Goal: Task Accomplishment & Management: Use online tool/utility

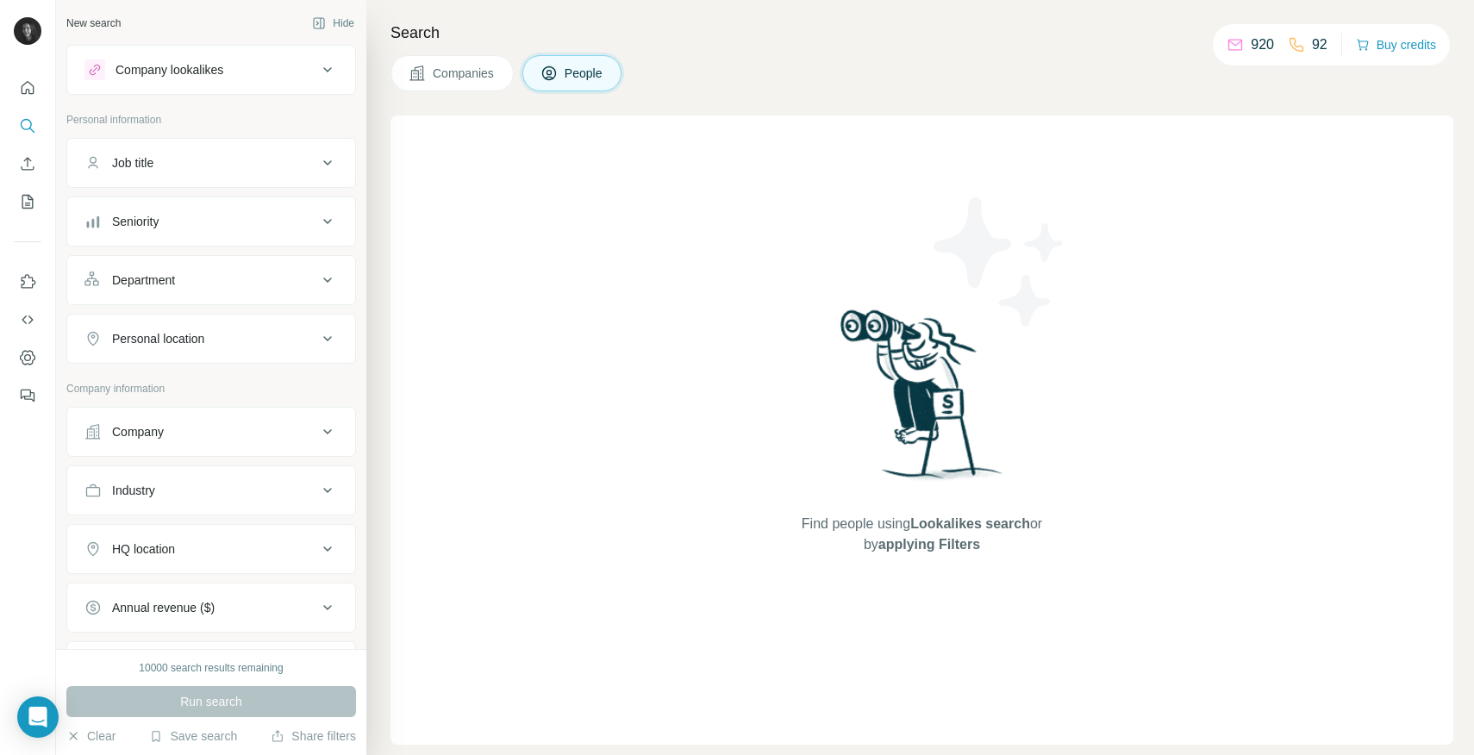
click at [484, 74] on span "Companies" at bounding box center [464, 73] width 63 height 17
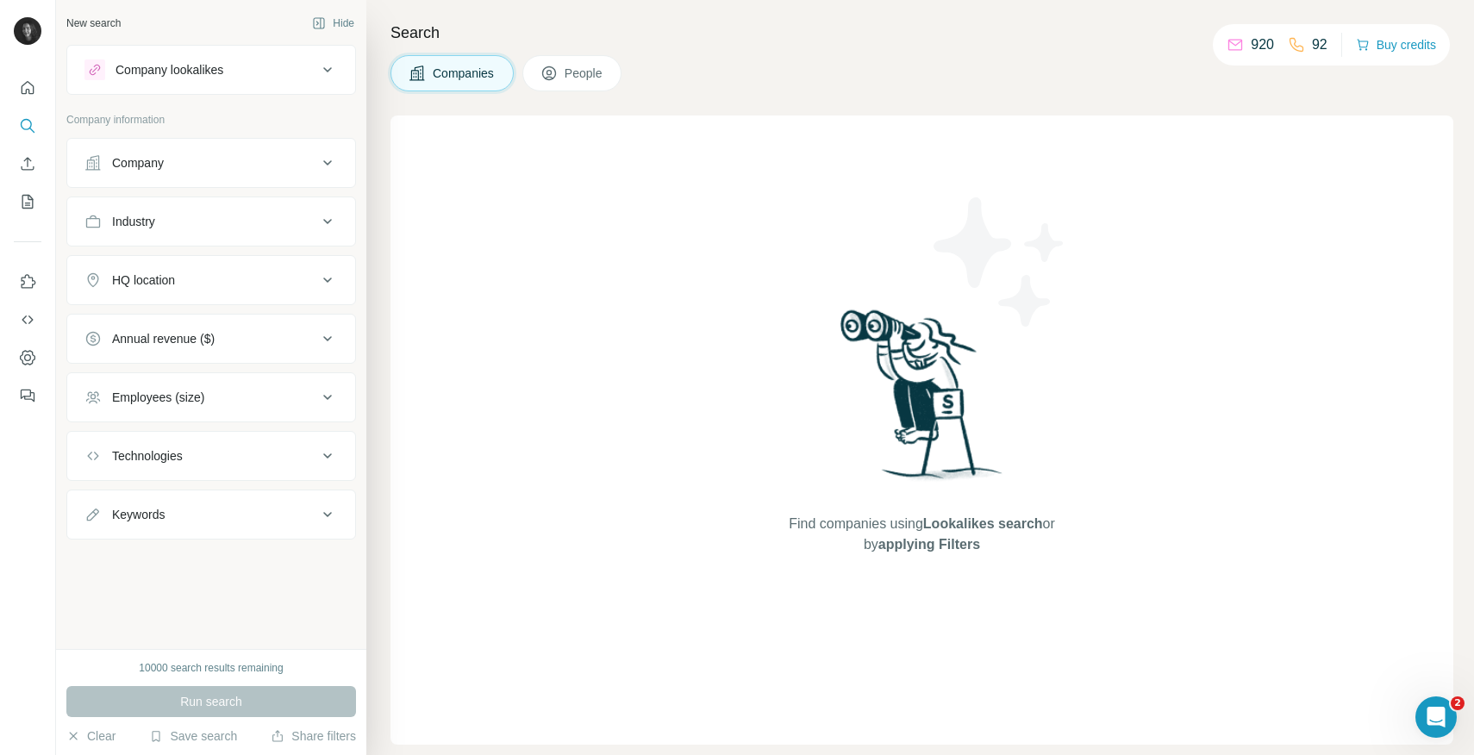
click at [207, 222] on div "Industry" at bounding box center [200, 221] width 233 height 17
click at [200, 169] on div "Company" at bounding box center [200, 162] width 233 height 17
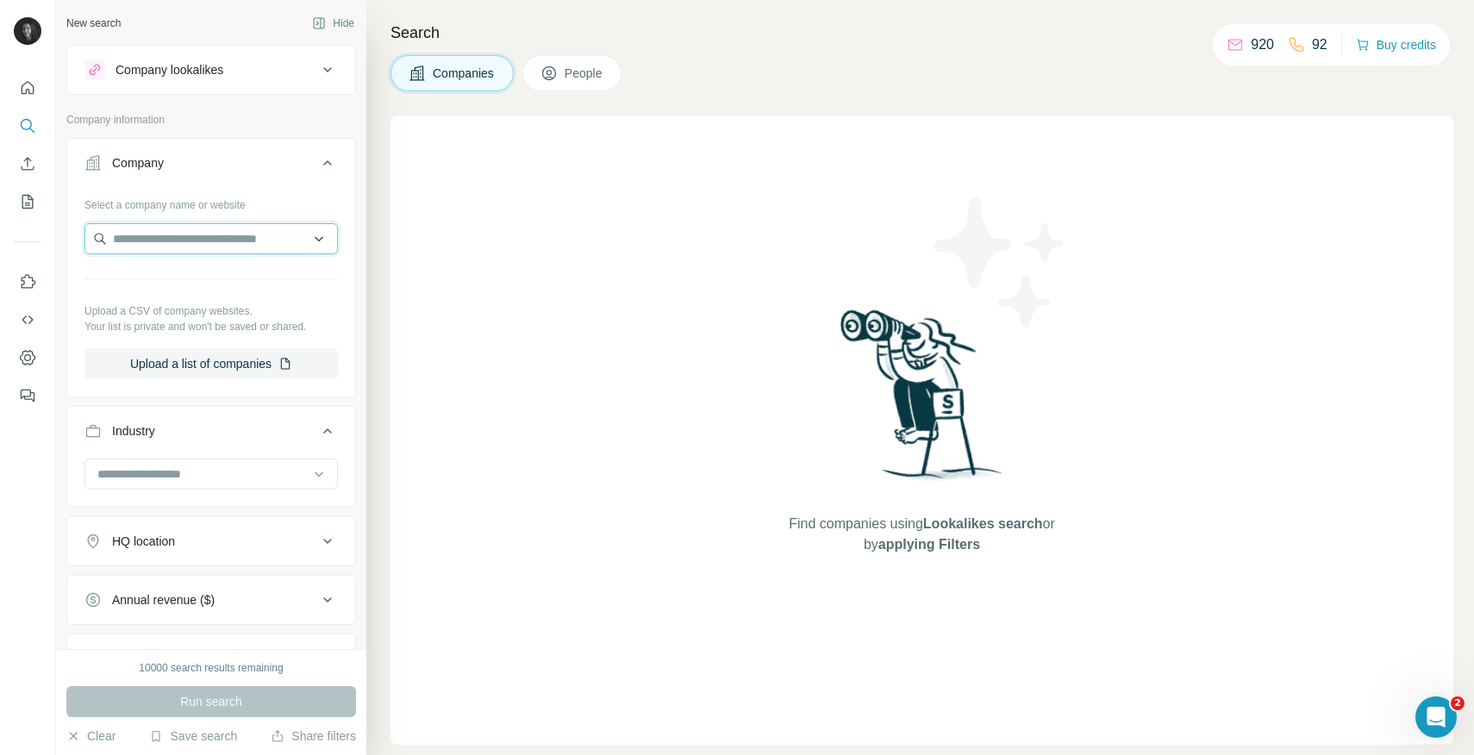
click at [168, 243] on input "text" at bounding box center [210, 238] width 253 height 31
paste input "**********"
type input "**********"
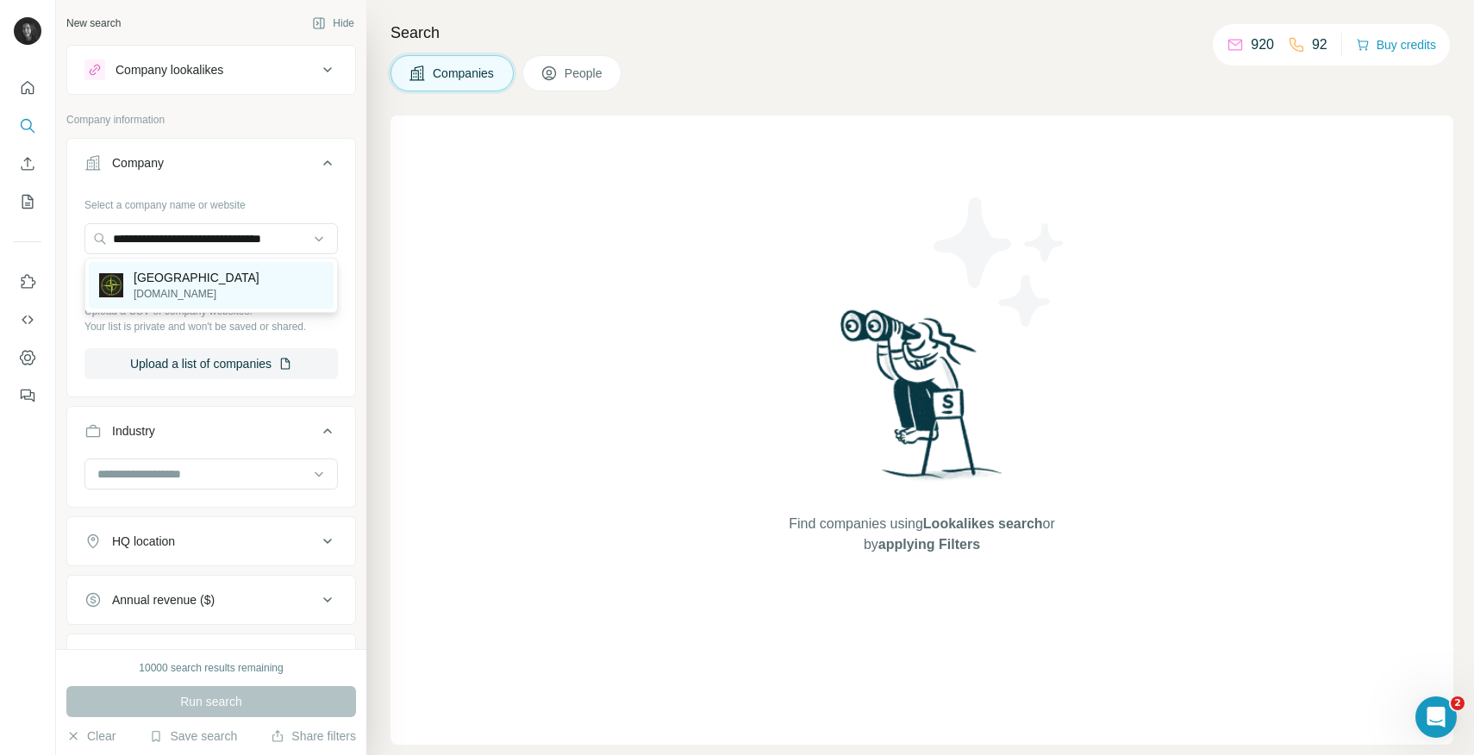
click at [168, 298] on p "stoneisland.com" at bounding box center [197, 294] width 126 height 16
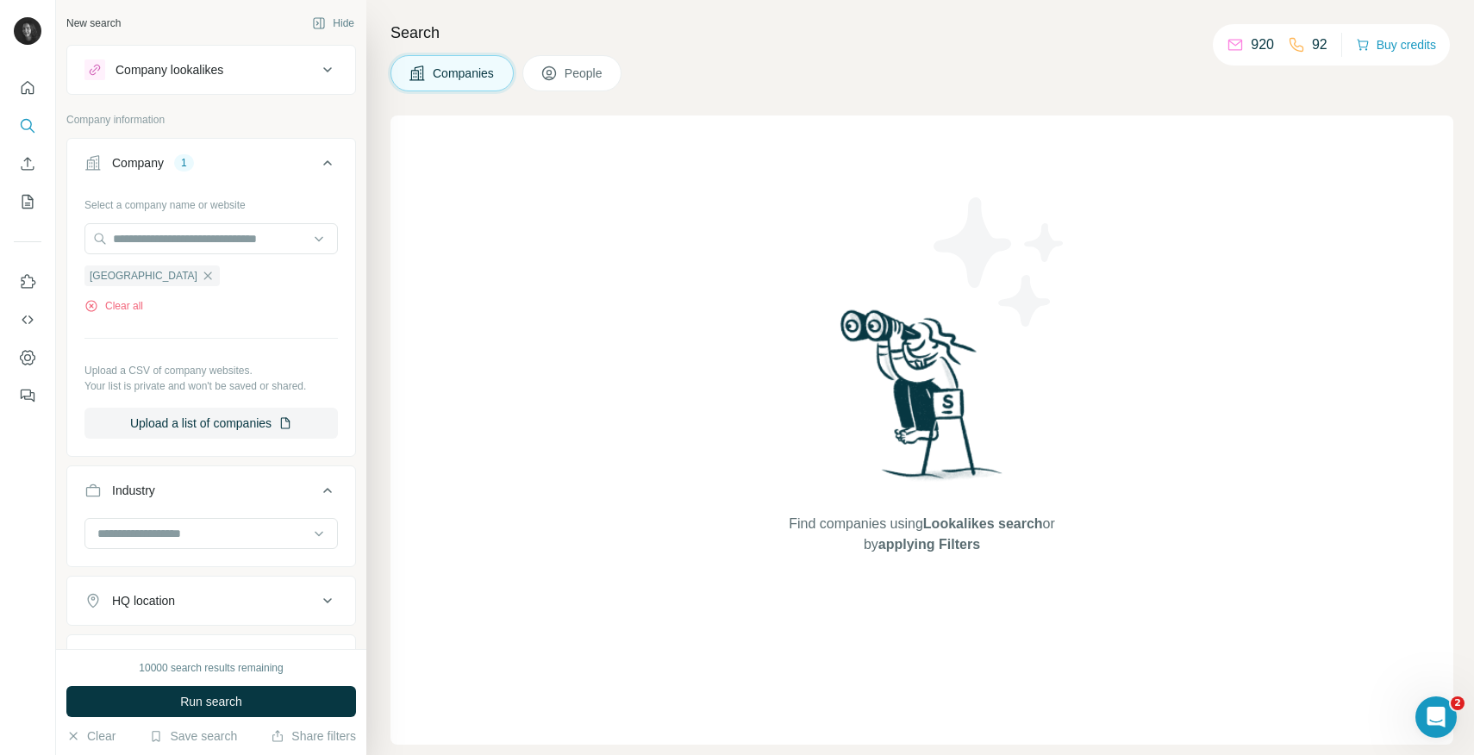
scroll to position [0, 0]
click at [205, 709] on span "Run search" at bounding box center [211, 701] width 62 height 17
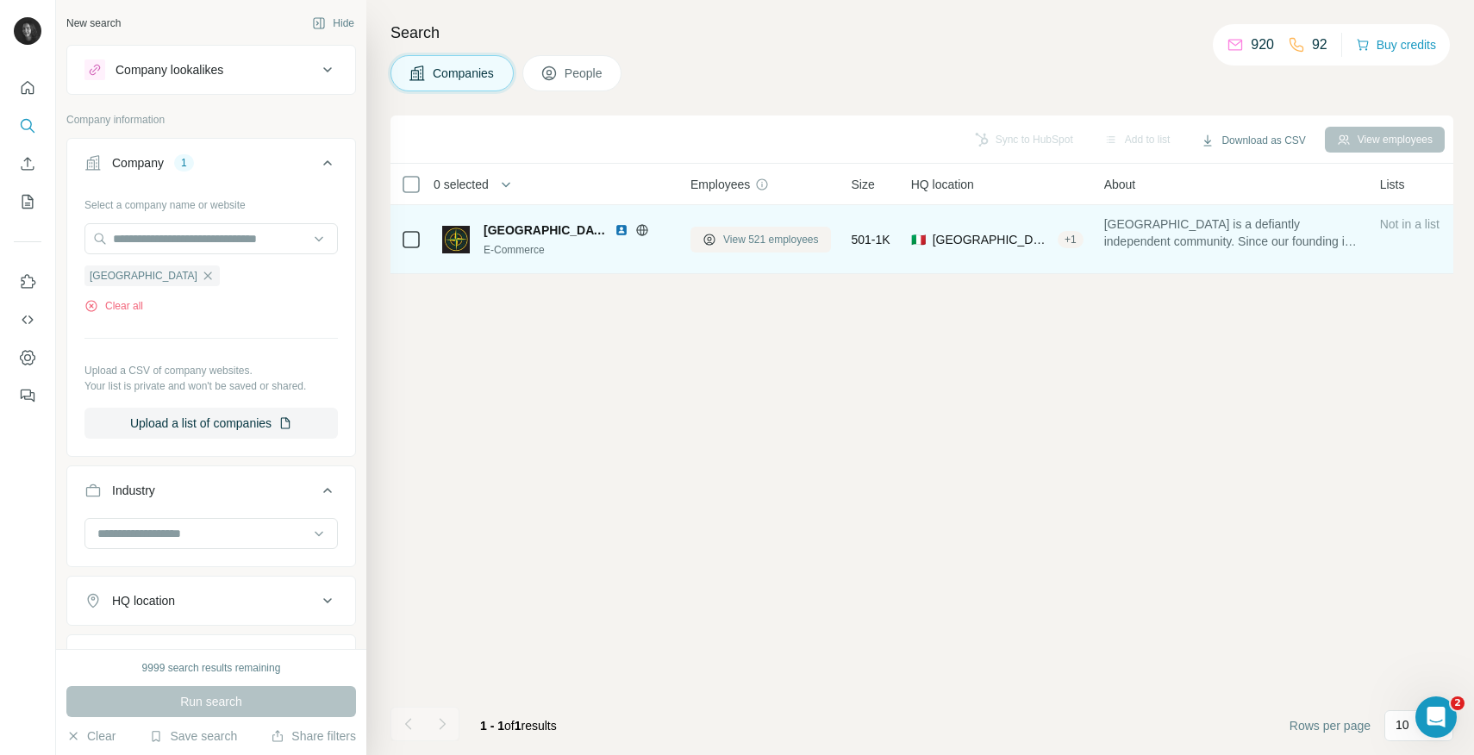
click at [735, 240] on span "View 521 employees" at bounding box center [771, 240] width 96 height 16
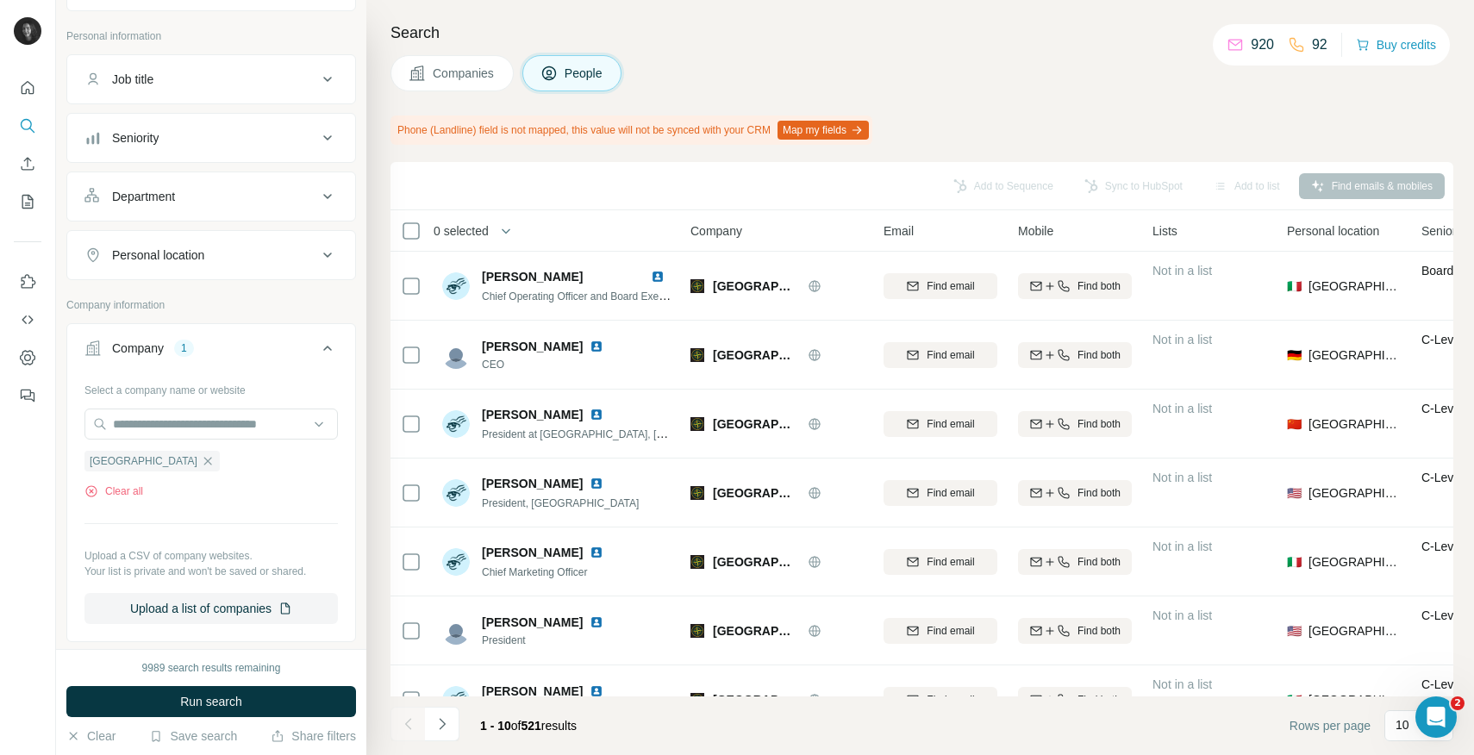
scroll to position [88, 0]
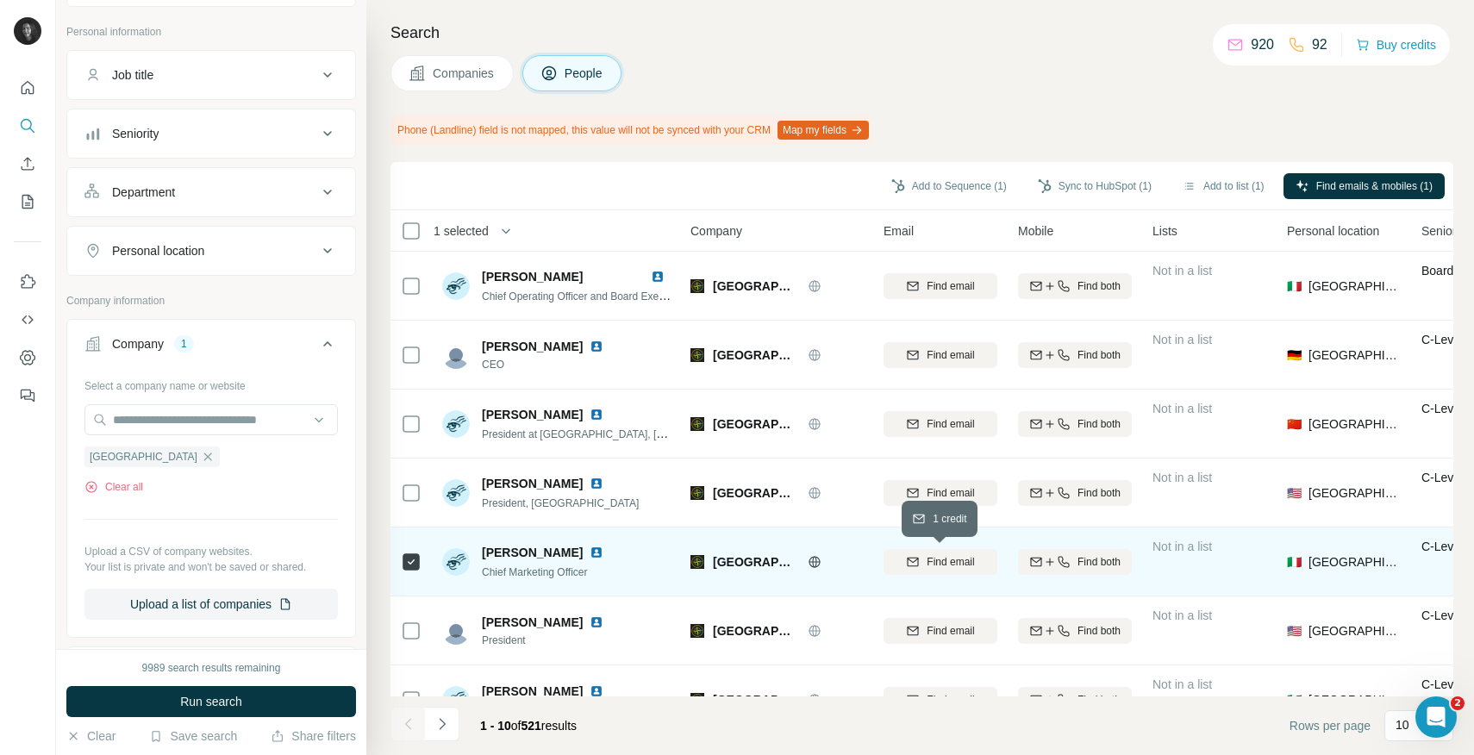
click at [966, 564] on span "Find email" at bounding box center [949, 562] width 47 height 16
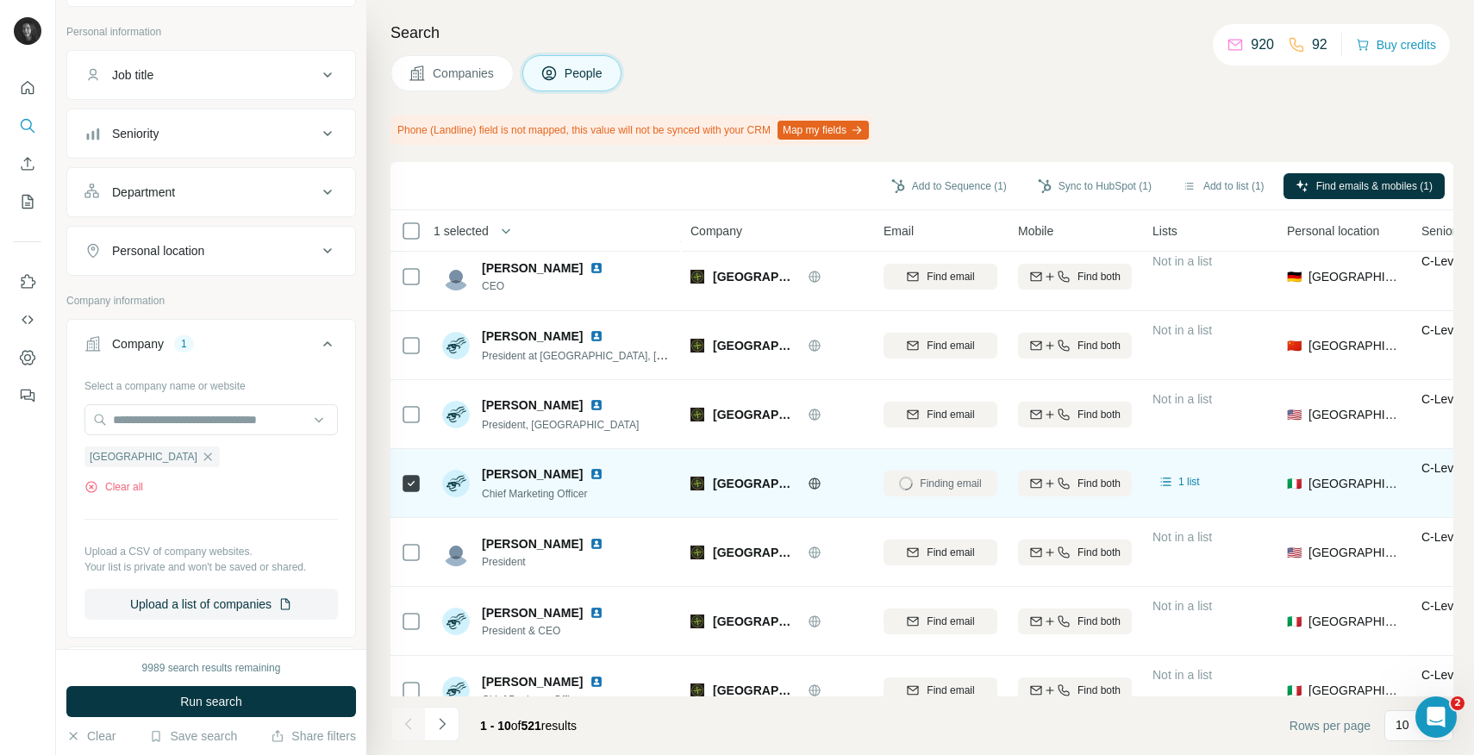
scroll to position [102, 0]
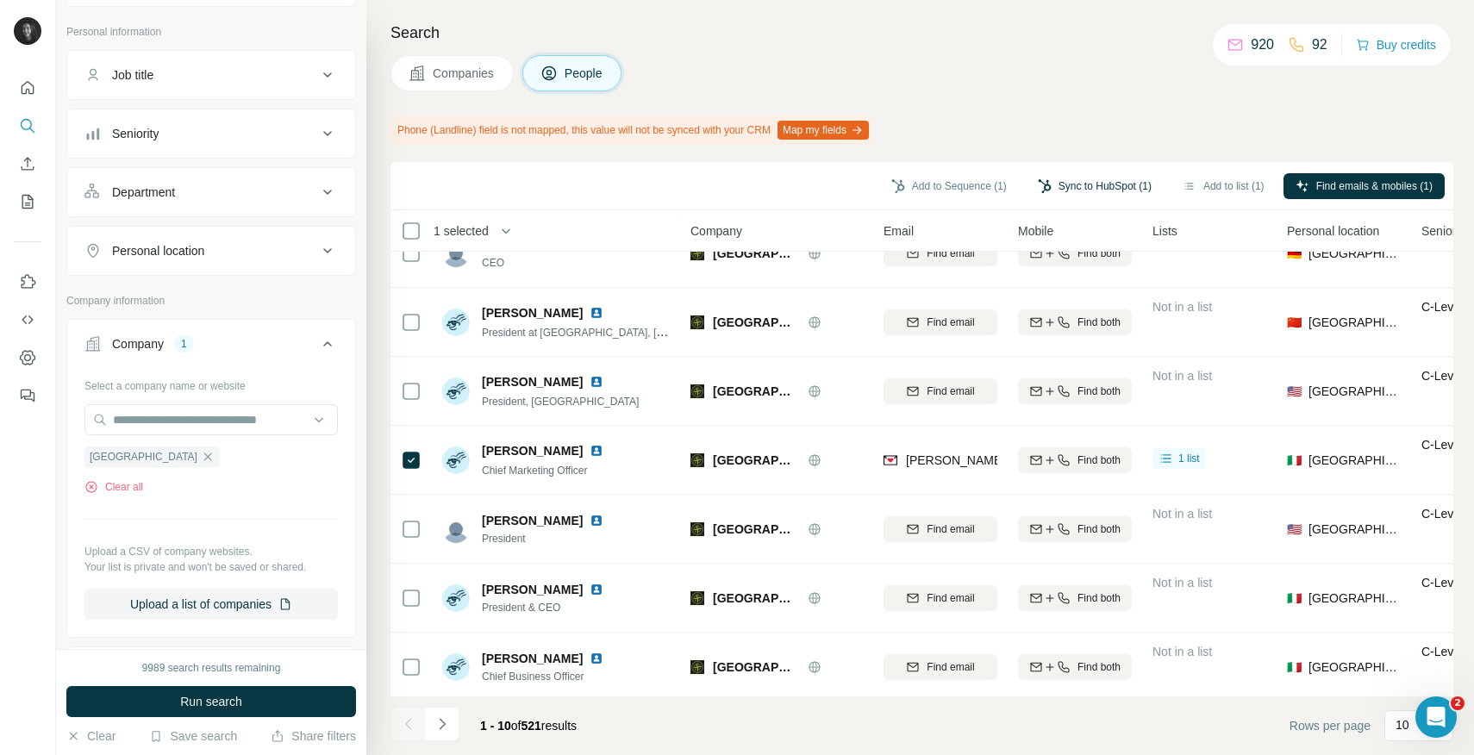
click at [1078, 190] on button "Sync to HubSpot (1)" at bounding box center [1095, 186] width 138 height 26
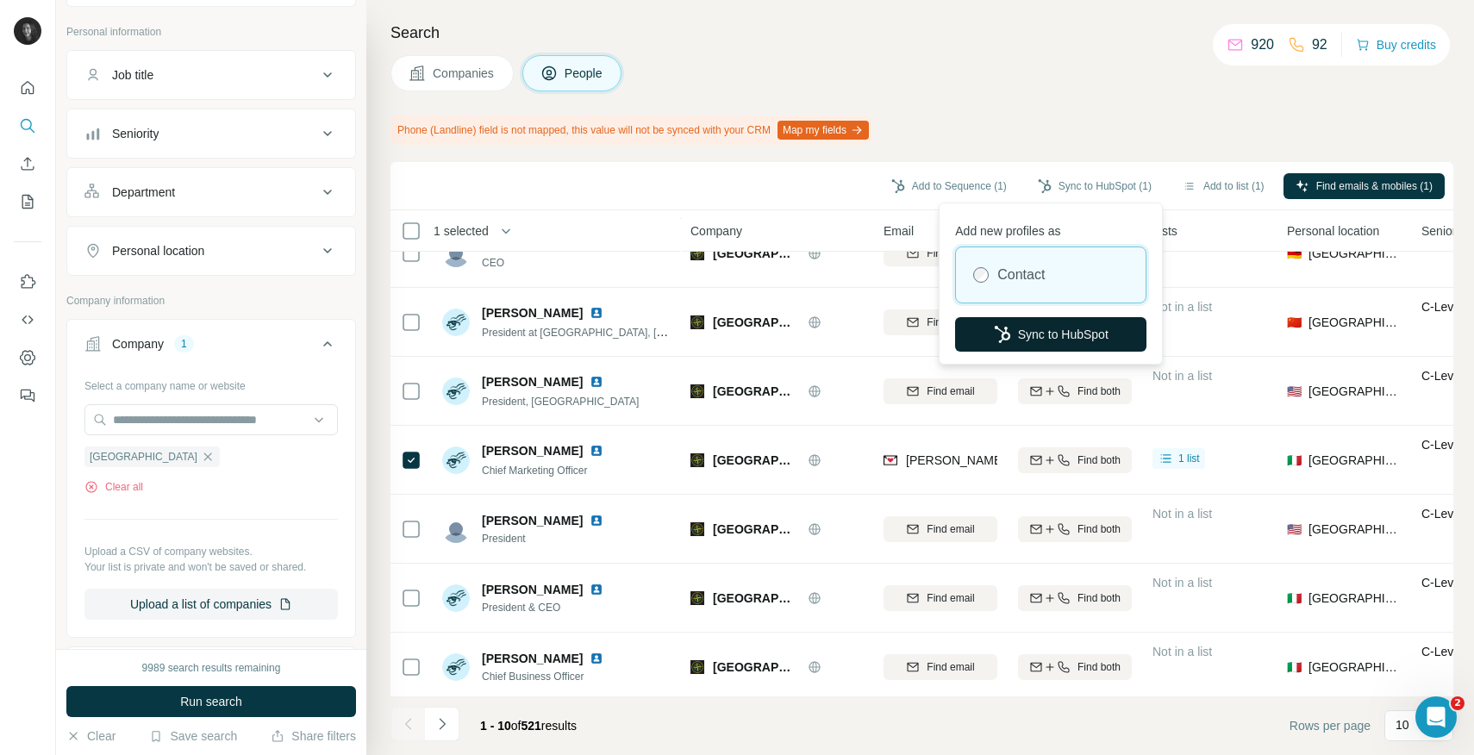
click at [1034, 339] on button "Sync to HubSpot" at bounding box center [1050, 334] width 191 height 34
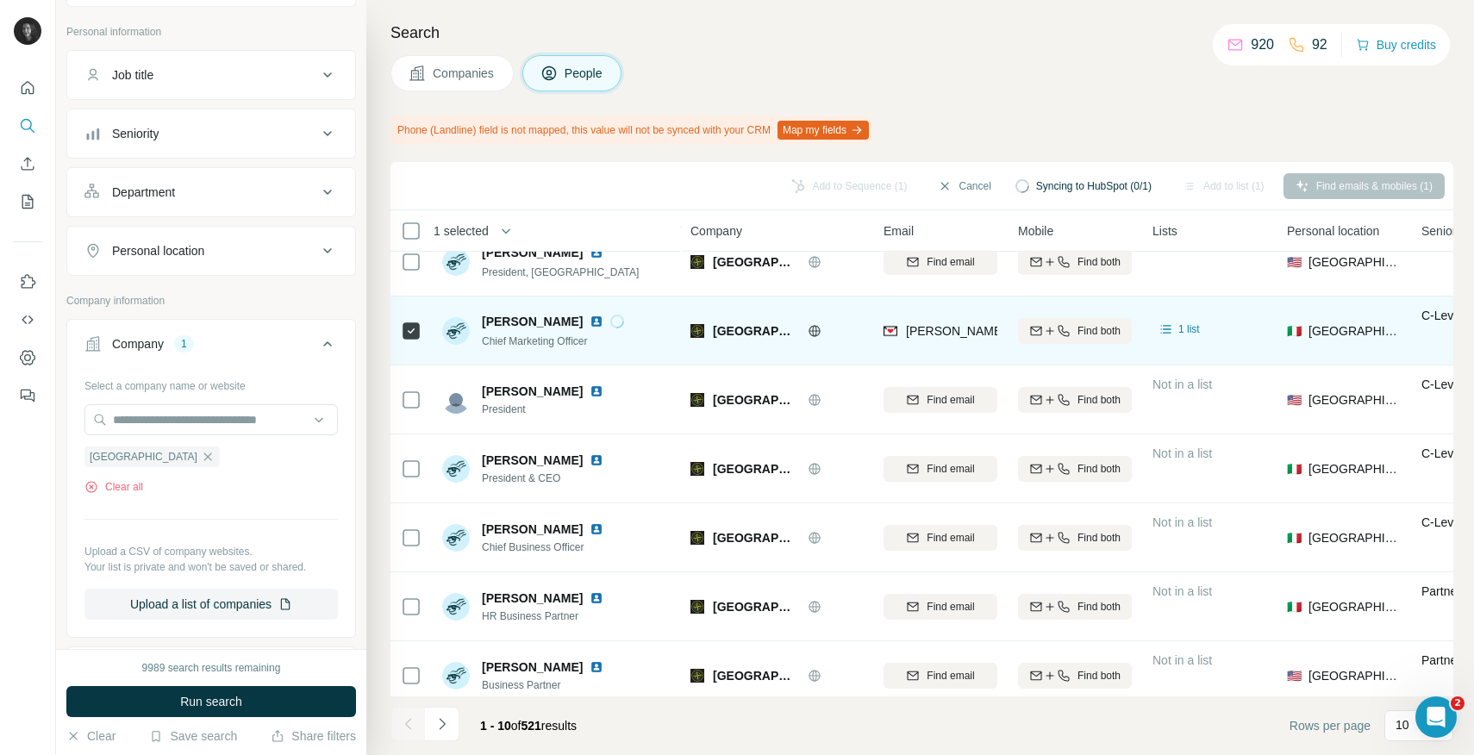
scroll to position [245, 0]
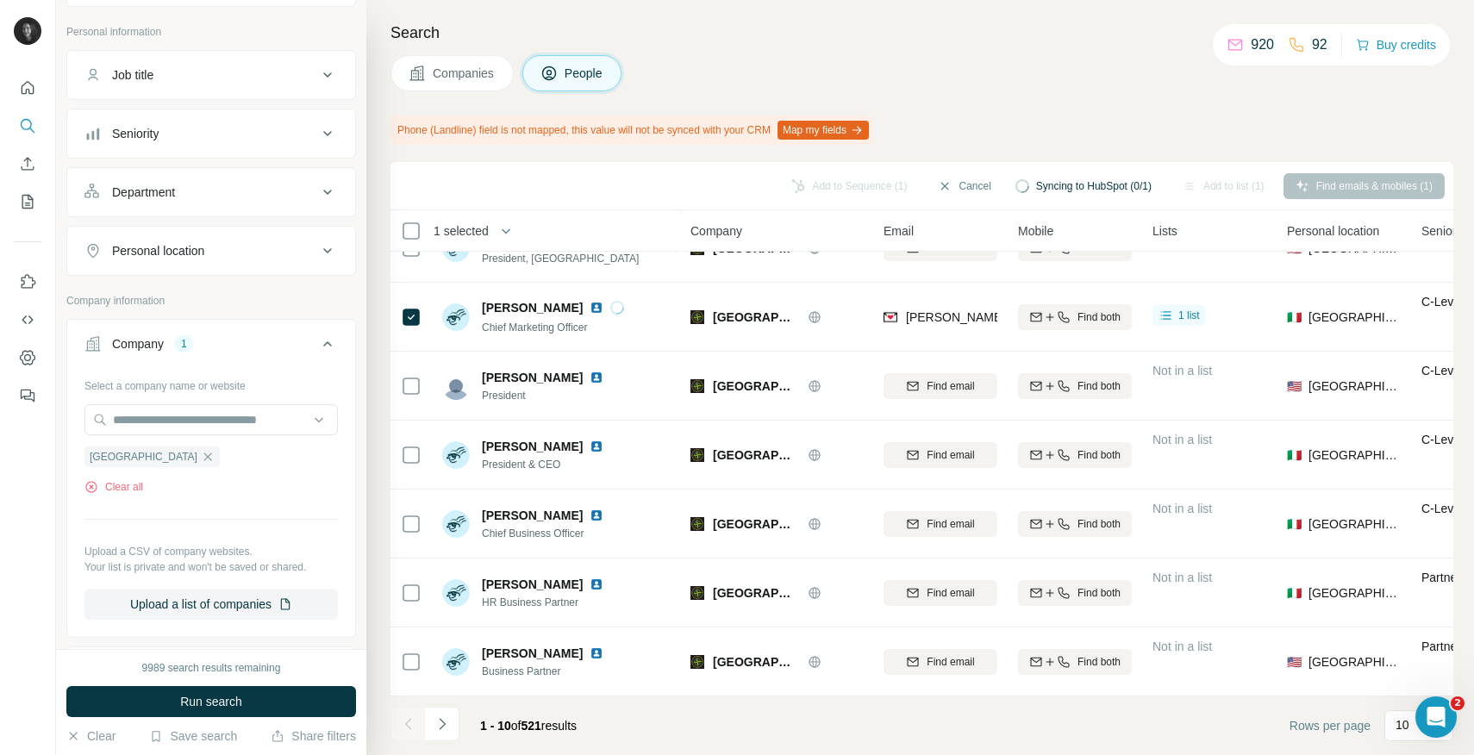
click at [258, 180] on button "Department" at bounding box center [211, 191] width 288 height 41
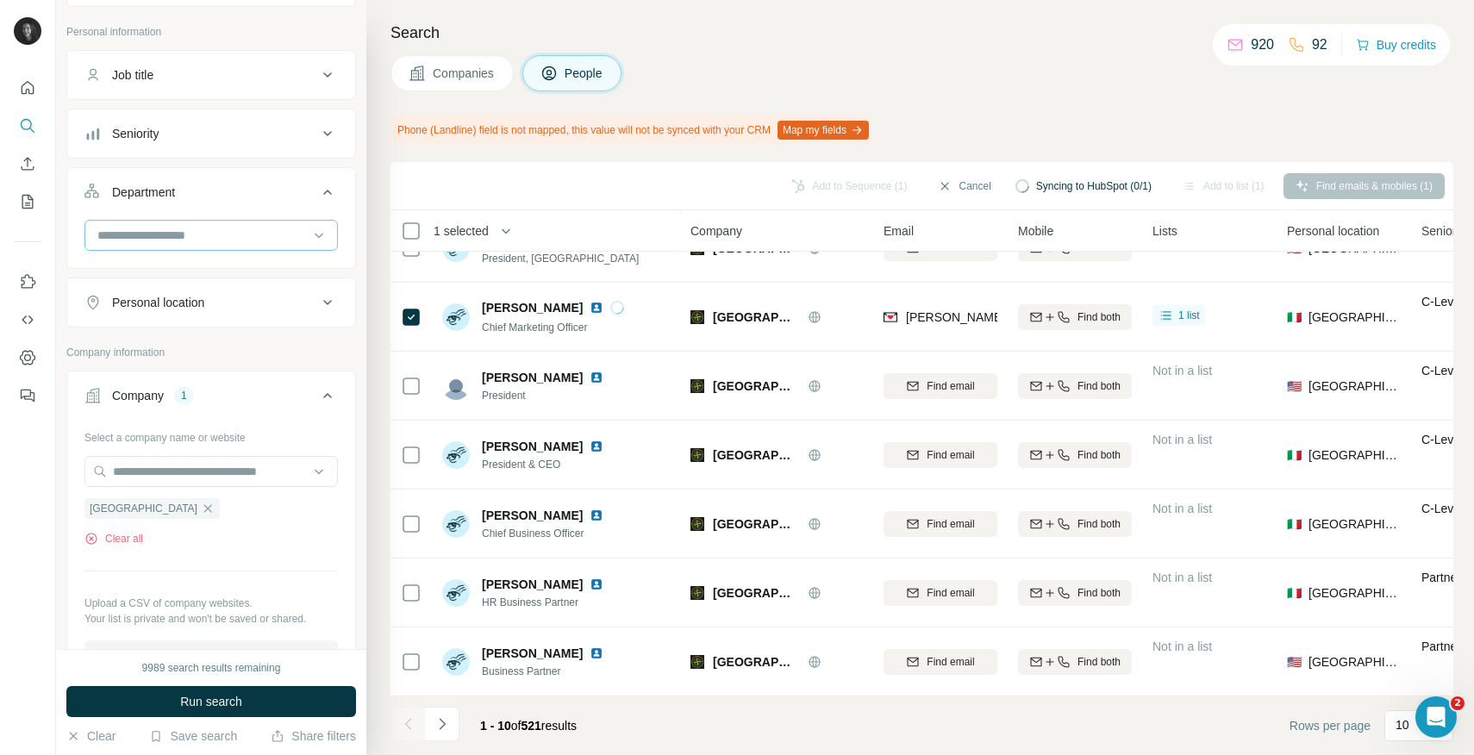
click at [237, 230] on input at bounding box center [202, 235] width 213 height 19
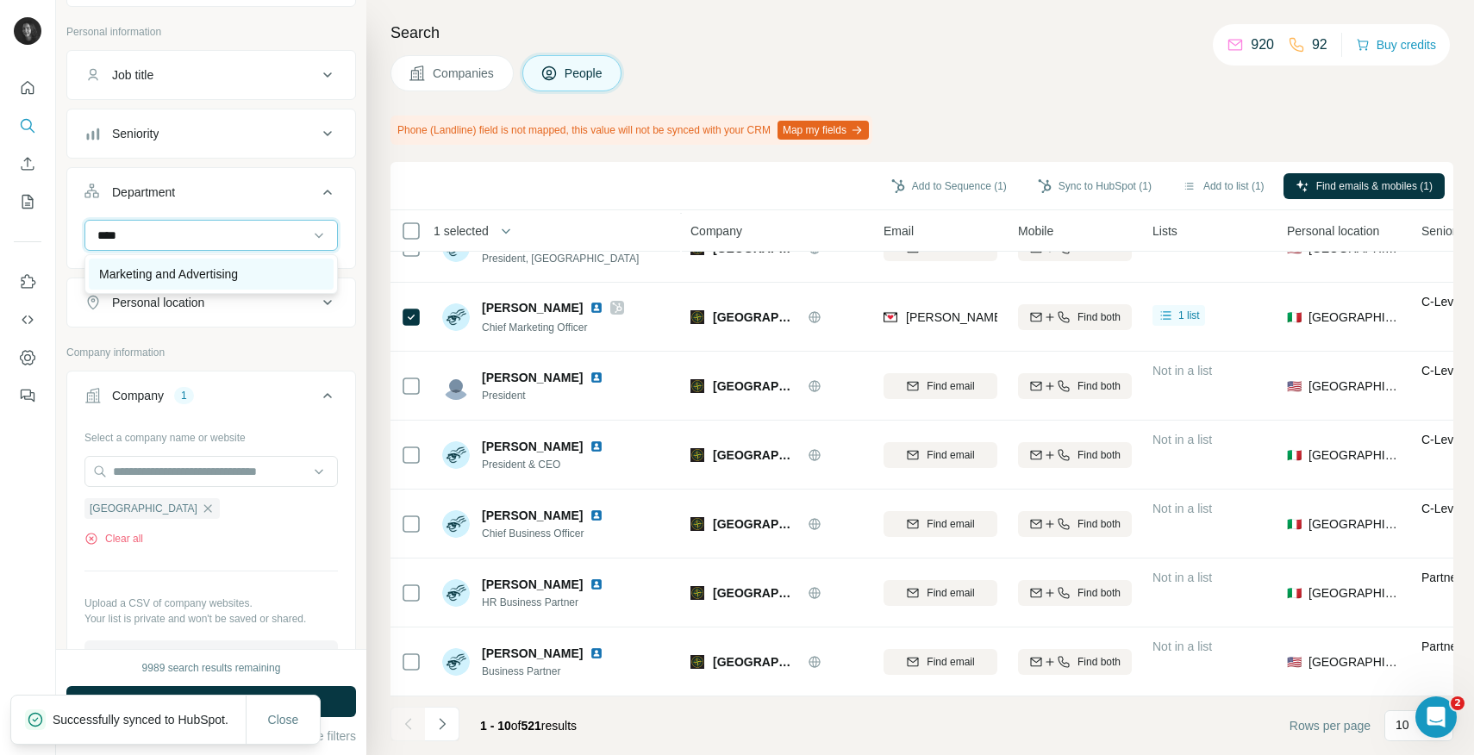
type input "****"
click at [209, 274] on p "Marketing and Advertising" at bounding box center [168, 273] width 139 height 17
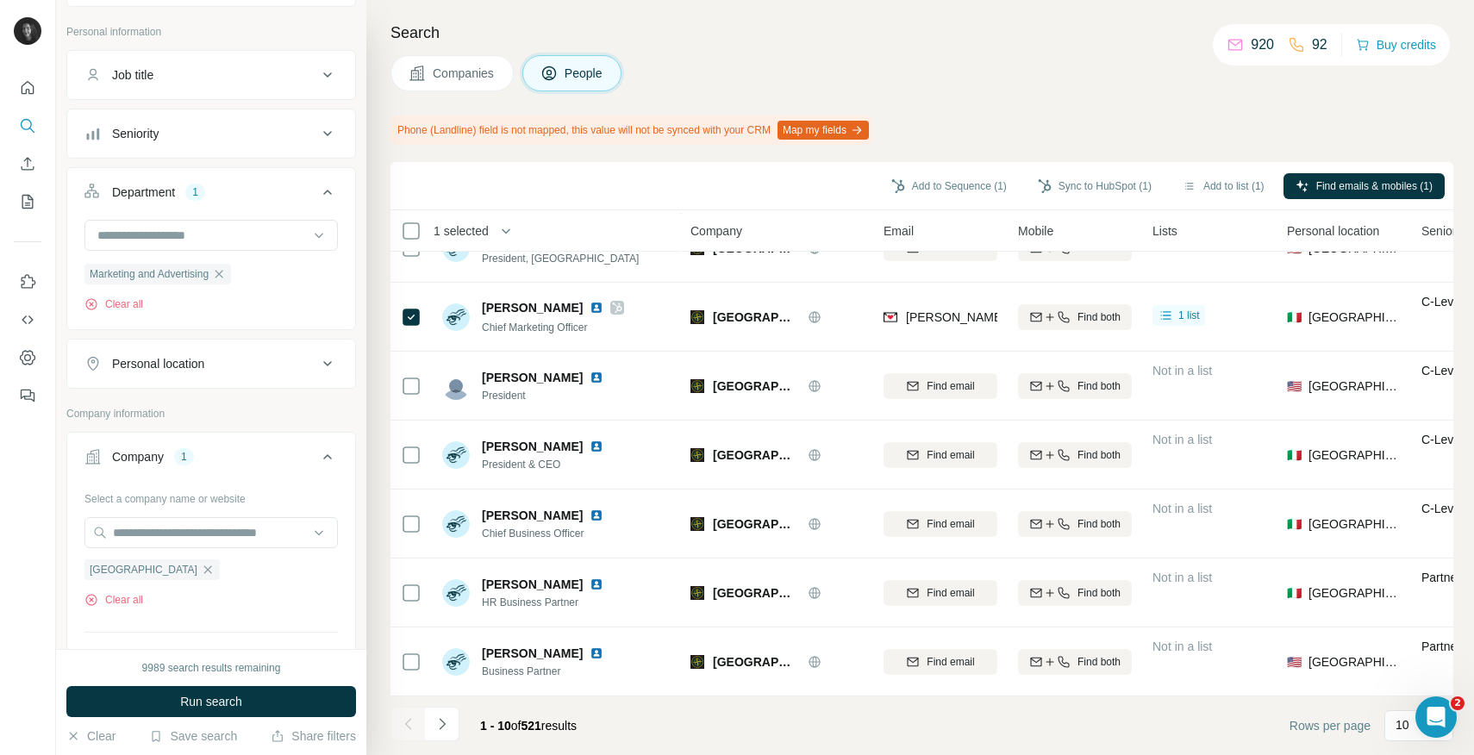
scroll to position [227, 0]
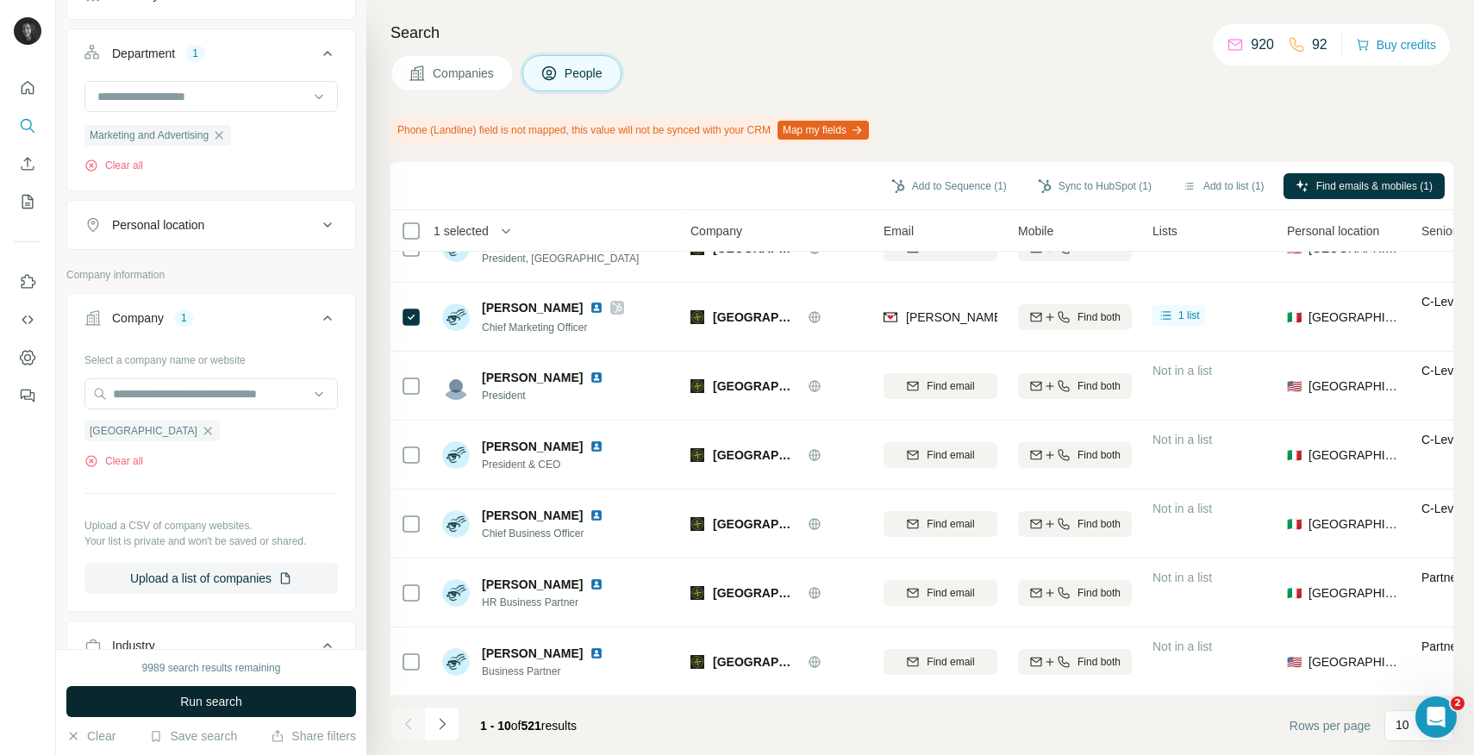
click at [198, 710] on button "Run search" at bounding box center [211, 701] width 290 height 31
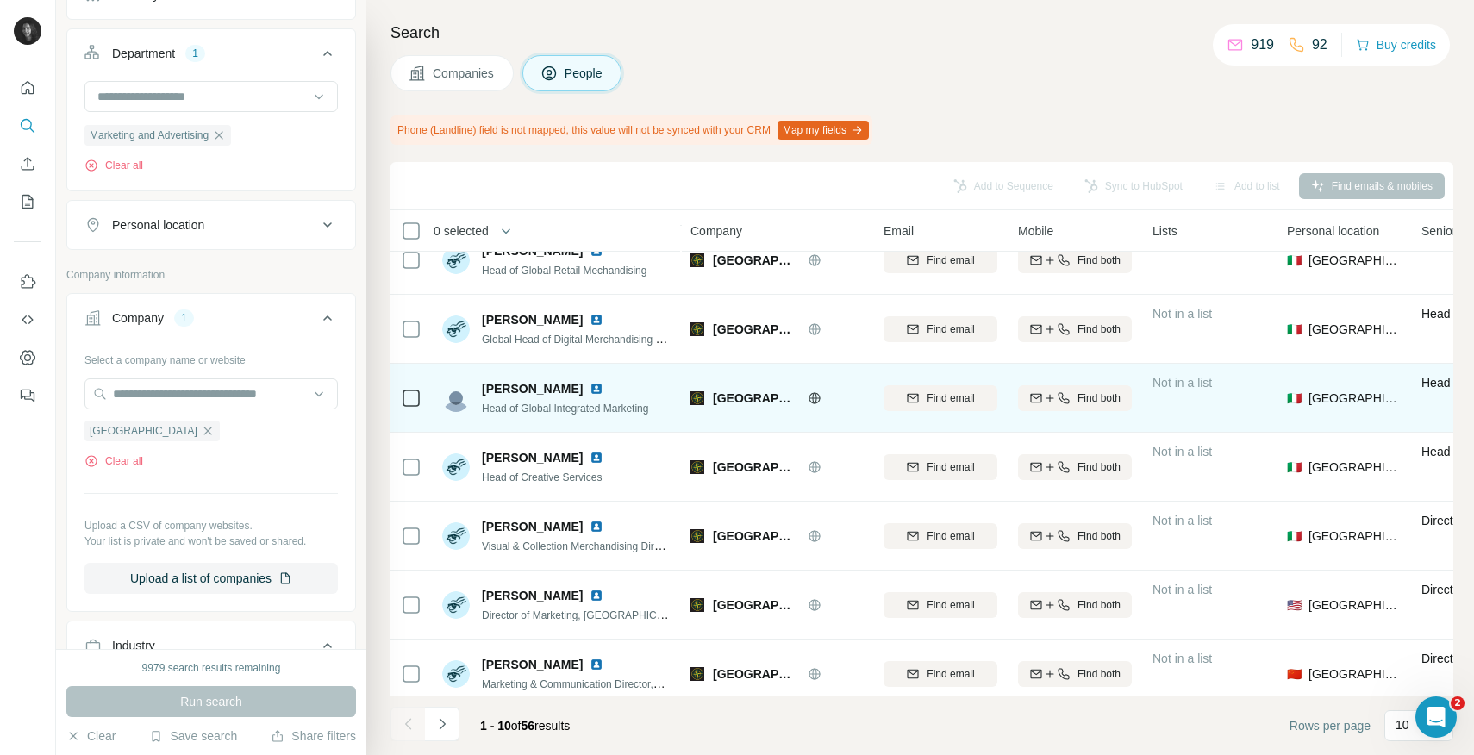
scroll to position [245, 0]
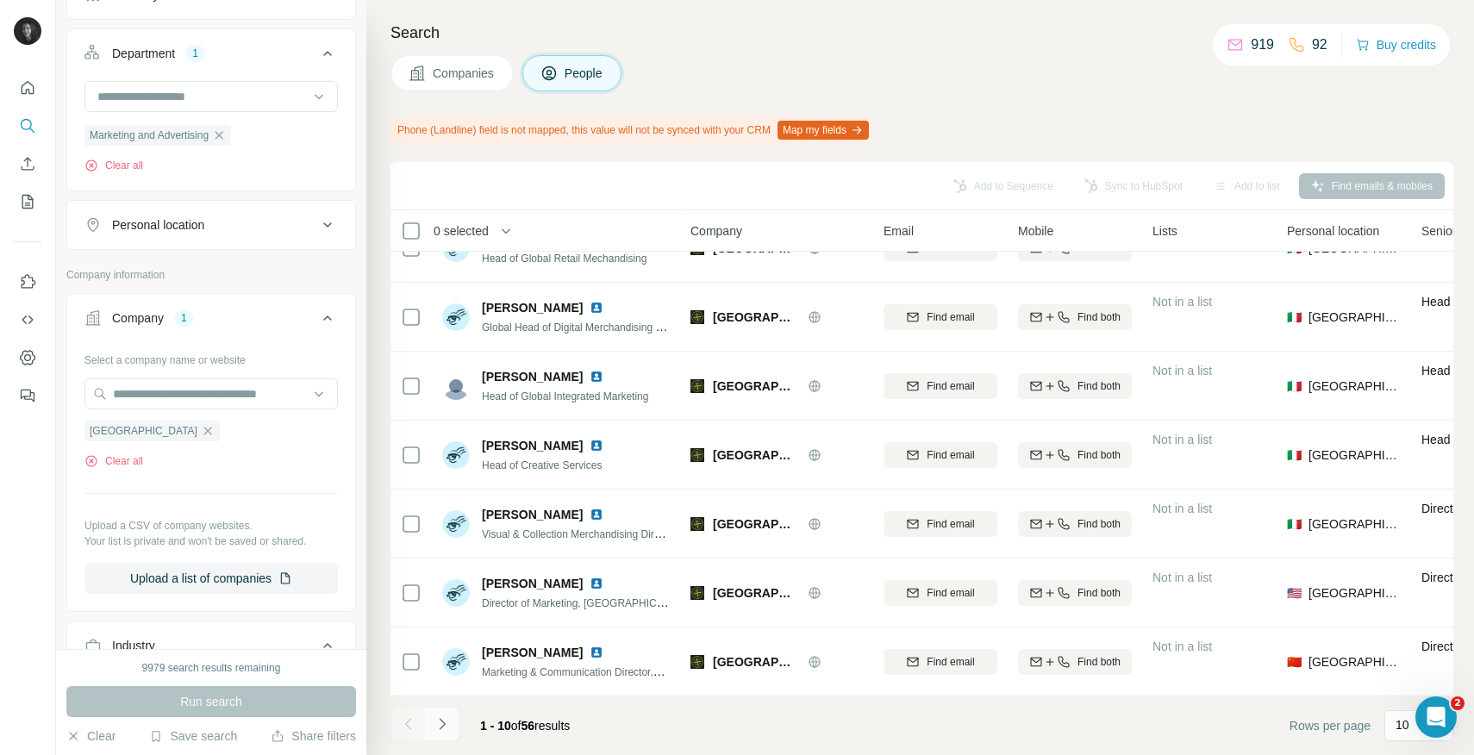
click at [449, 721] on icon "Navigate to next page" at bounding box center [441, 723] width 17 height 17
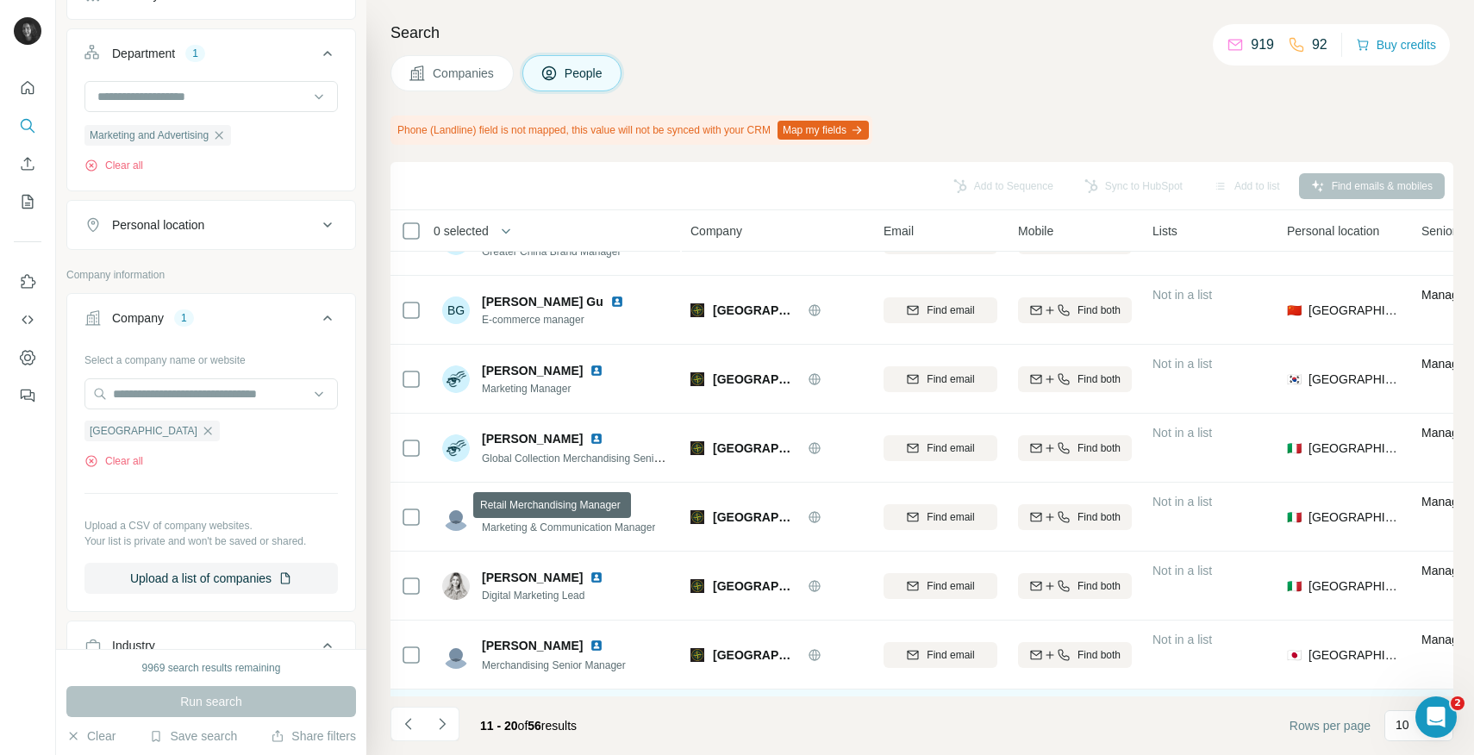
scroll to position [0, 0]
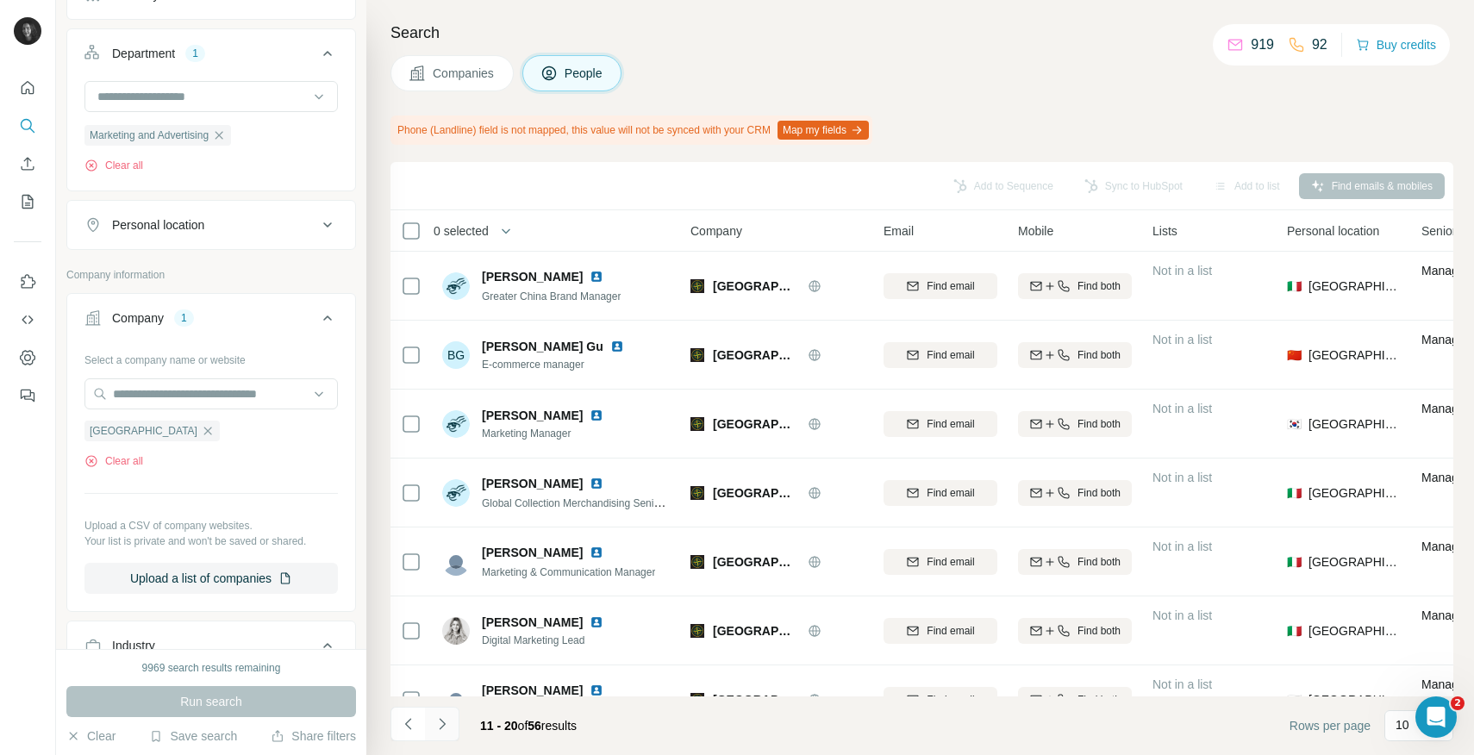
click at [447, 728] on icon "Navigate to next page" at bounding box center [441, 723] width 17 height 17
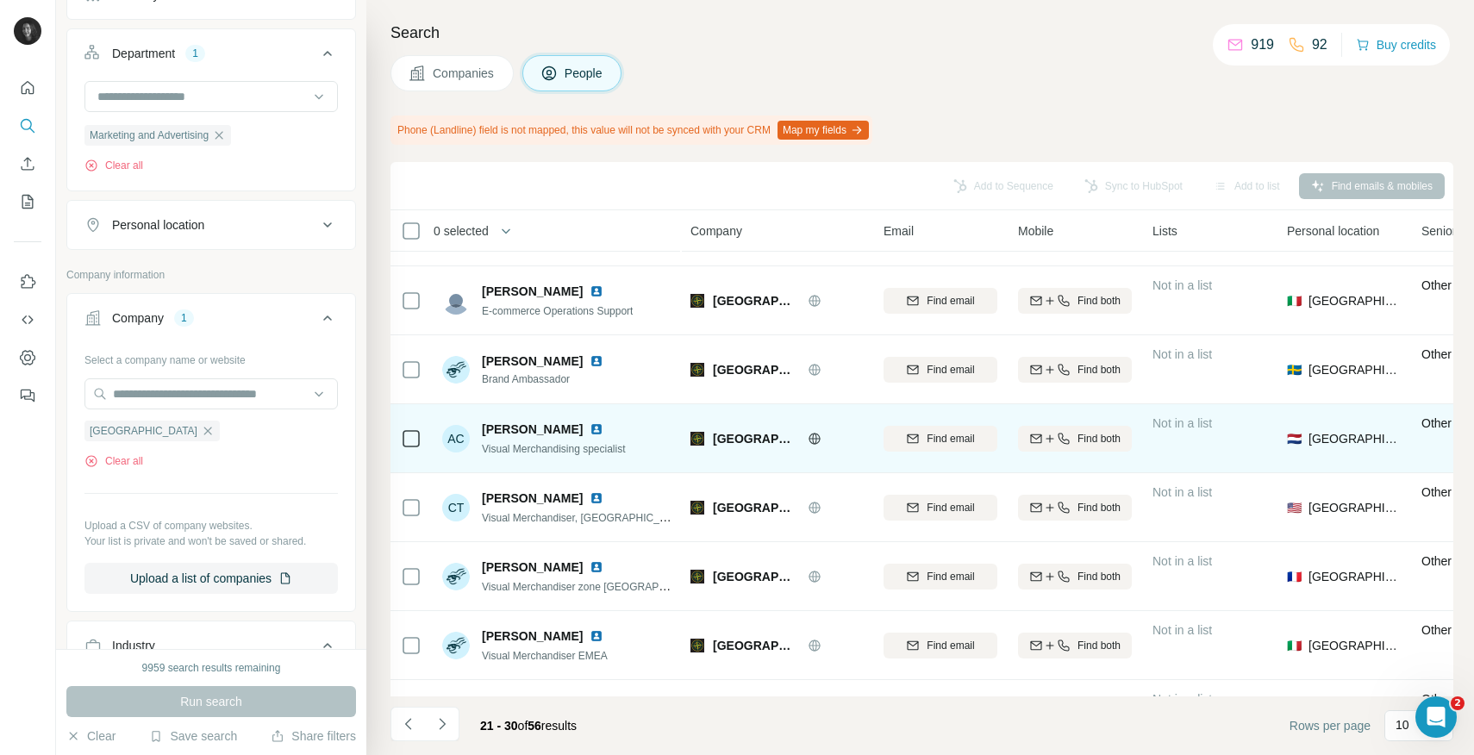
scroll to position [245, 0]
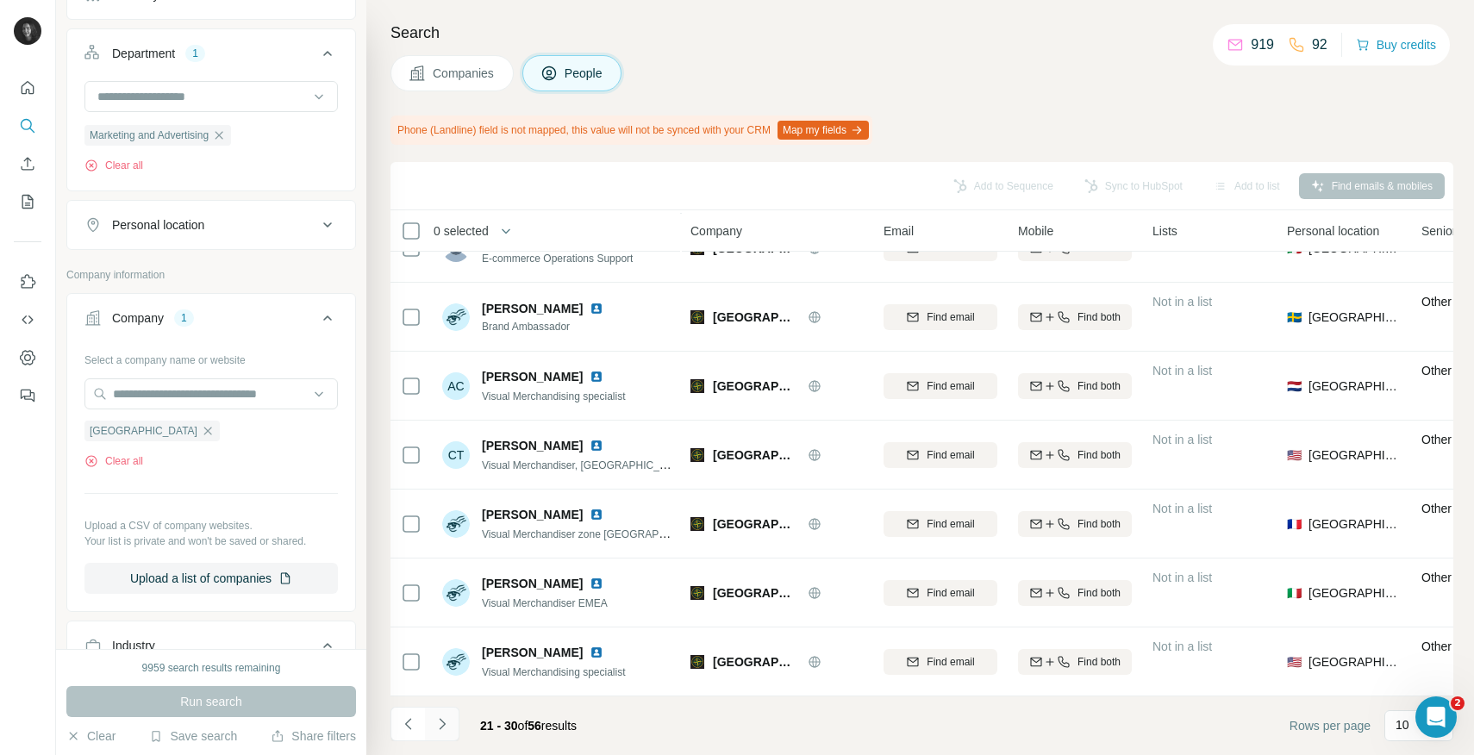
click at [445, 725] on icon "Navigate to next page" at bounding box center [441, 723] width 17 height 17
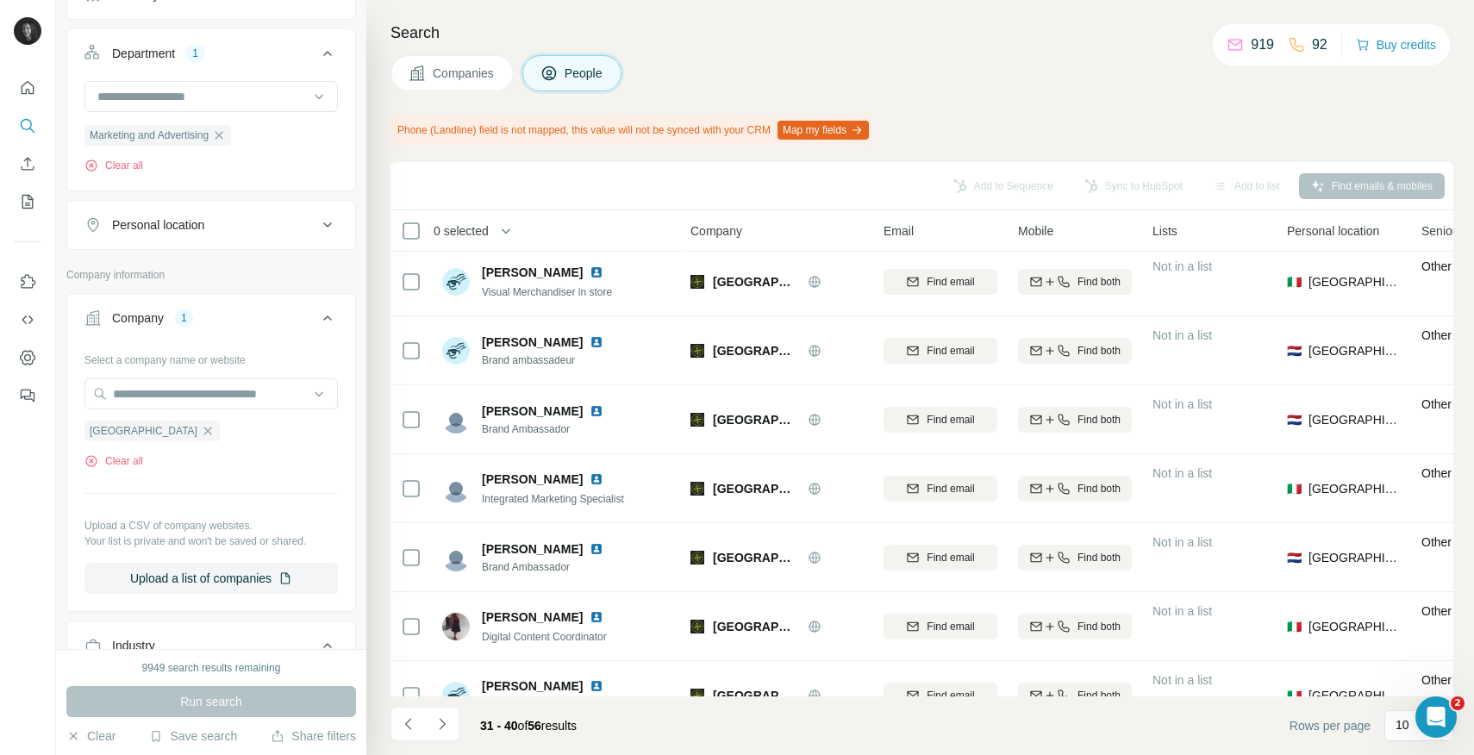
scroll to position [0, 0]
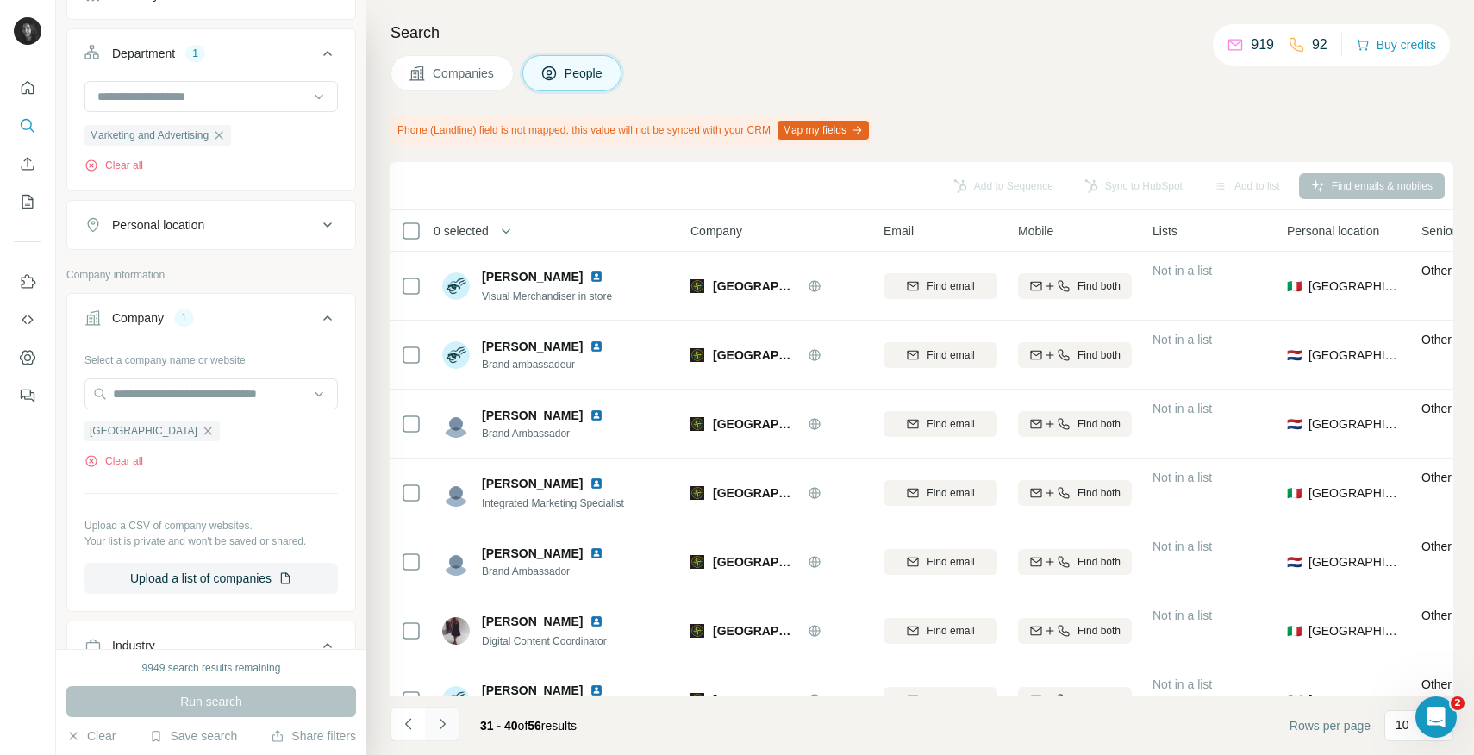
click at [441, 729] on icon "Navigate to next page" at bounding box center [441, 723] width 17 height 17
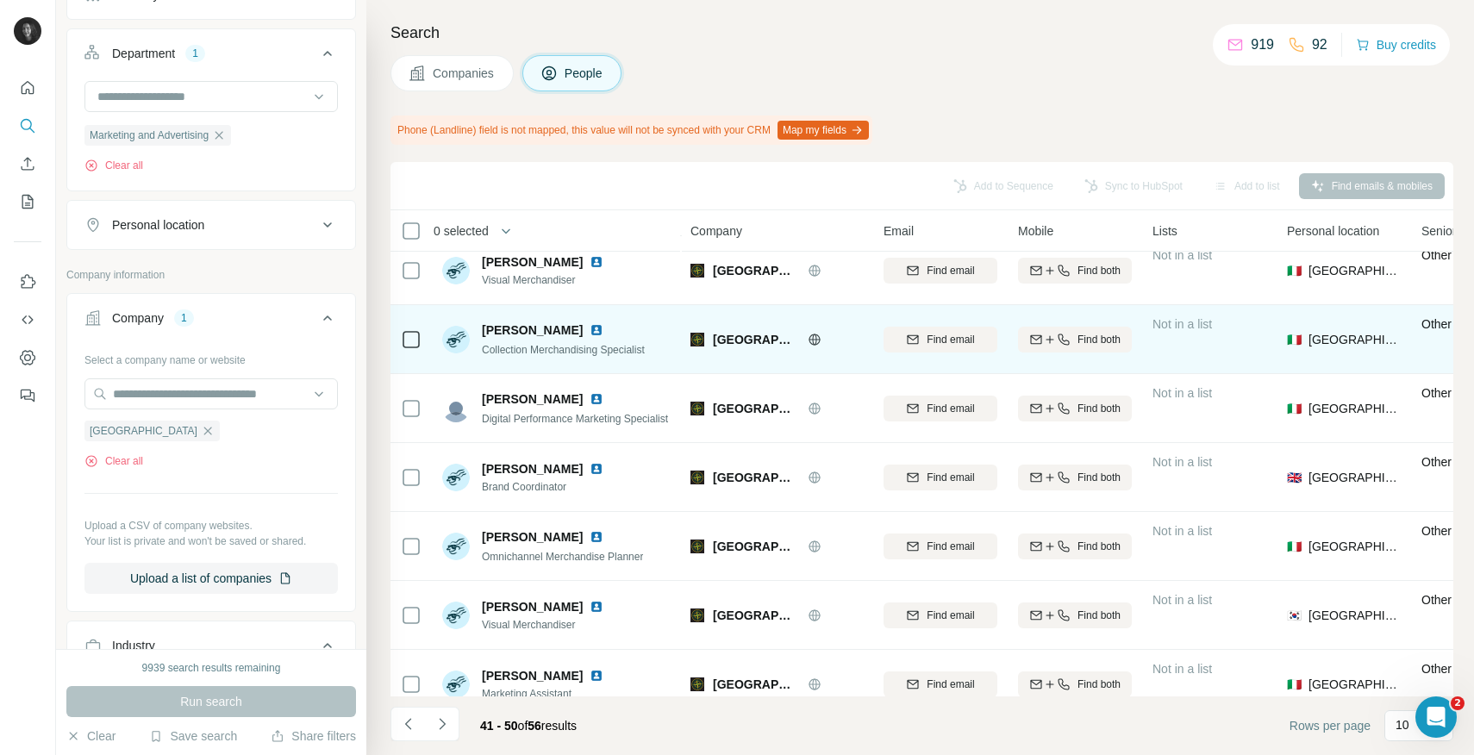
scroll to position [245, 0]
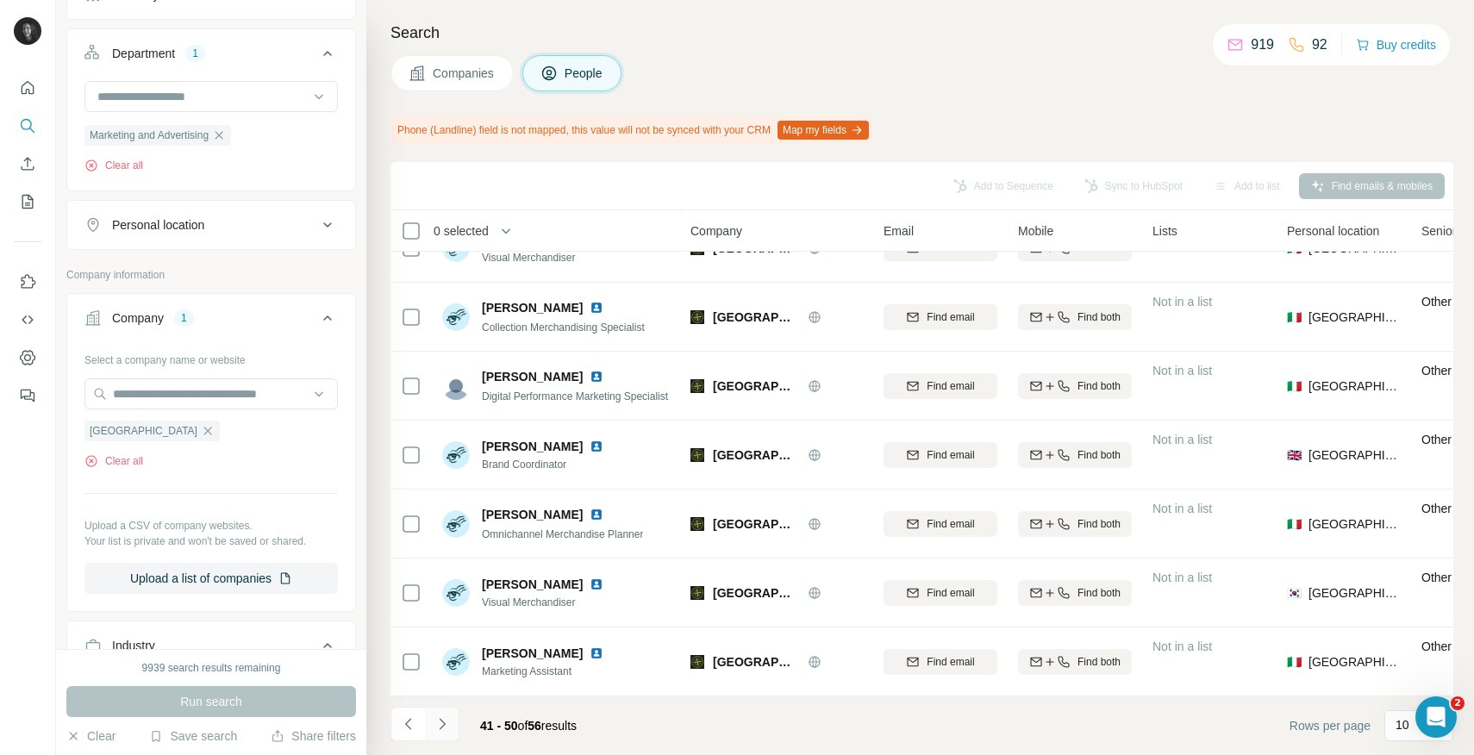
click at [446, 722] on icon "Navigate to next page" at bounding box center [441, 723] width 17 height 17
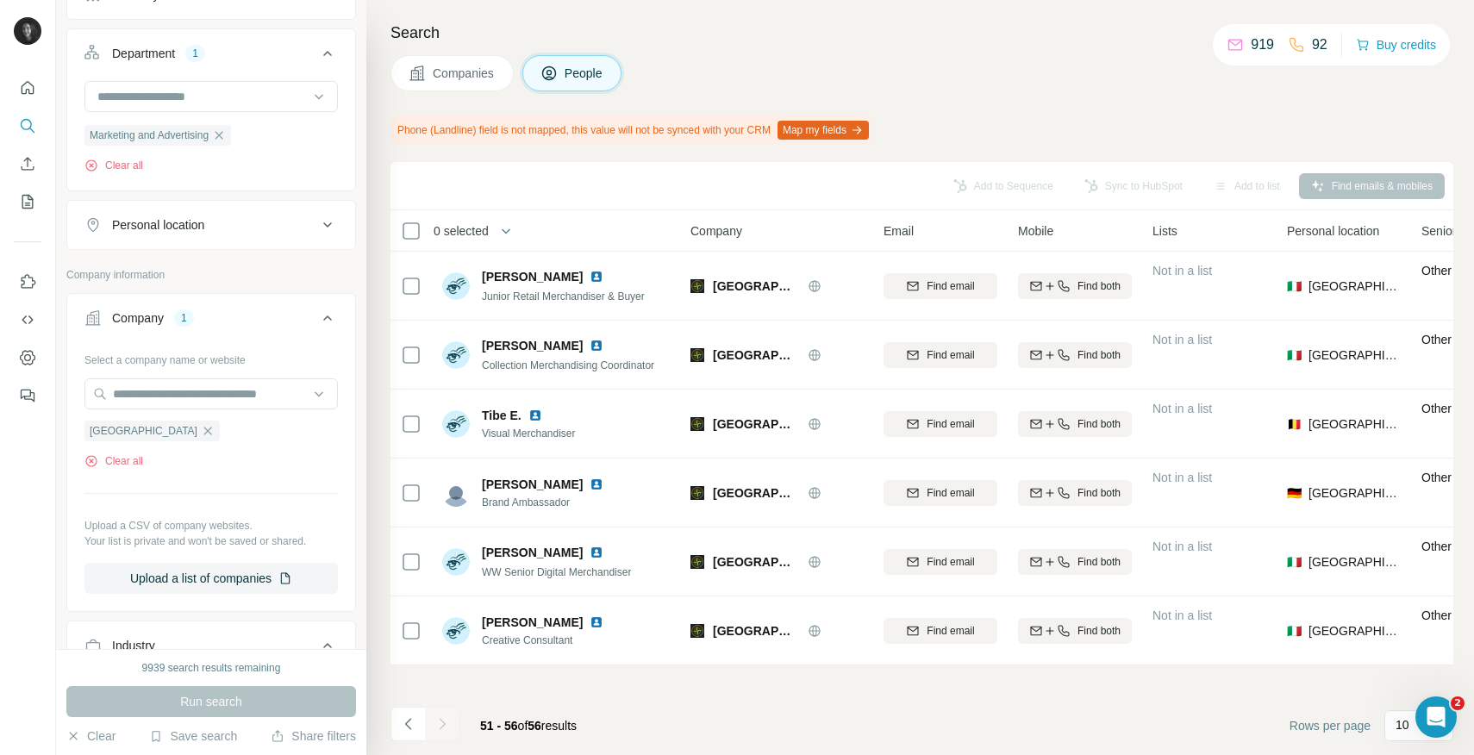
scroll to position [0, 0]
click at [201, 429] on icon "button" at bounding box center [208, 431] width 14 height 14
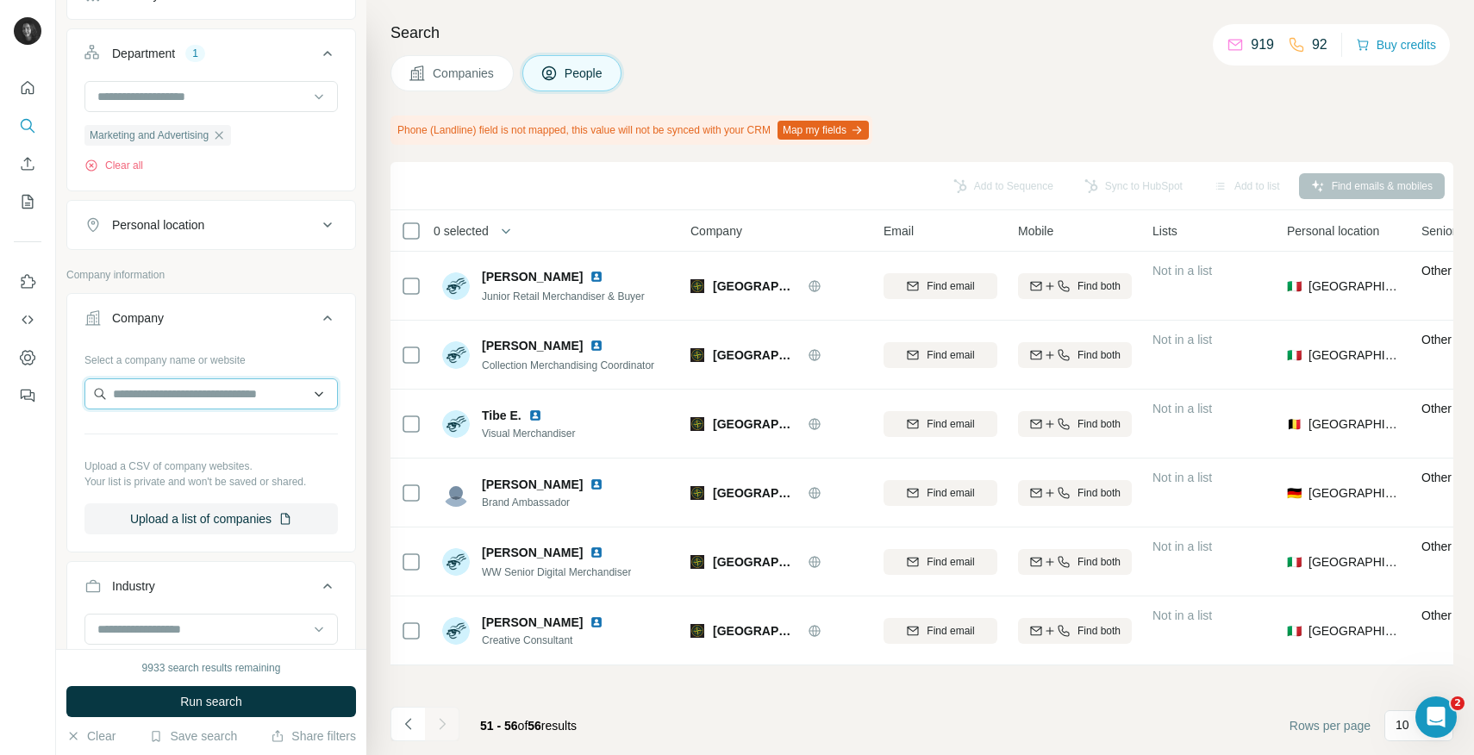
click at [159, 394] on input "text" at bounding box center [210, 393] width 253 height 31
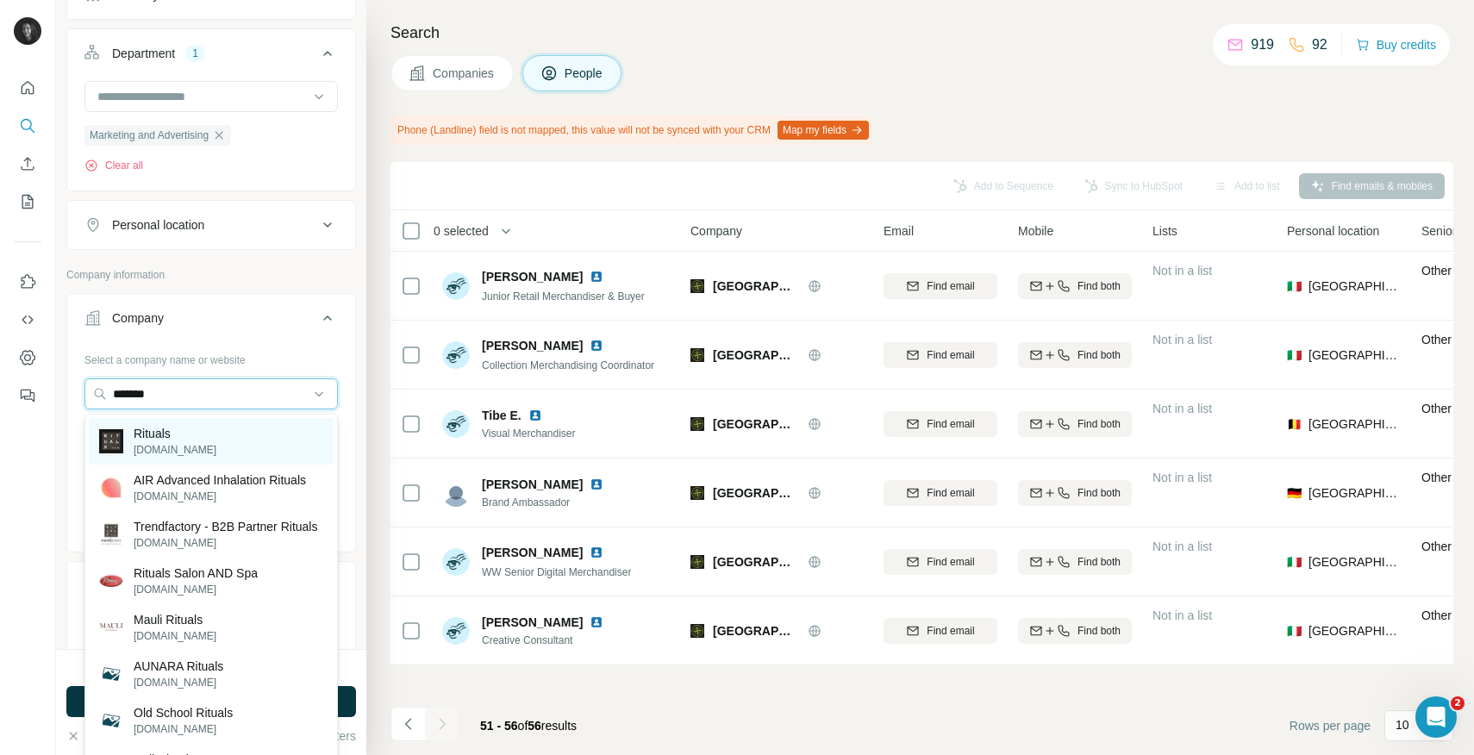
type input "*******"
click at [168, 452] on p "rituals.com" at bounding box center [175, 450] width 83 height 16
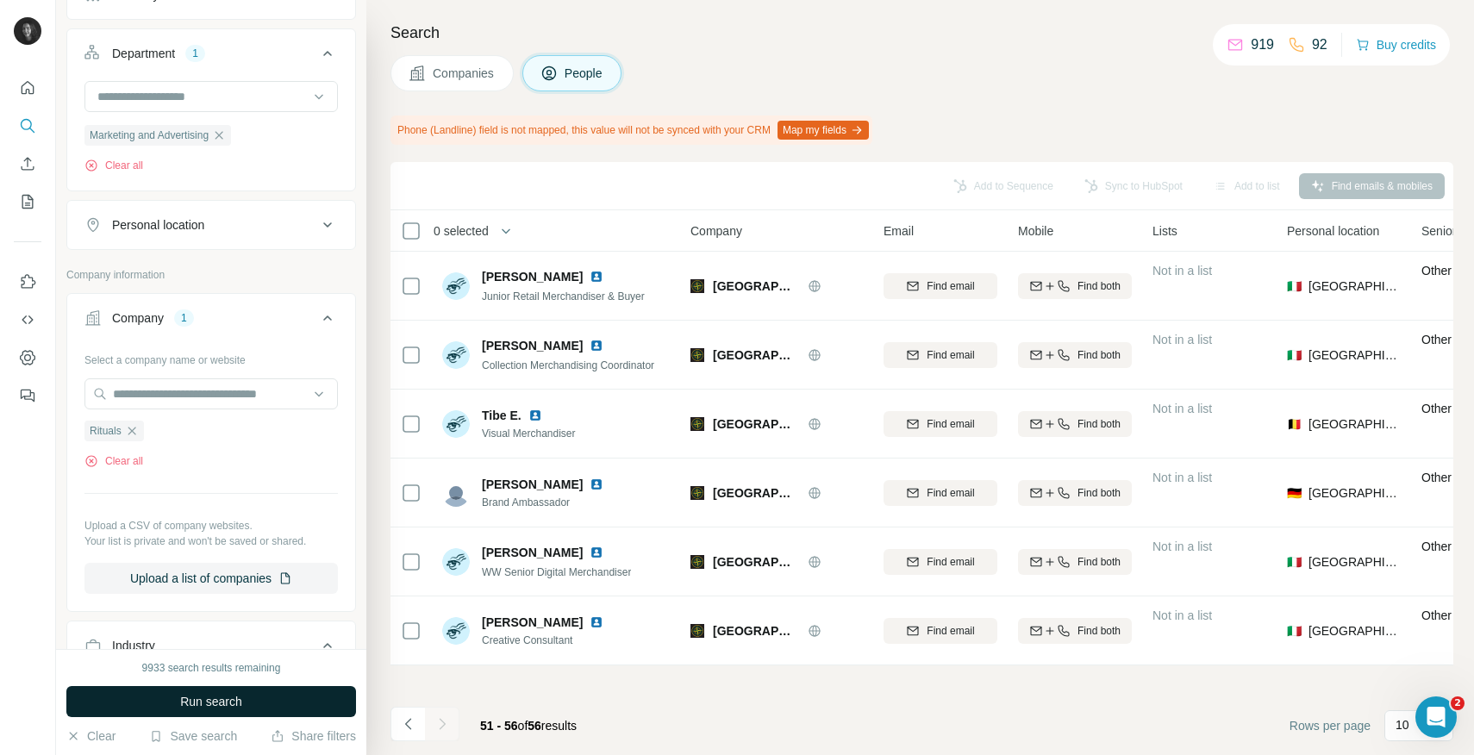
click at [210, 701] on span "Run search" at bounding box center [211, 701] width 62 height 17
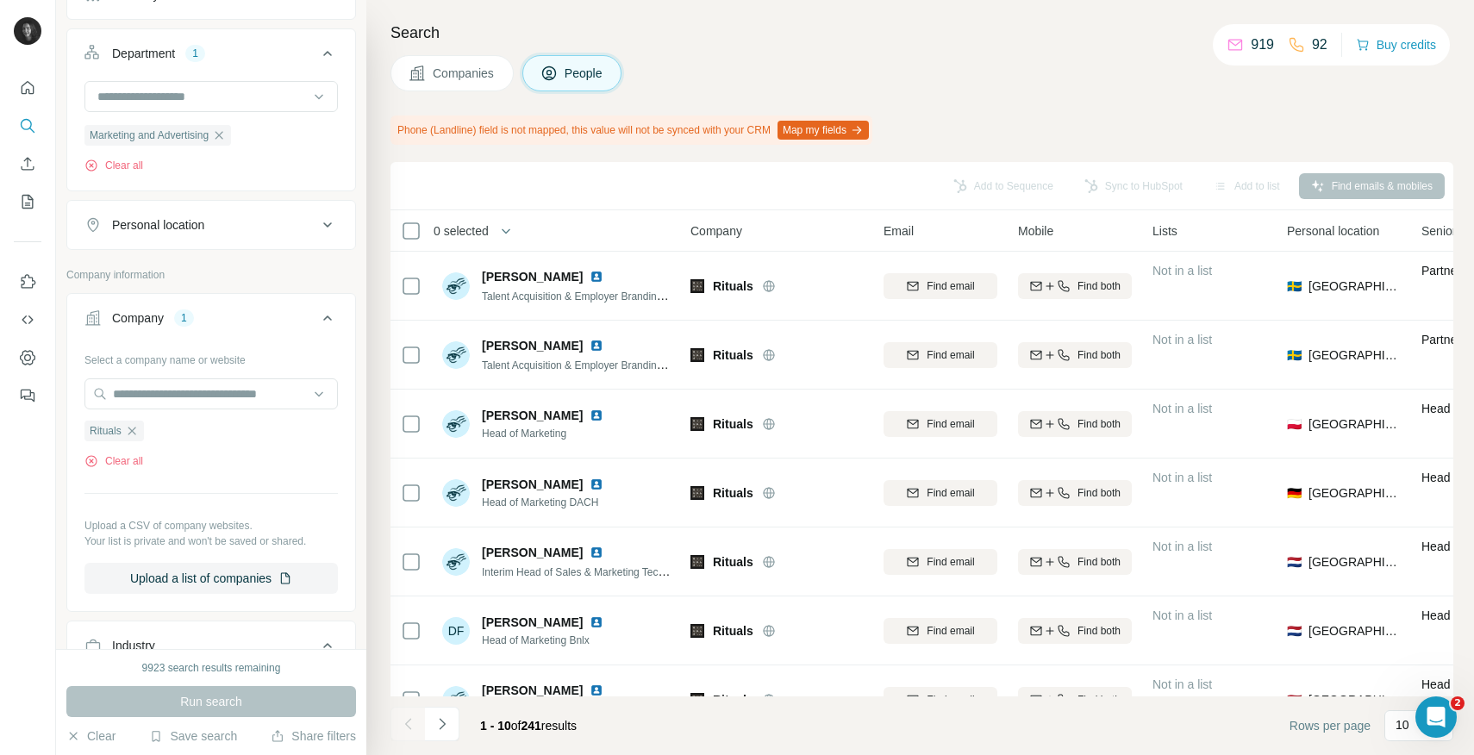
click at [195, 228] on div "Personal location" at bounding box center [158, 224] width 92 height 17
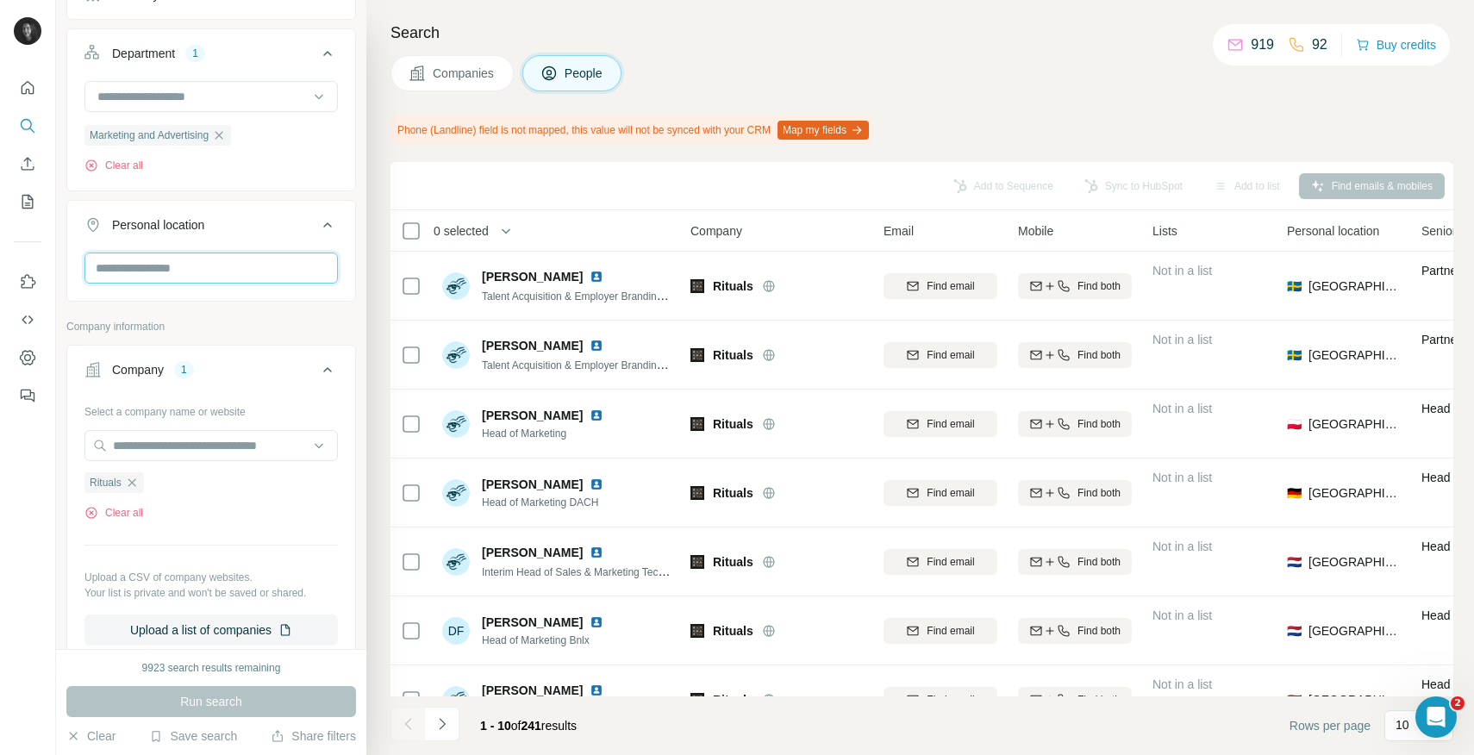
click at [184, 263] on input "text" at bounding box center [210, 268] width 253 height 31
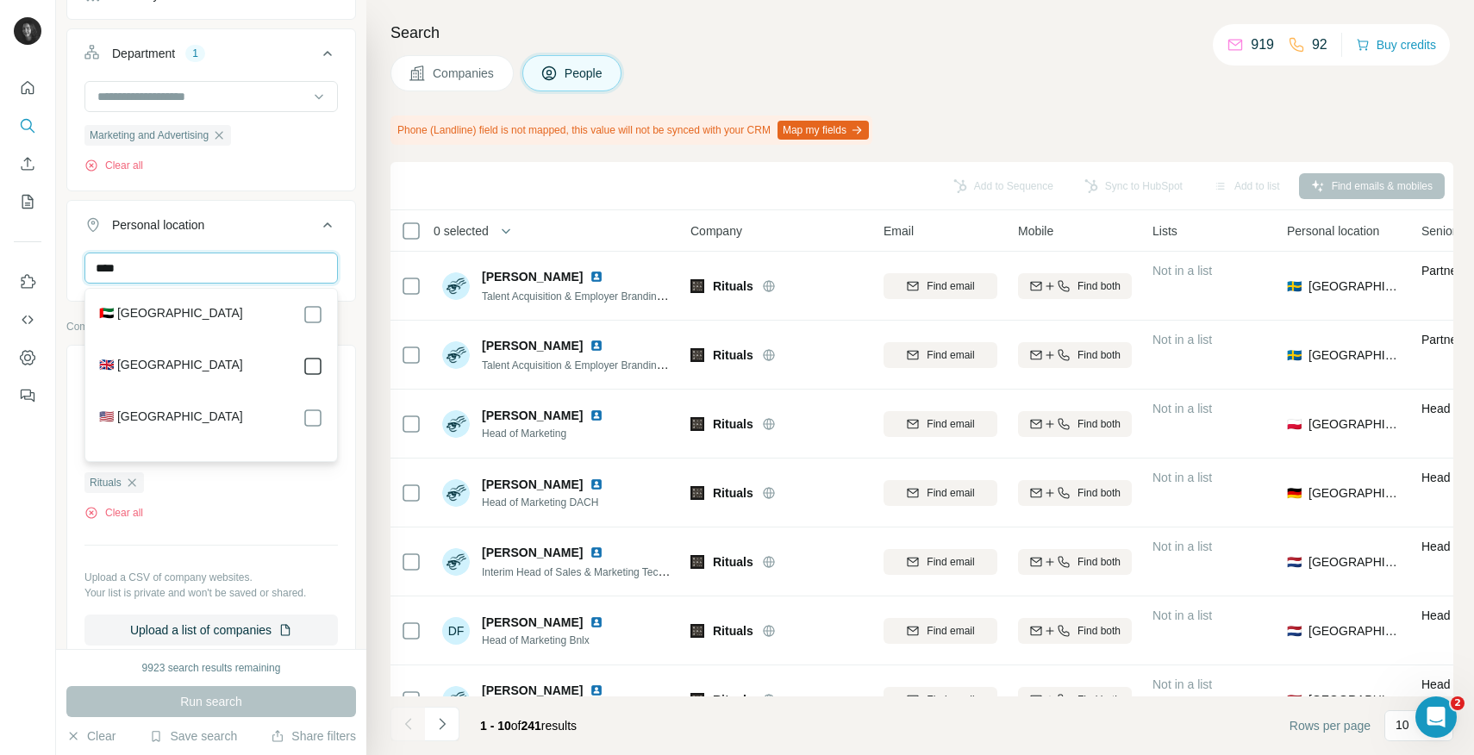
type input "****"
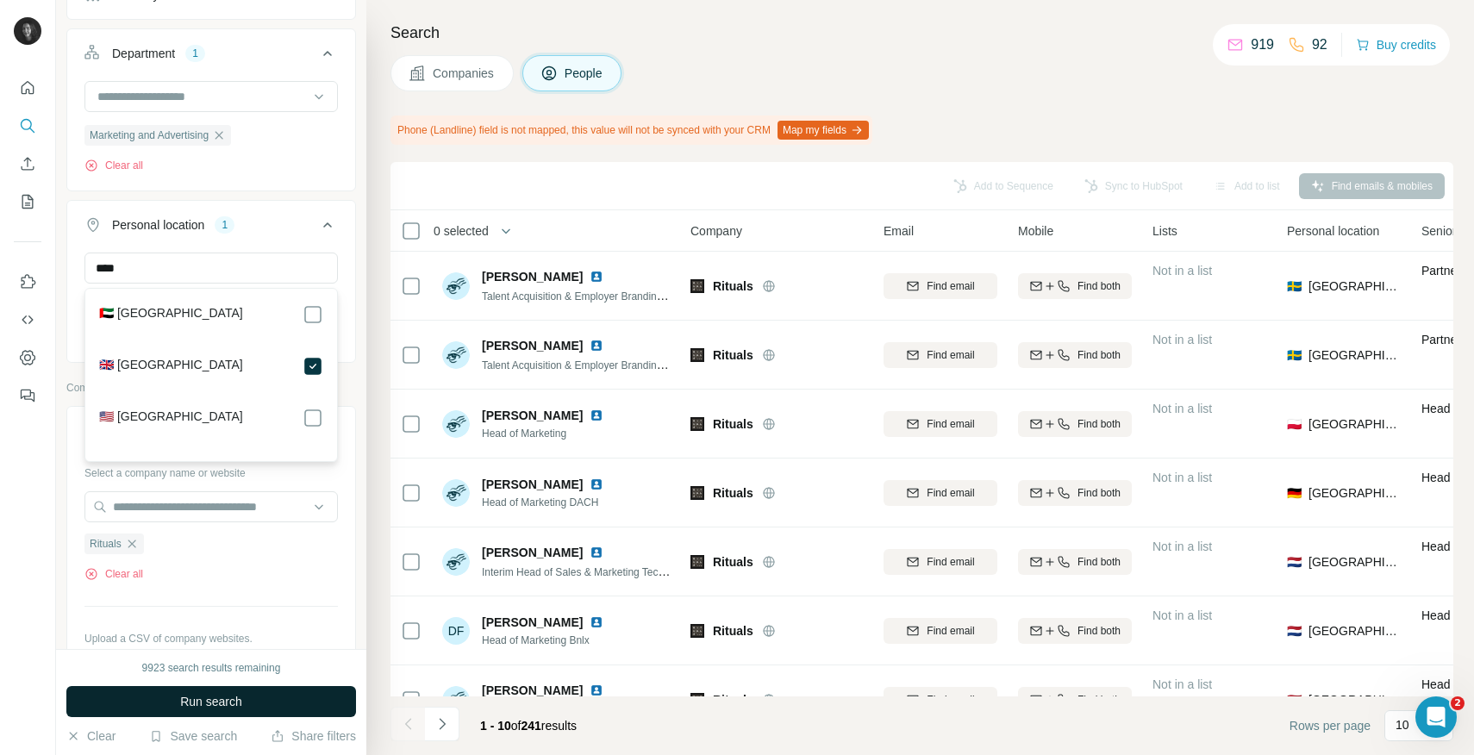
click at [220, 703] on span "Run search" at bounding box center [211, 701] width 62 height 17
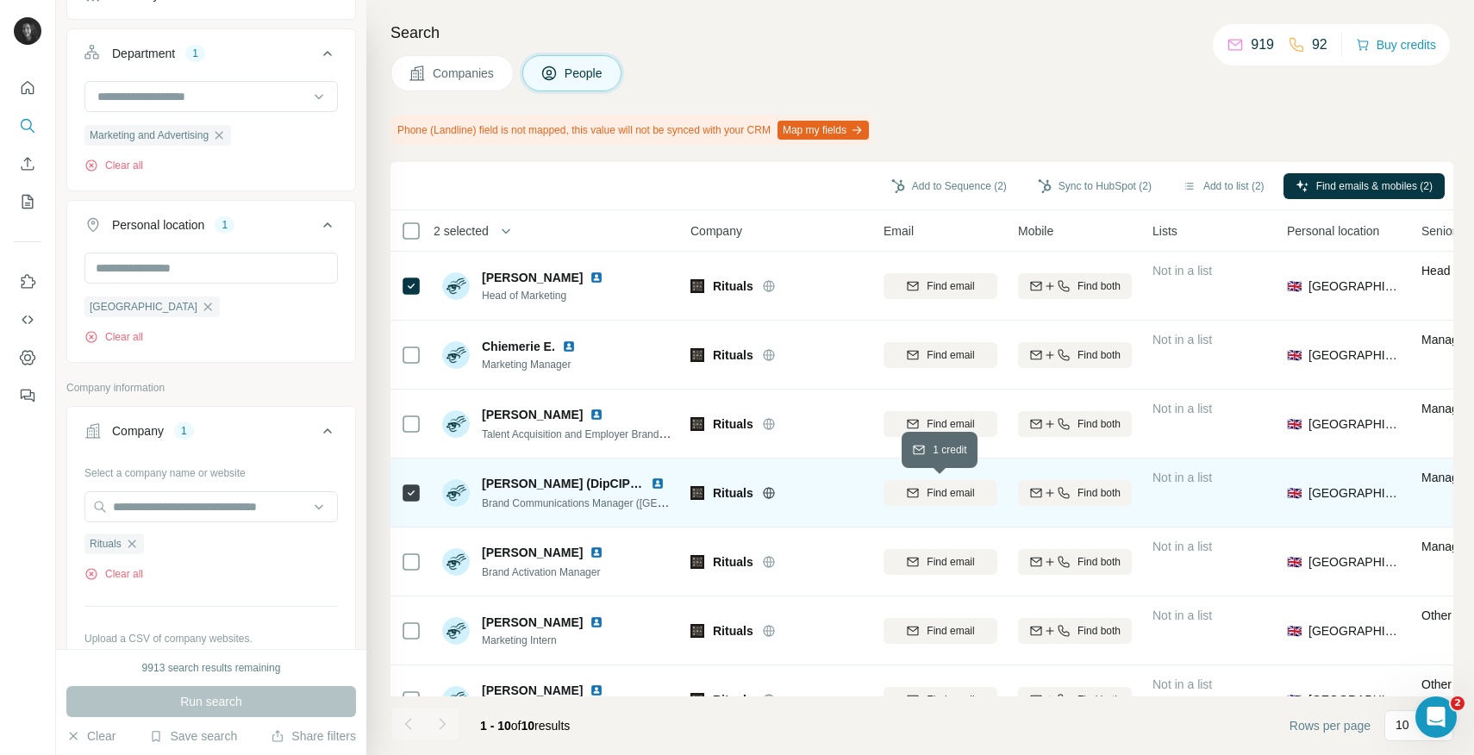
click at [931, 488] on span "Find email" at bounding box center [949, 493] width 47 height 16
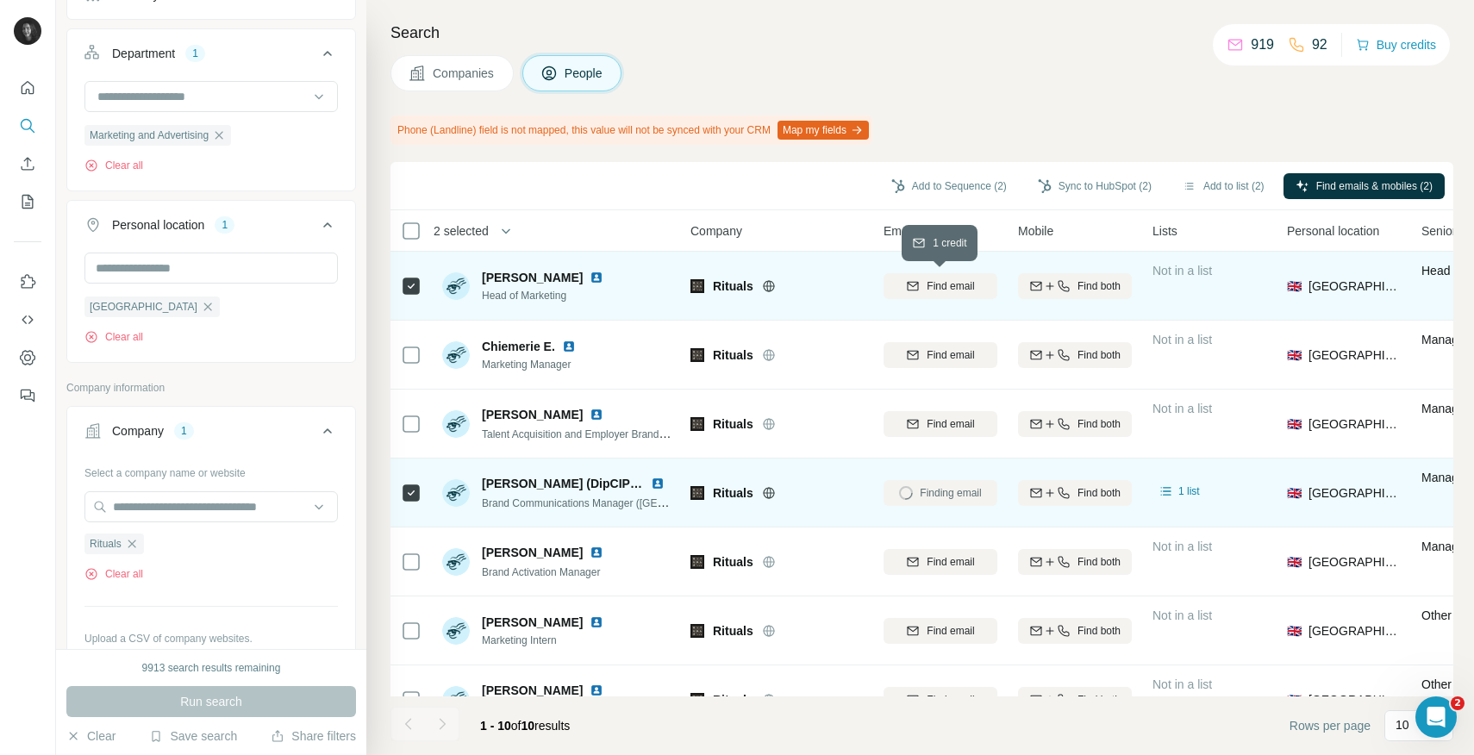
click at [934, 289] on span "Find email" at bounding box center [949, 286] width 47 height 16
click at [1115, 179] on button "Sync to HubSpot (2)" at bounding box center [1095, 186] width 138 height 26
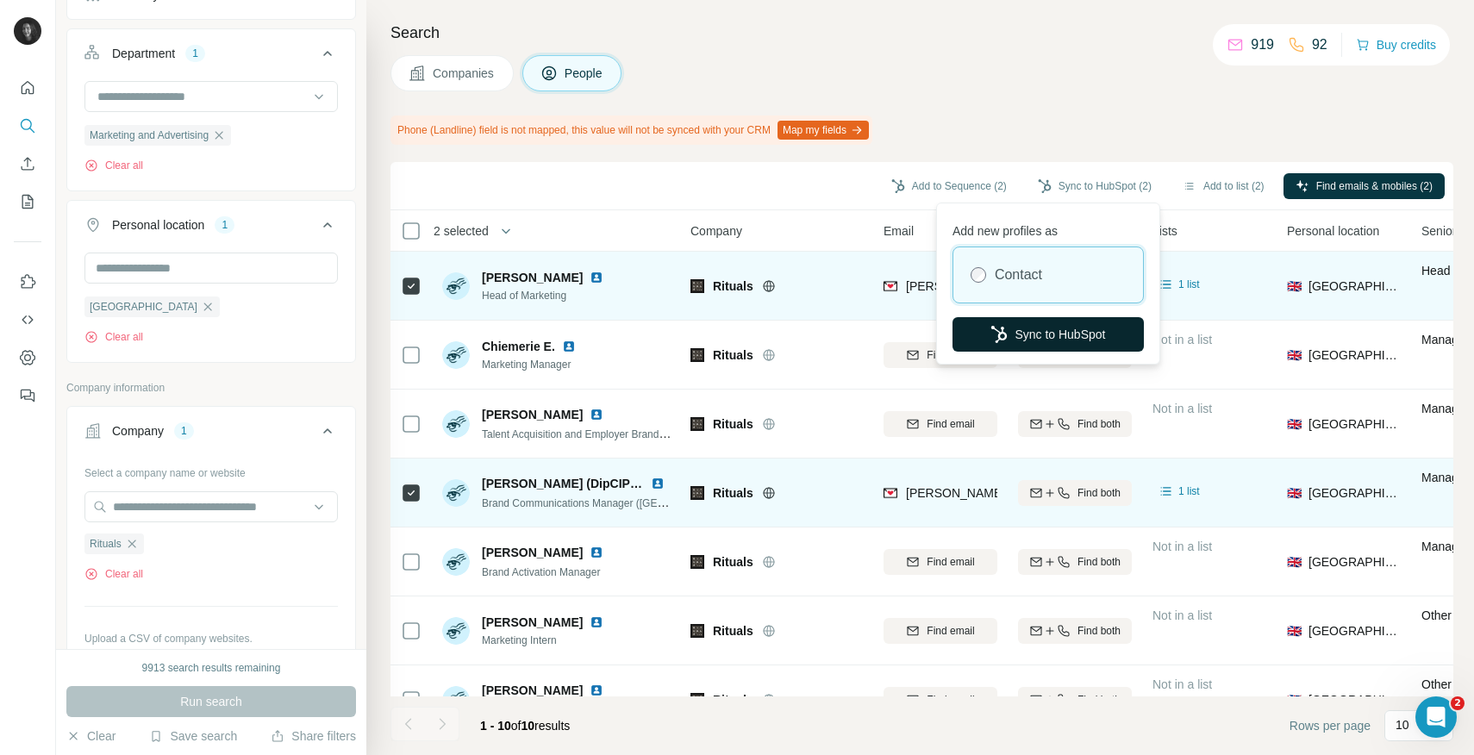
click at [1072, 327] on button "Sync to HubSpot" at bounding box center [1047, 334] width 191 height 34
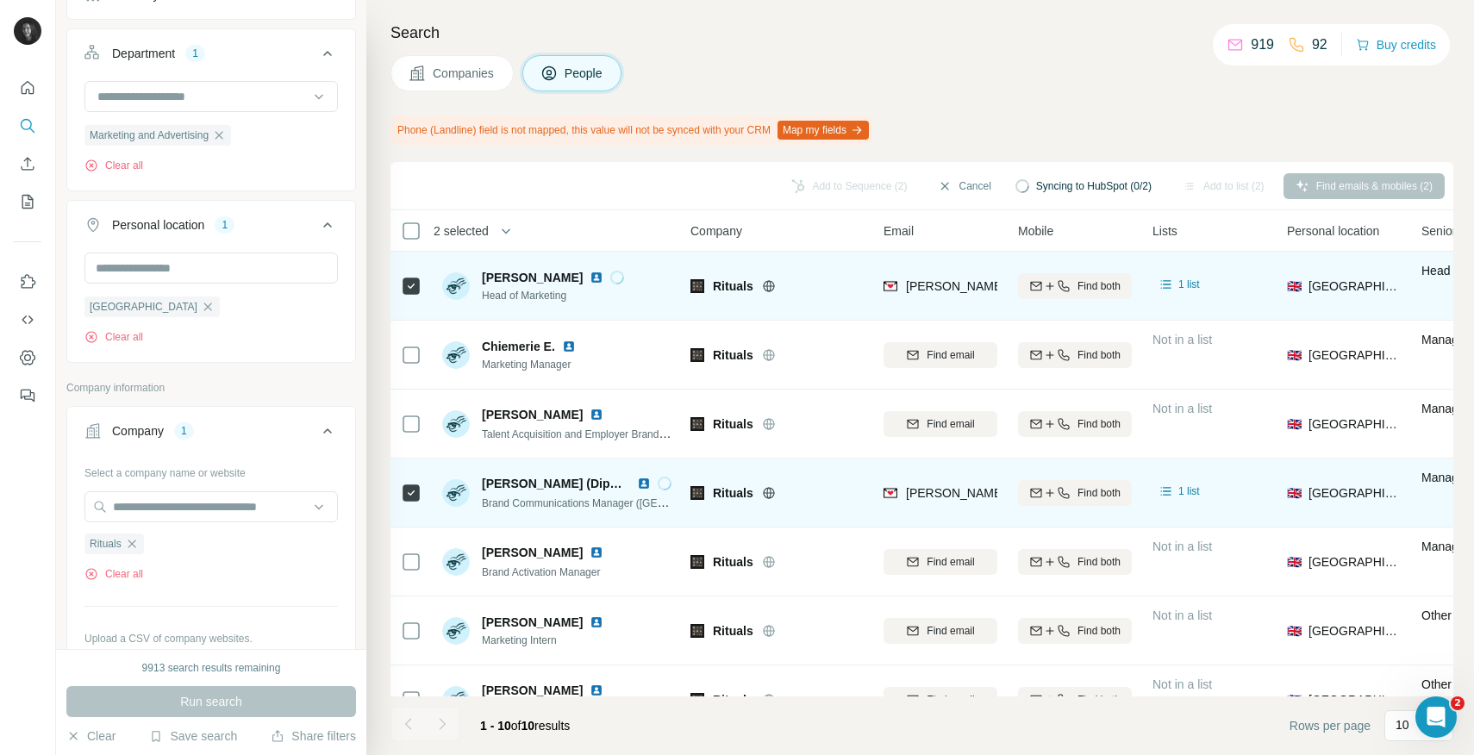
click at [1072, 327] on td "Find both" at bounding box center [1074, 355] width 134 height 69
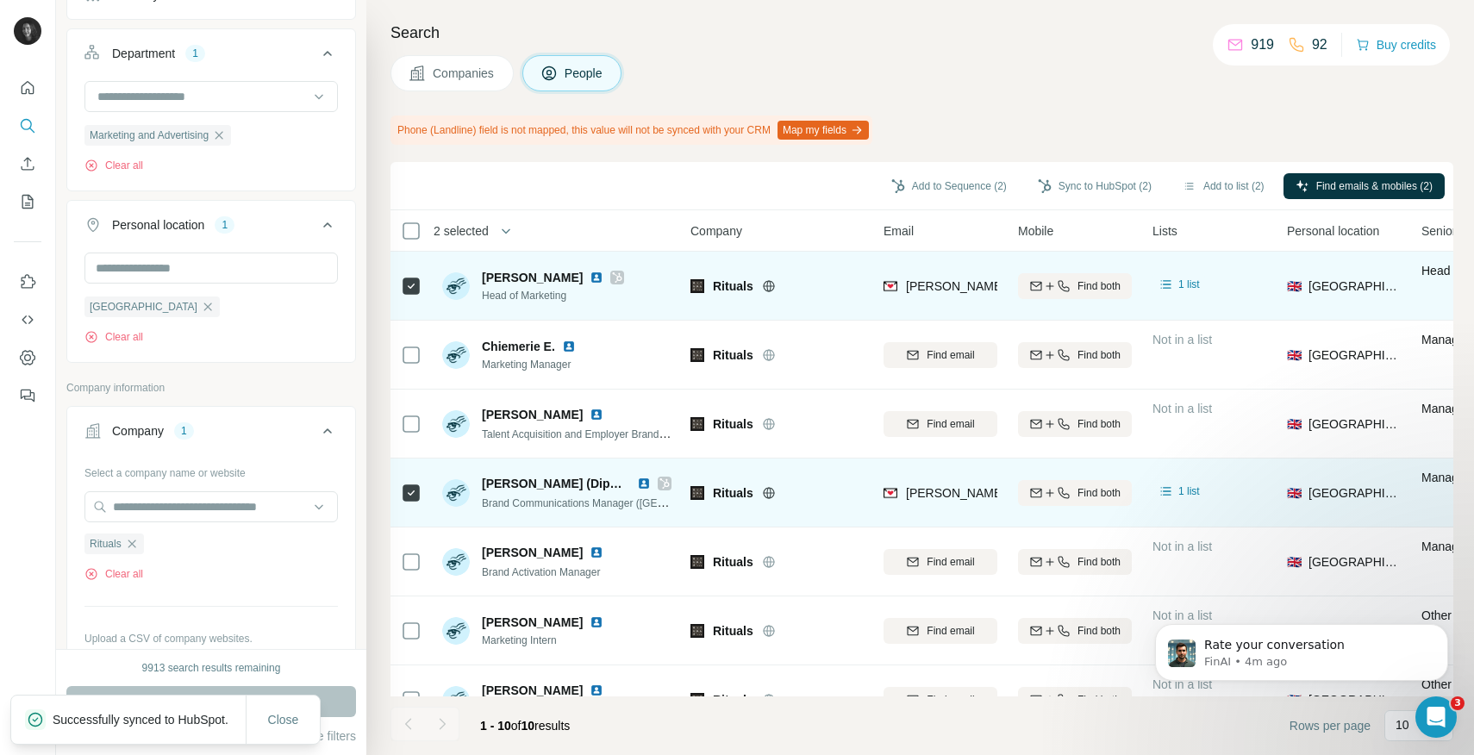
drag, startPoint x: 129, startPoint y: 547, endPoint x: 135, endPoint y: 523, distance: 24.9
click at [129, 547] on icon "button" at bounding box center [132, 543] width 8 height 8
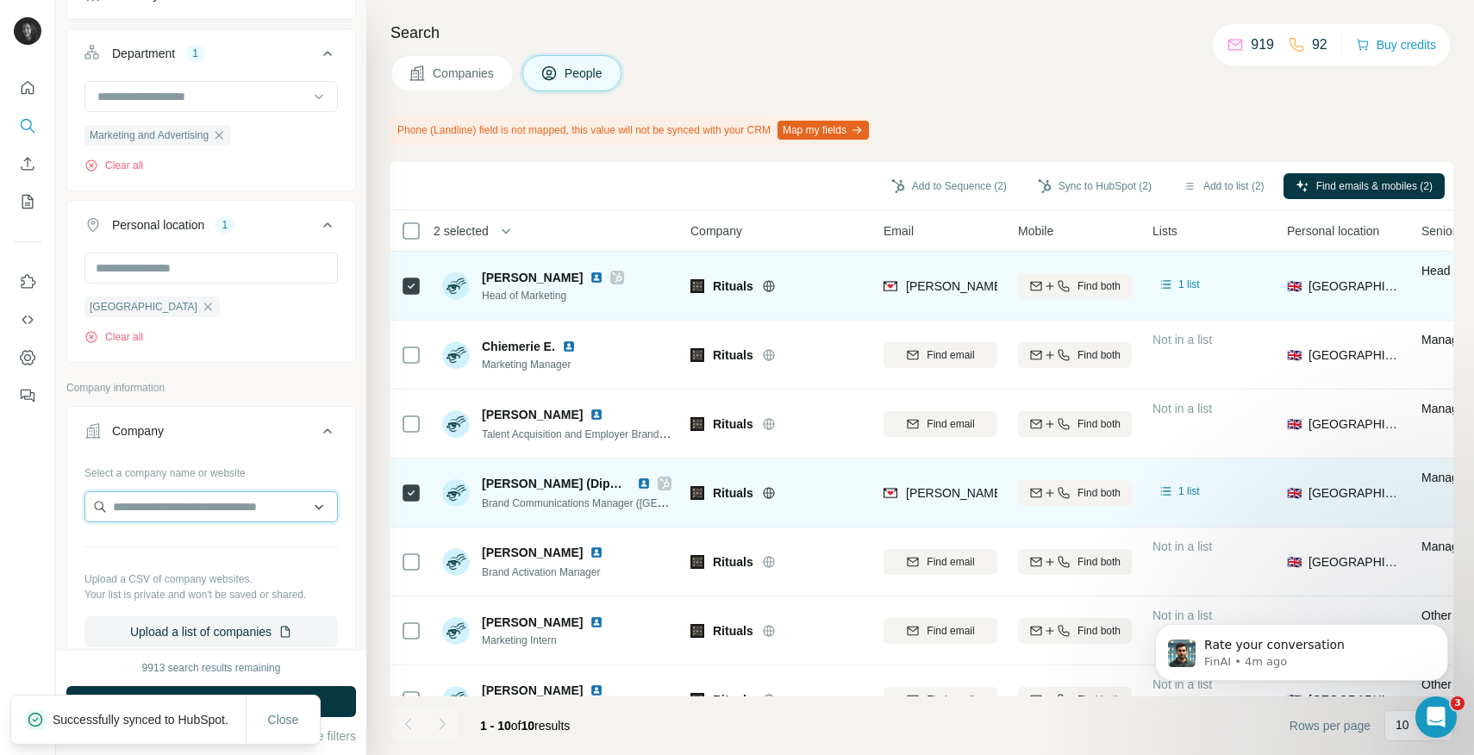
click at [139, 512] on input "text" at bounding box center [210, 506] width 253 height 31
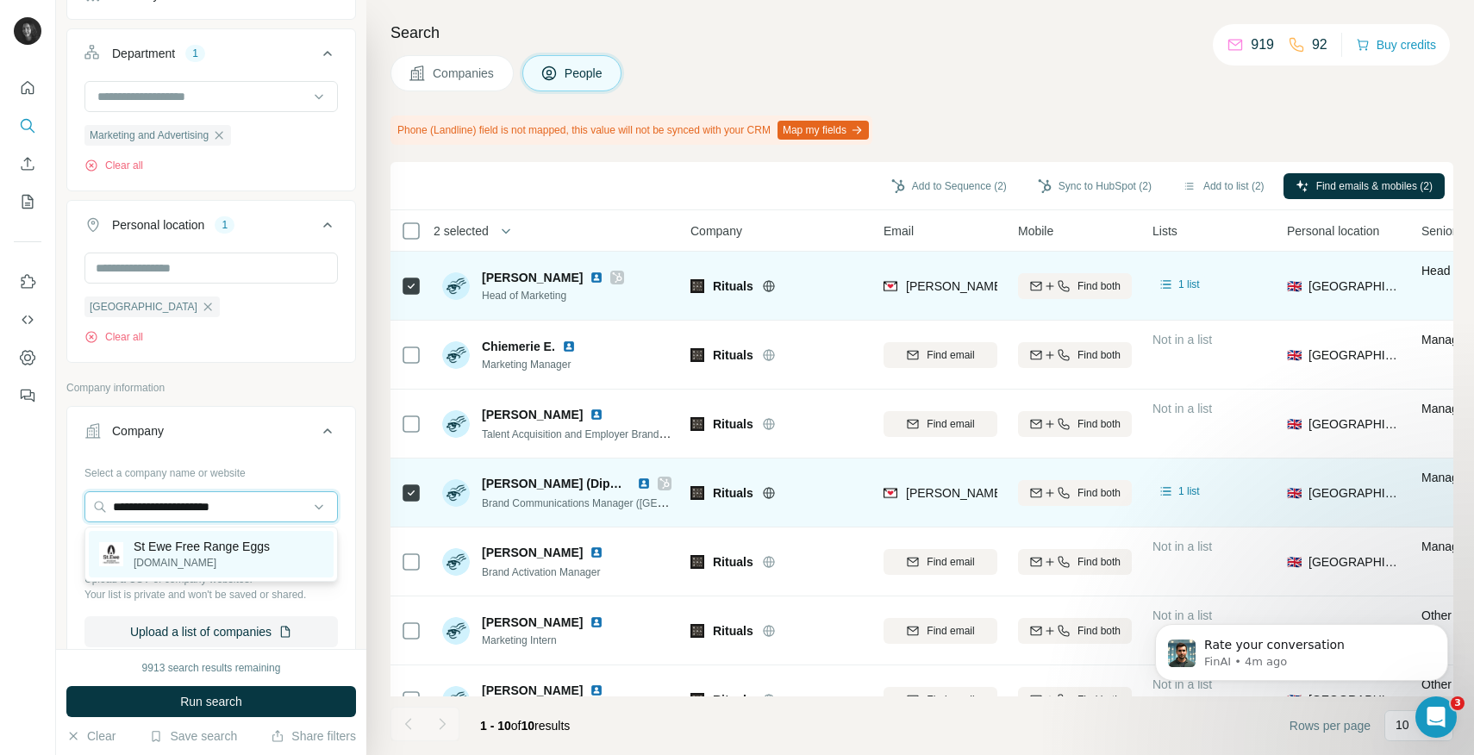
type input "**********"
click at [238, 539] on p "St Ewe Free Range Eggs" at bounding box center [202, 546] width 136 height 17
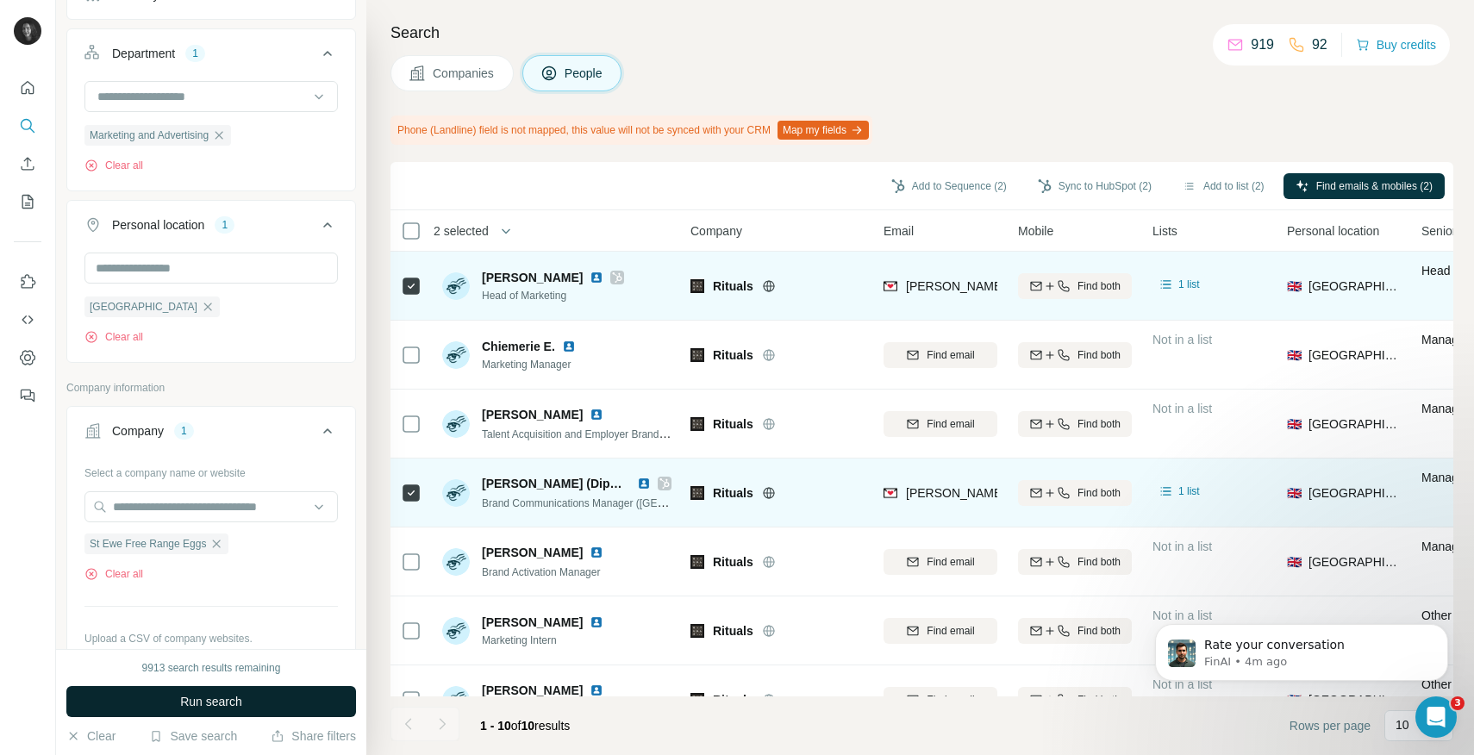
click at [224, 706] on span "Run search" at bounding box center [211, 701] width 62 height 17
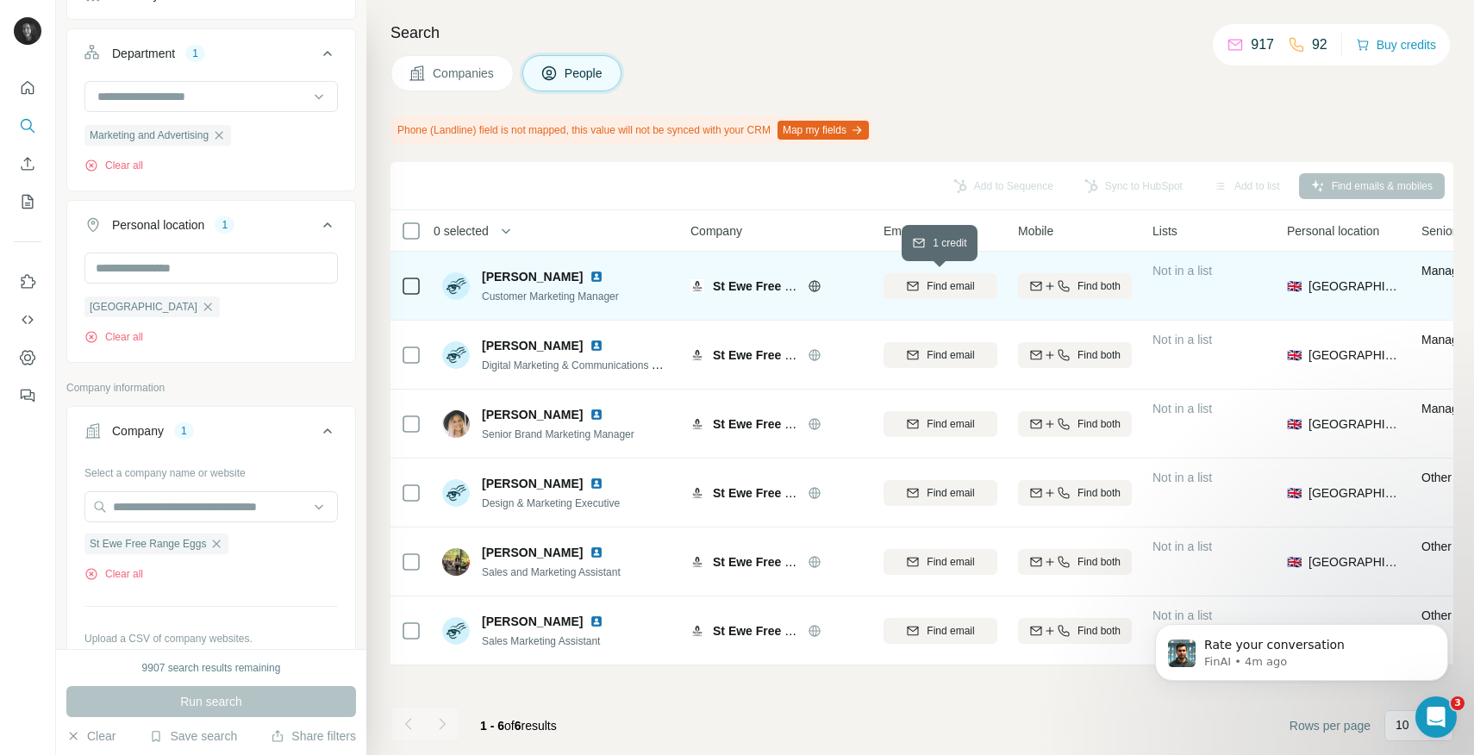
click at [930, 290] on span "Find email" at bounding box center [949, 286] width 47 height 16
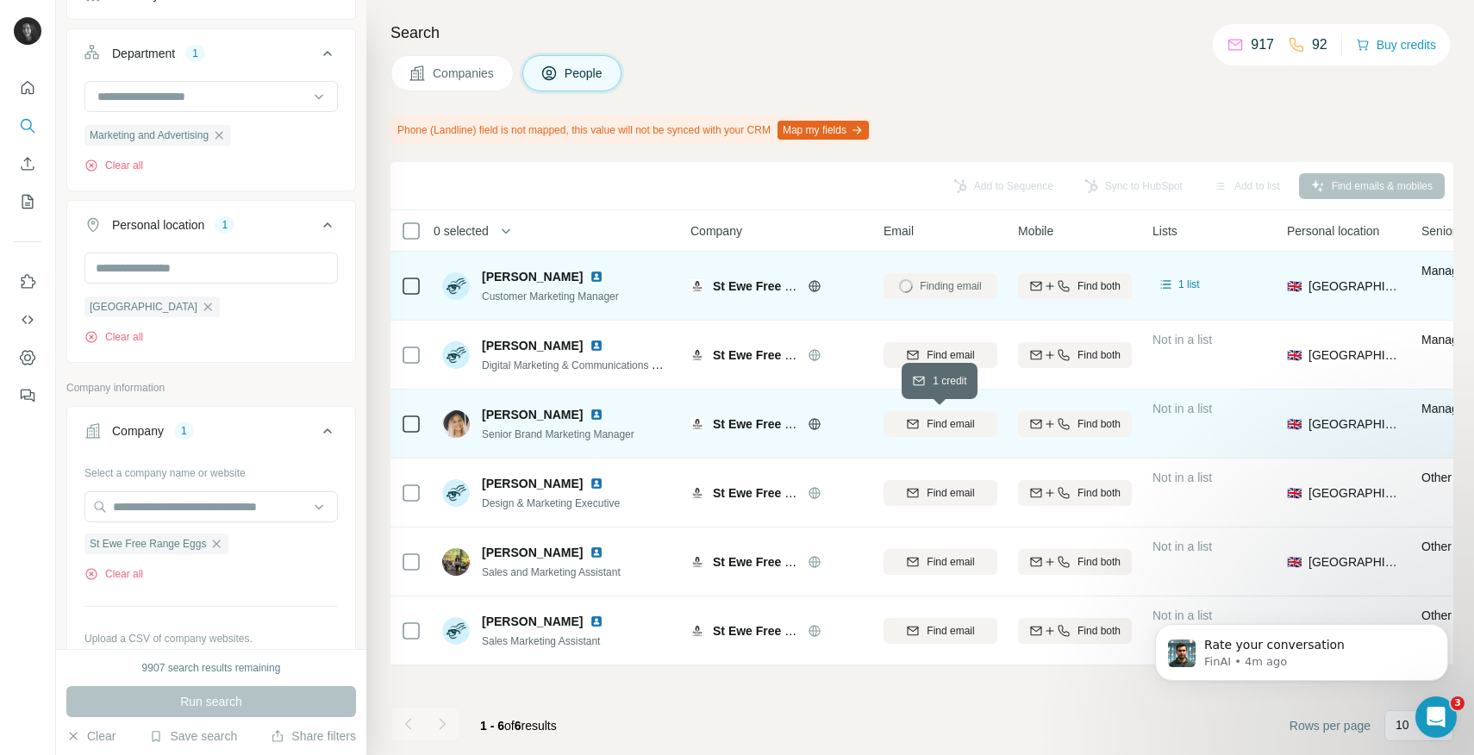
click at [960, 425] on span "Find email" at bounding box center [949, 424] width 47 height 16
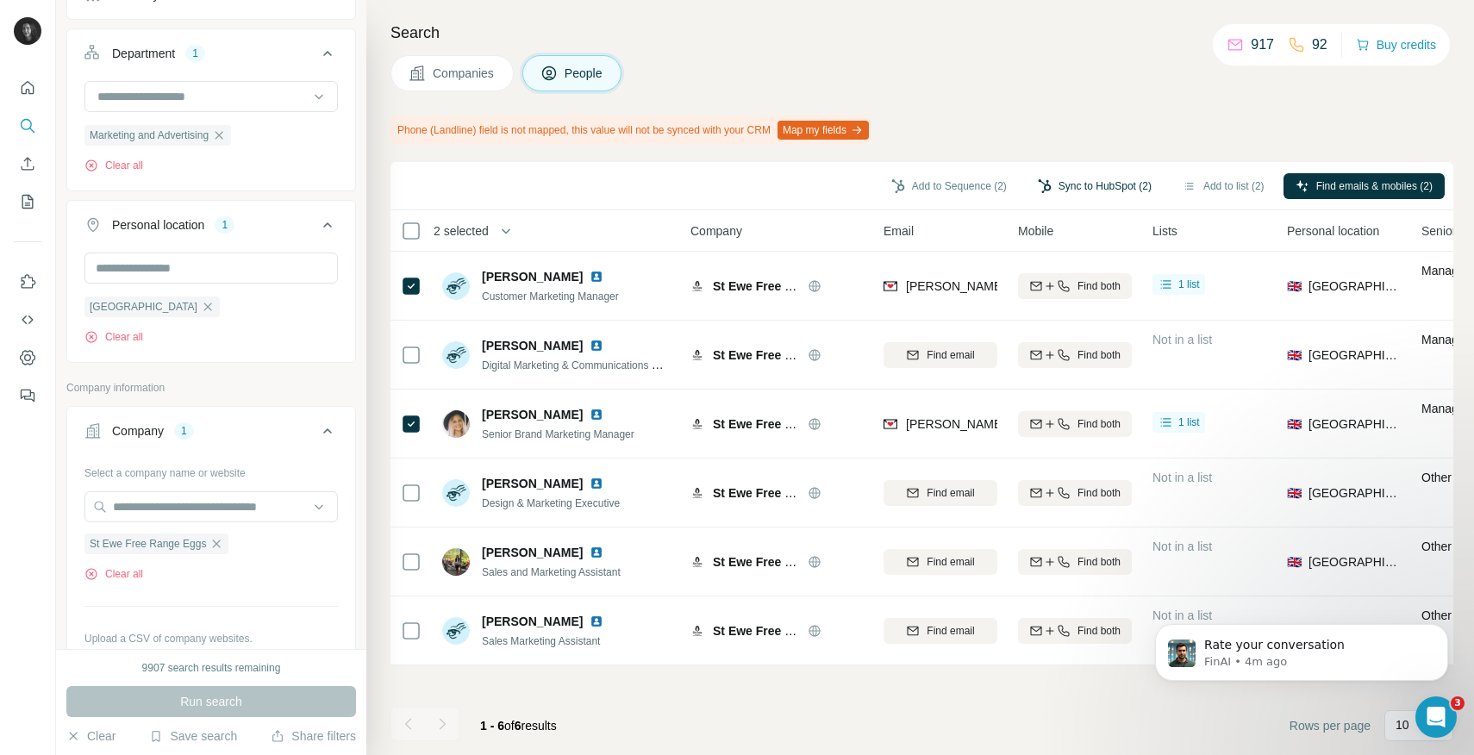
click at [1059, 184] on button "Sync to HubSpot (2)" at bounding box center [1095, 186] width 138 height 26
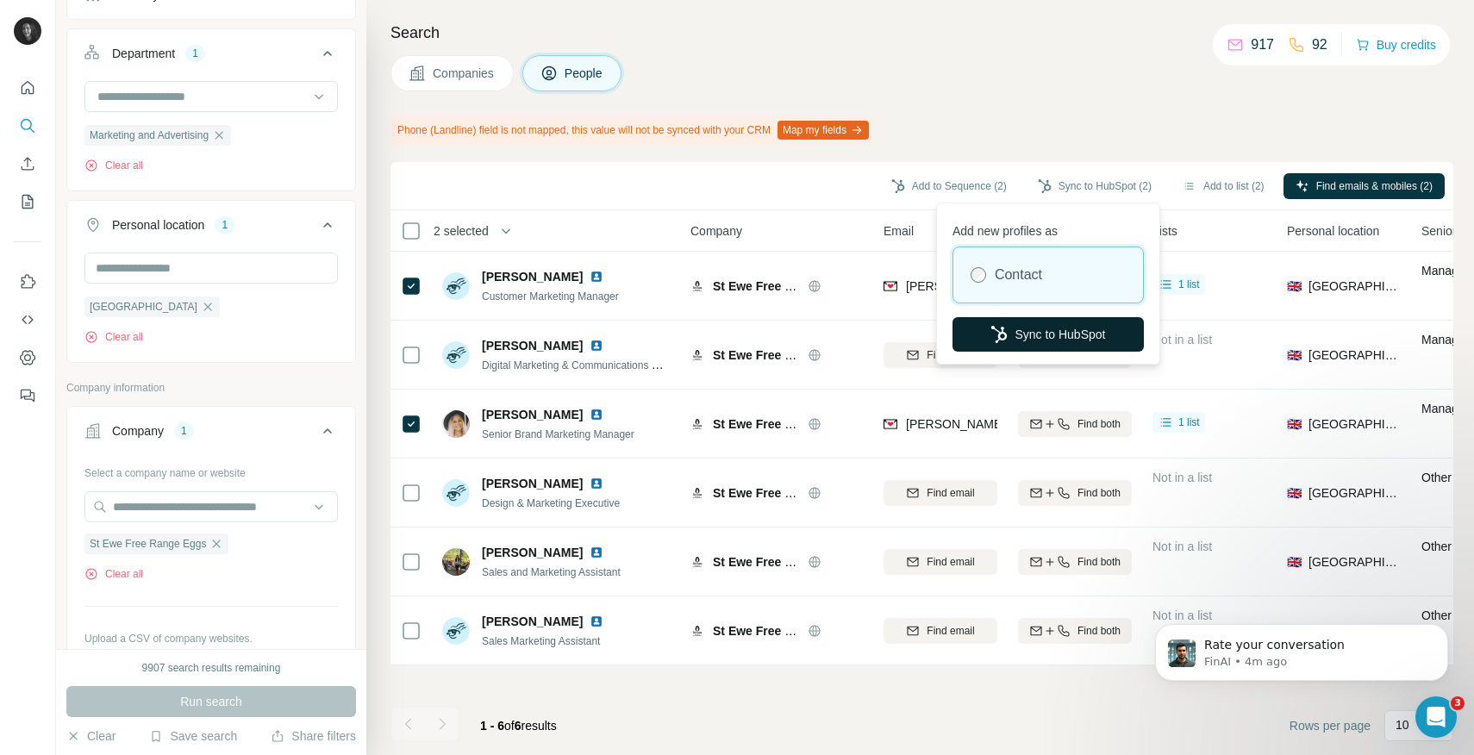
click at [1044, 337] on button "Sync to HubSpot" at bounding box center [1047, 334] width 191 height 34
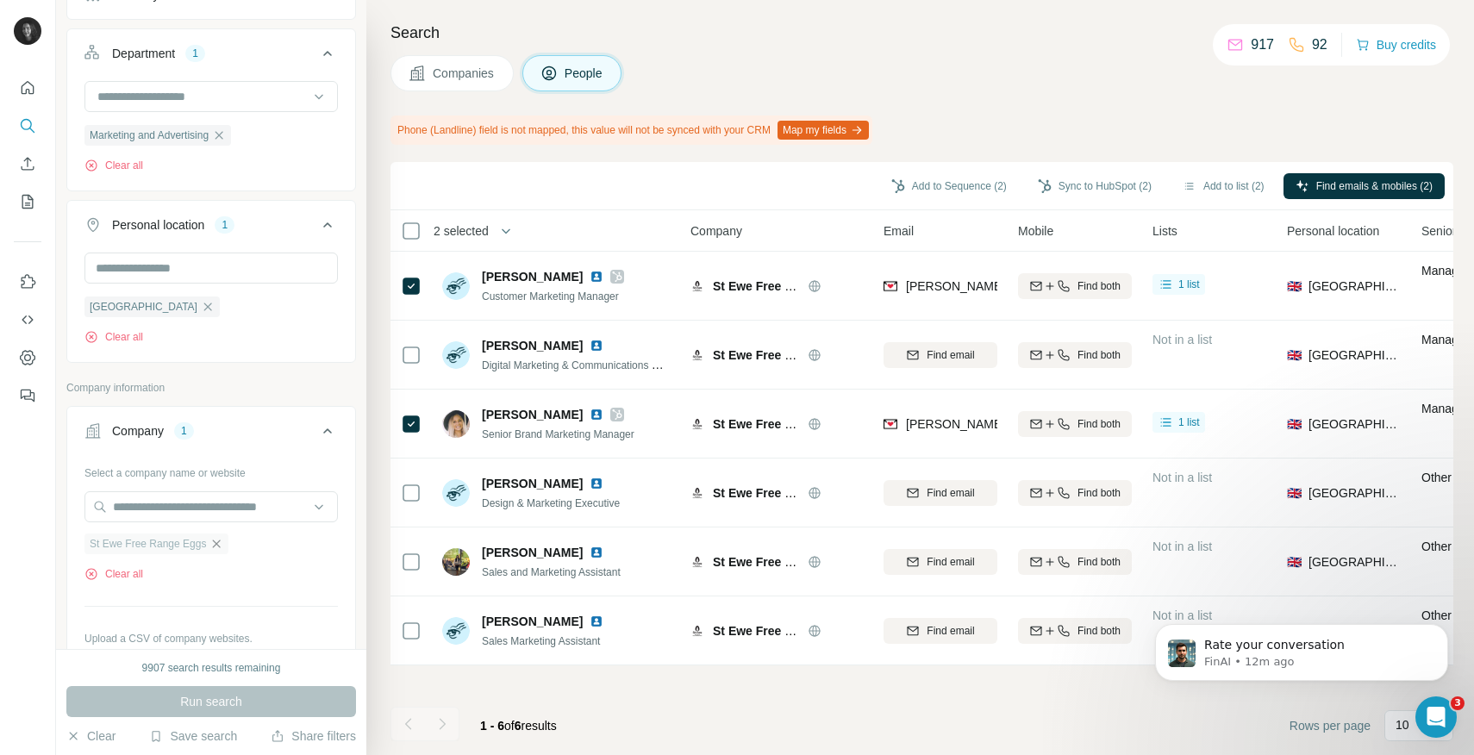
click at [217, 544] on icon "button" at bounding box center [216, 544] width 14 height 14
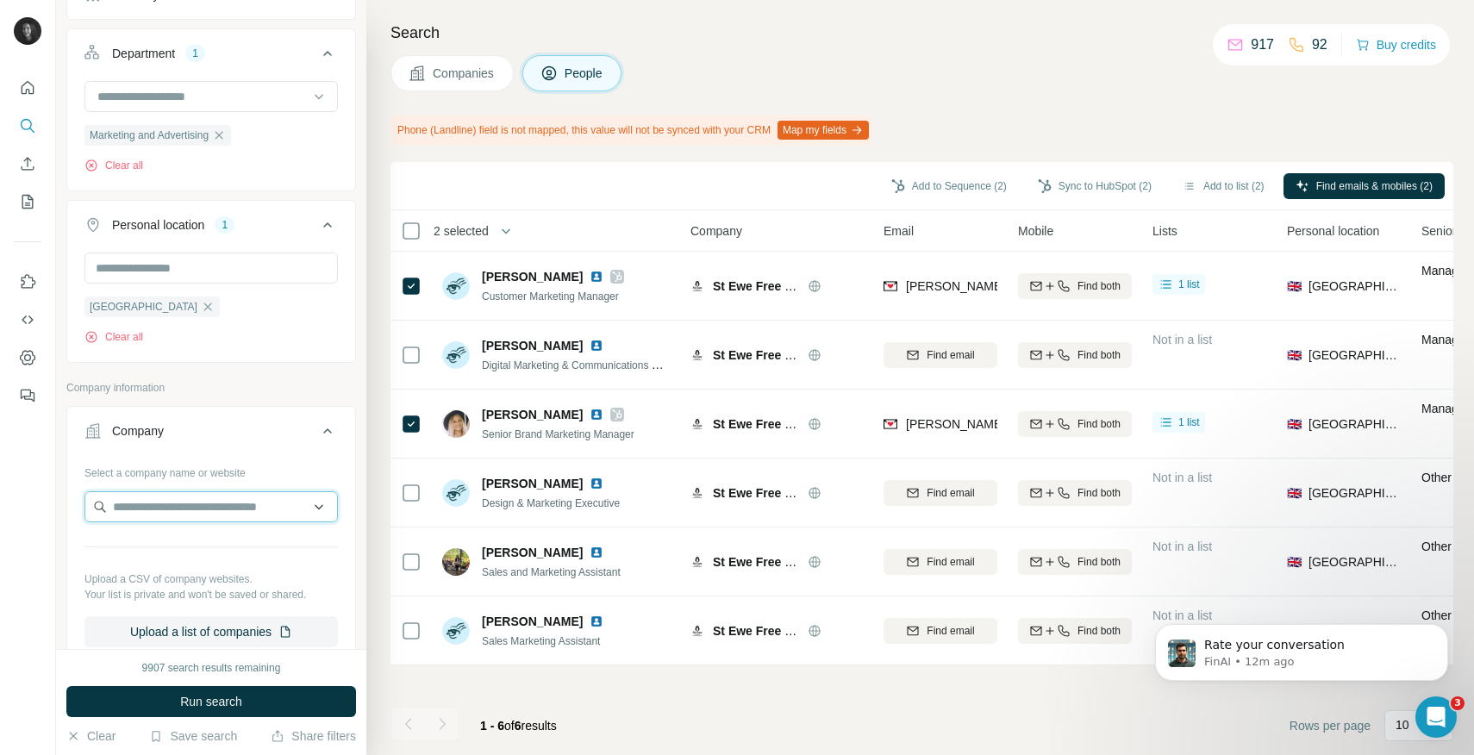
click at [207, 507] on input "text" at bounding box center [210, 506] width 253 height 31
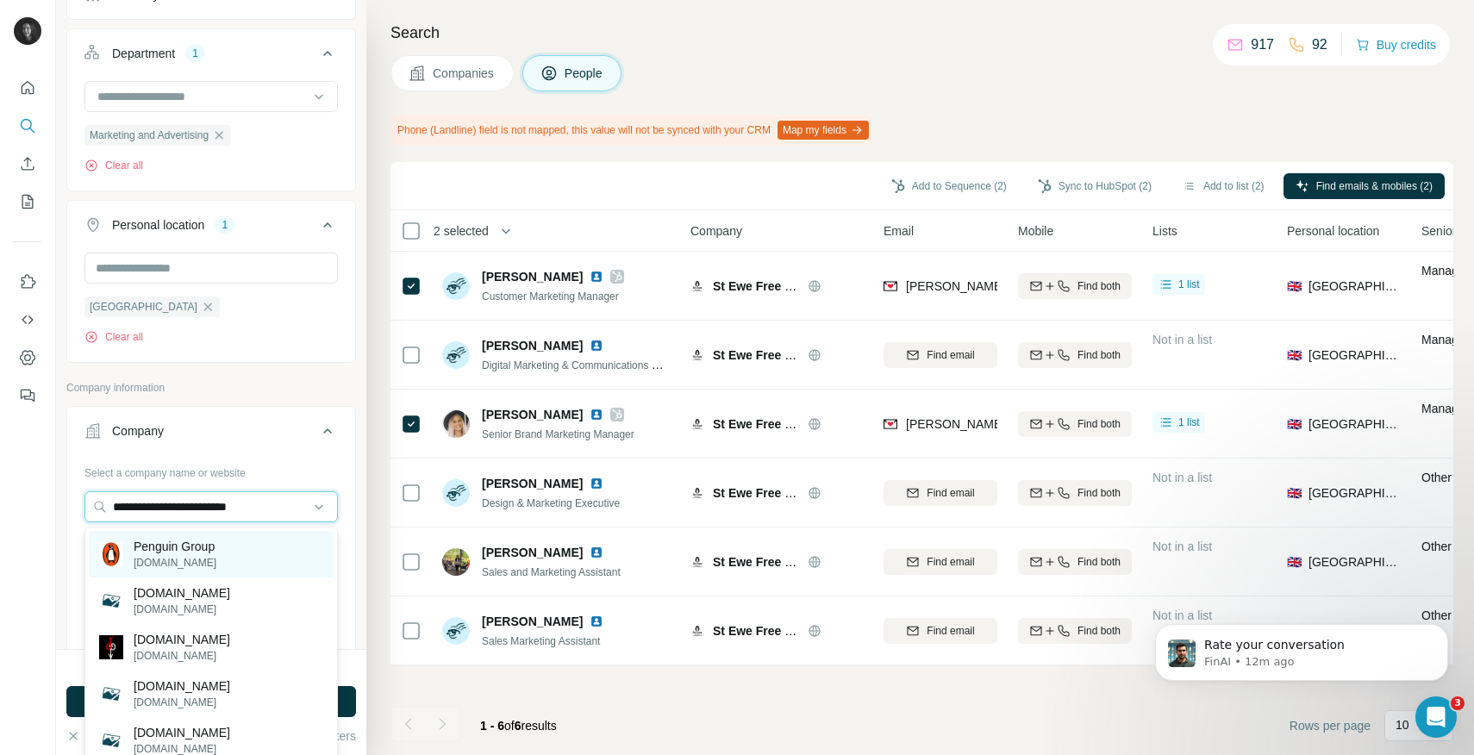
type input "**********"
click at [196, 559] on p "penguin.co.uk" at bounding box center [175, 563] width 83 height 16
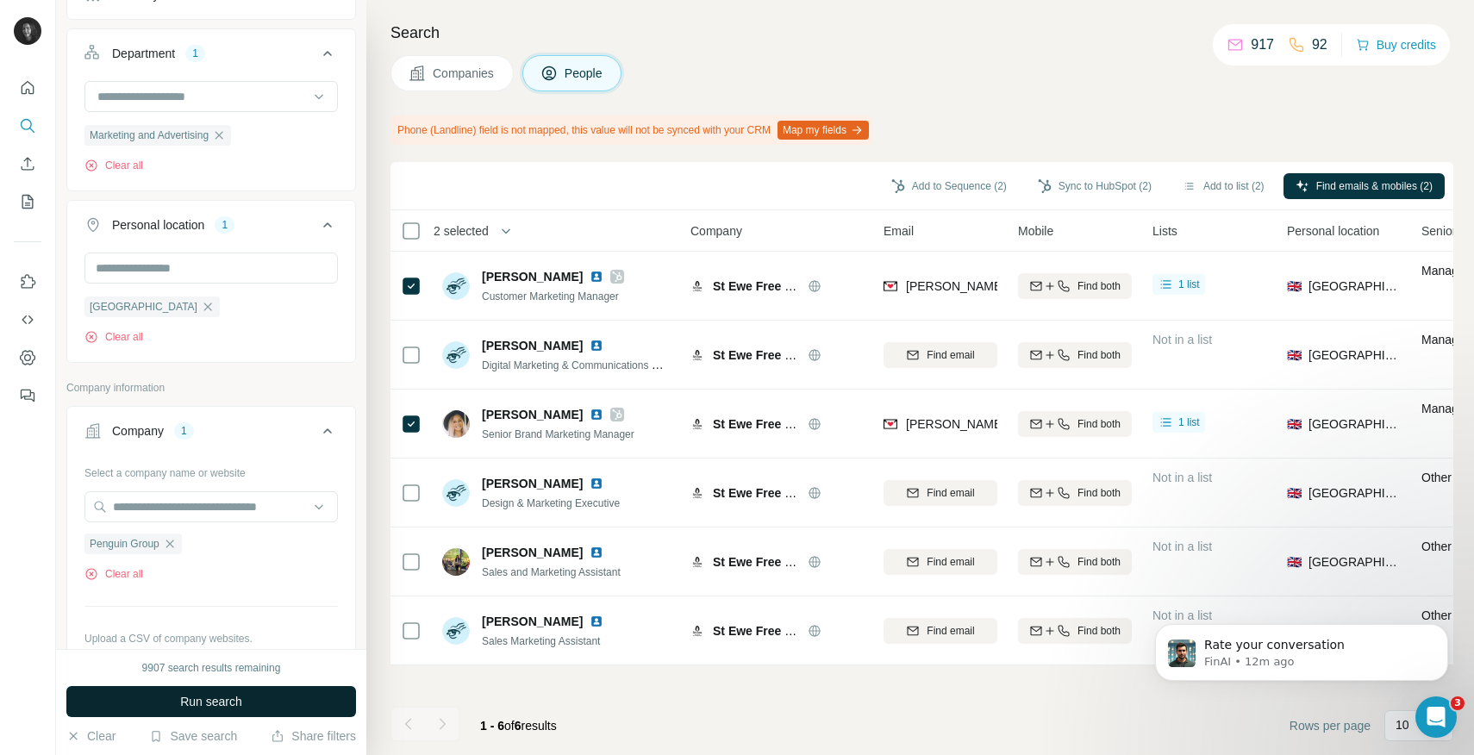
click at [200, 697] on span "Run search" at bounding box center [211, 701] width 62 height 17
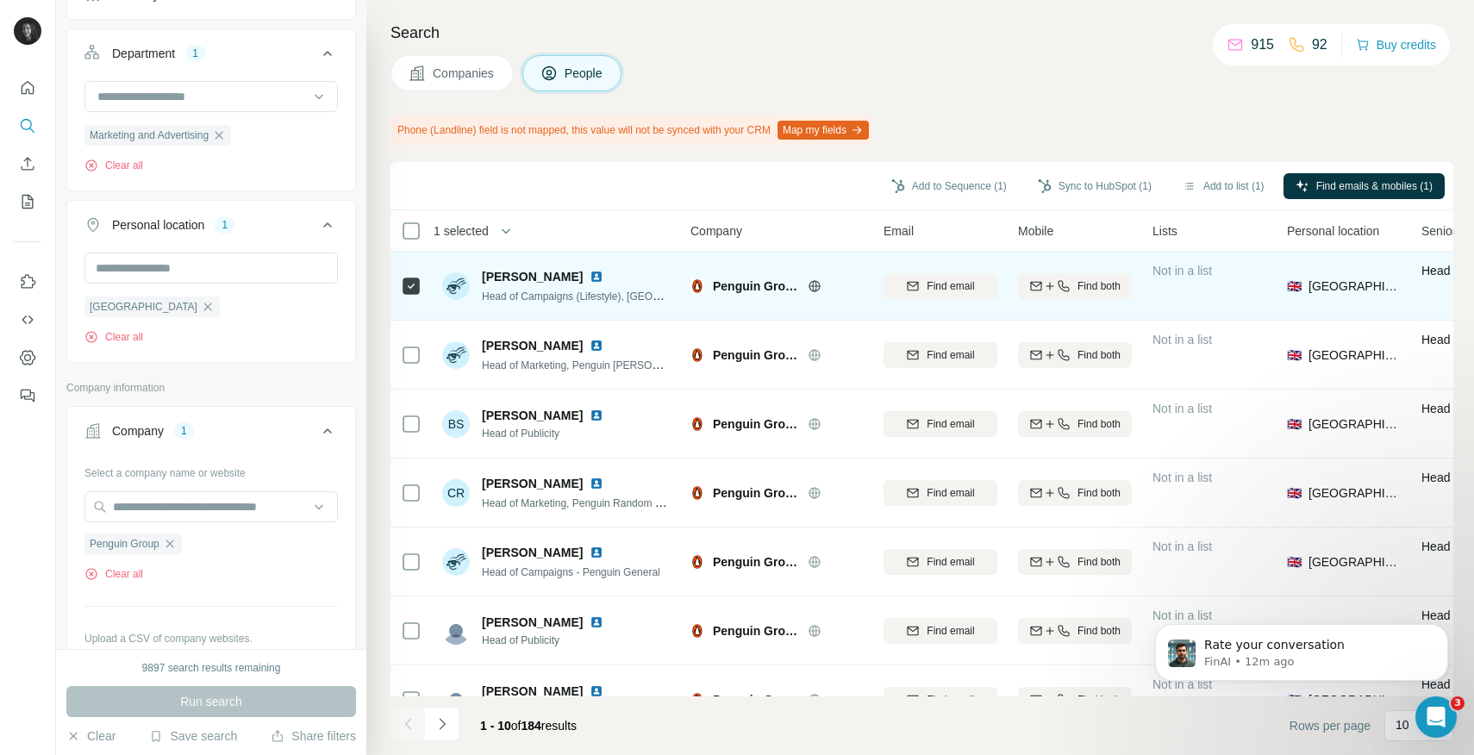
click at [939, 301] on div "Find email" at bounding box center [940, 285] width 114 height 47
click at [937, 277] on button "Find email" at bounding box center [940, 286] width 114 height 26
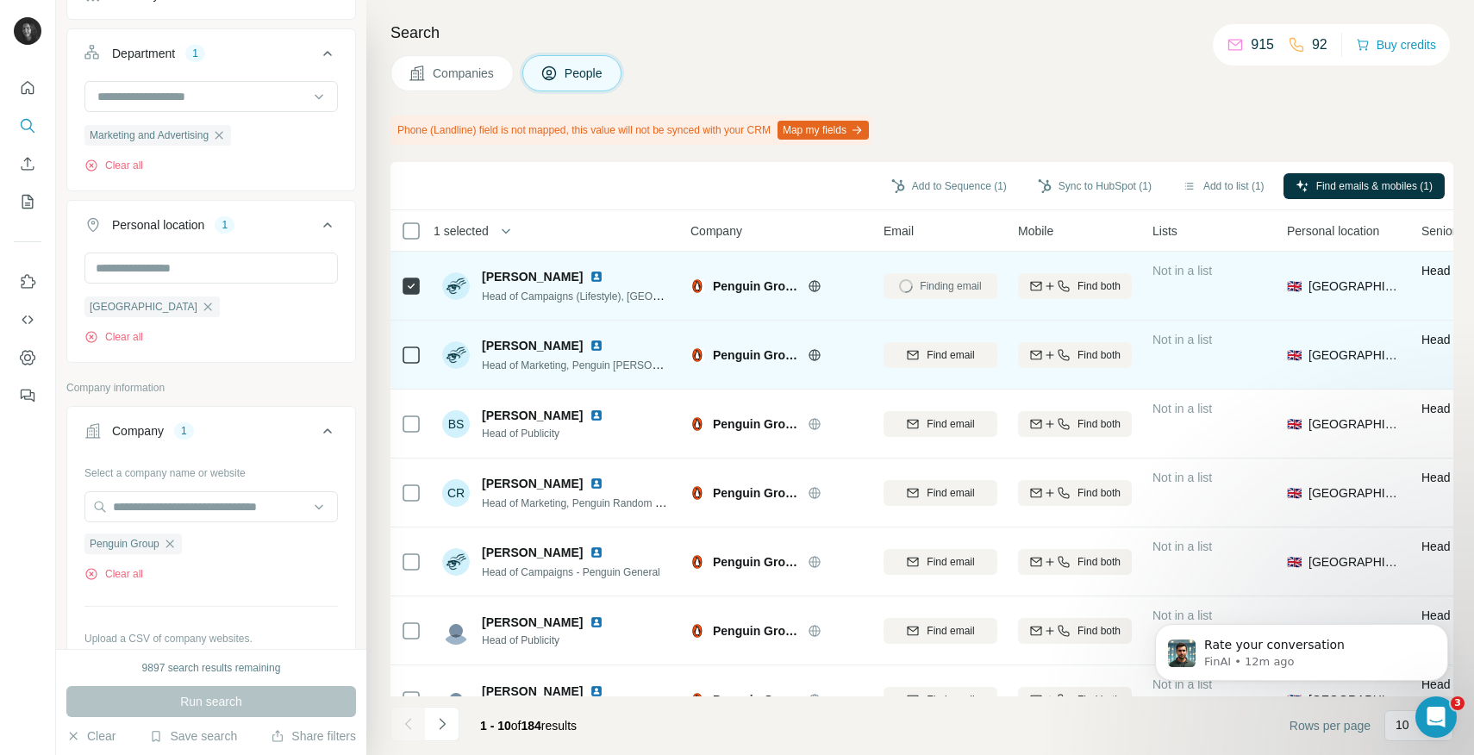
click at [939, 352] on span "Find email" at bounding box center [949, 355] width 47 height 16
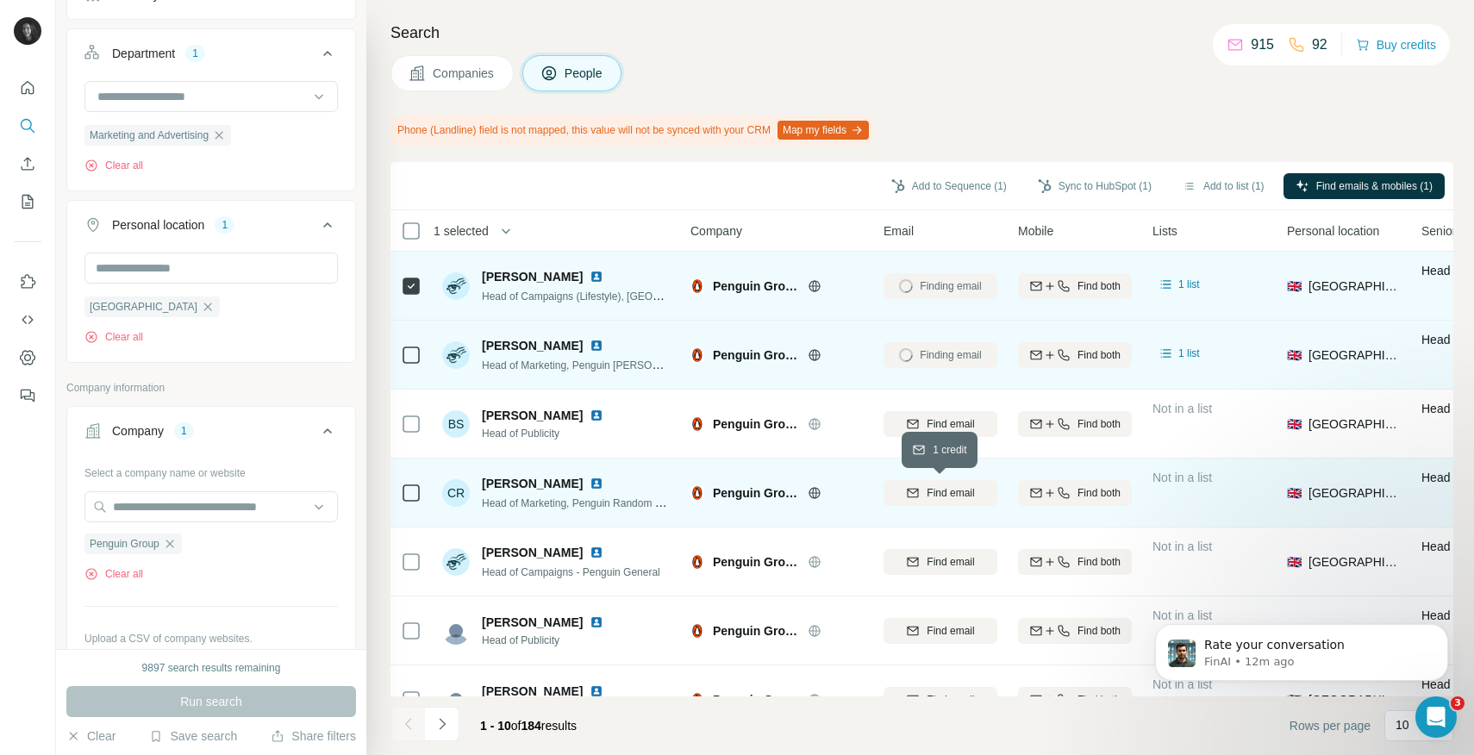
click at [945, 487] on span "Find email" at bounding box center [949, 493] width 47 height 16
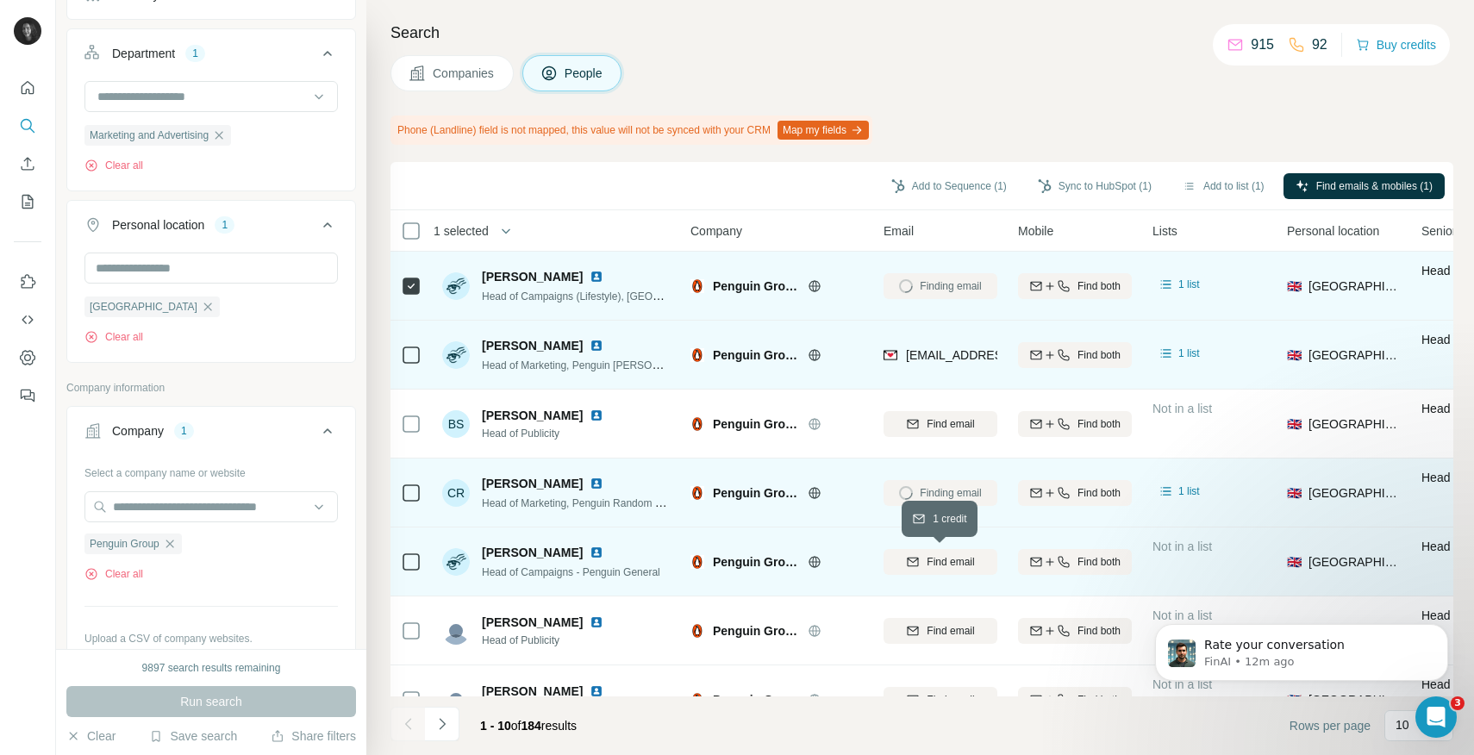
click at [948, 566] on span "Find email" at bounding box center [949, 562] width 47 height 16
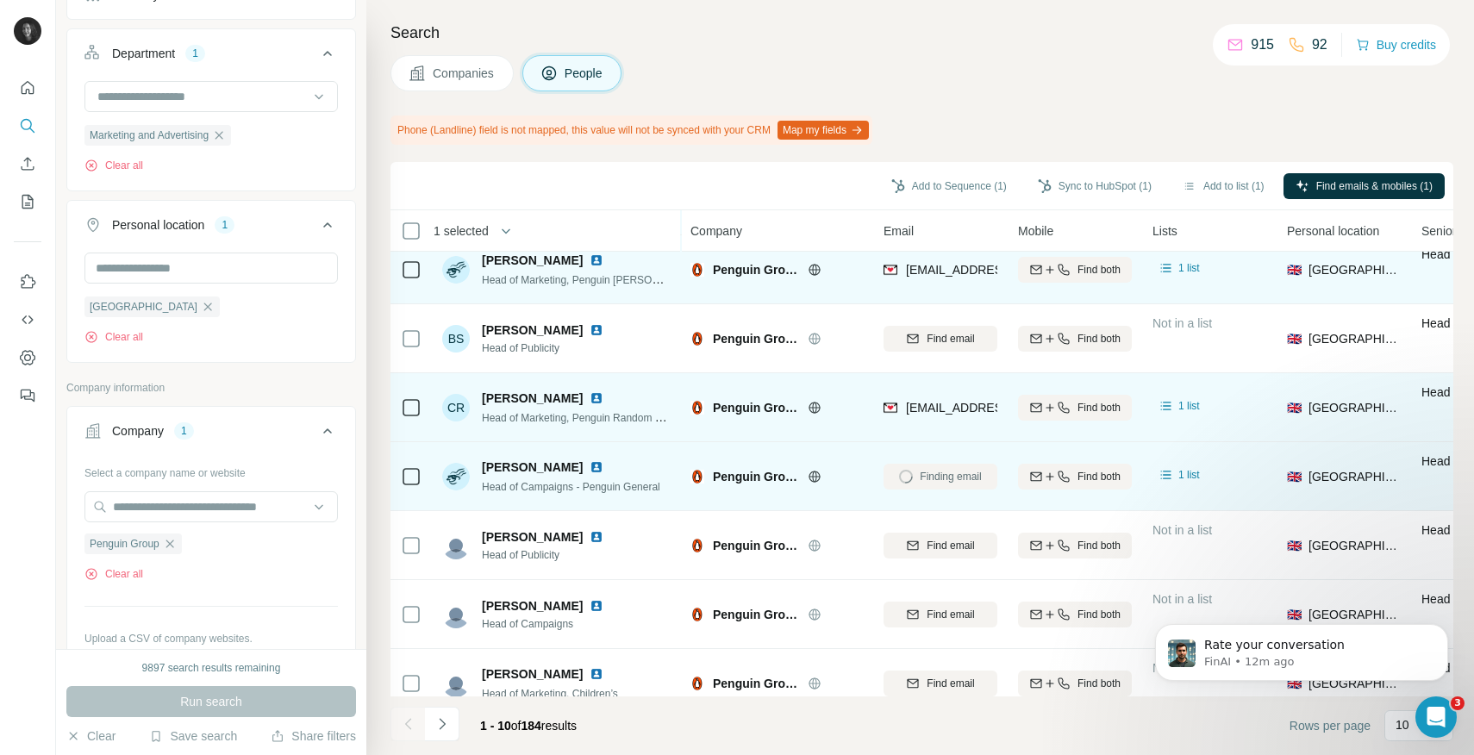
scroll to position [109, 0]
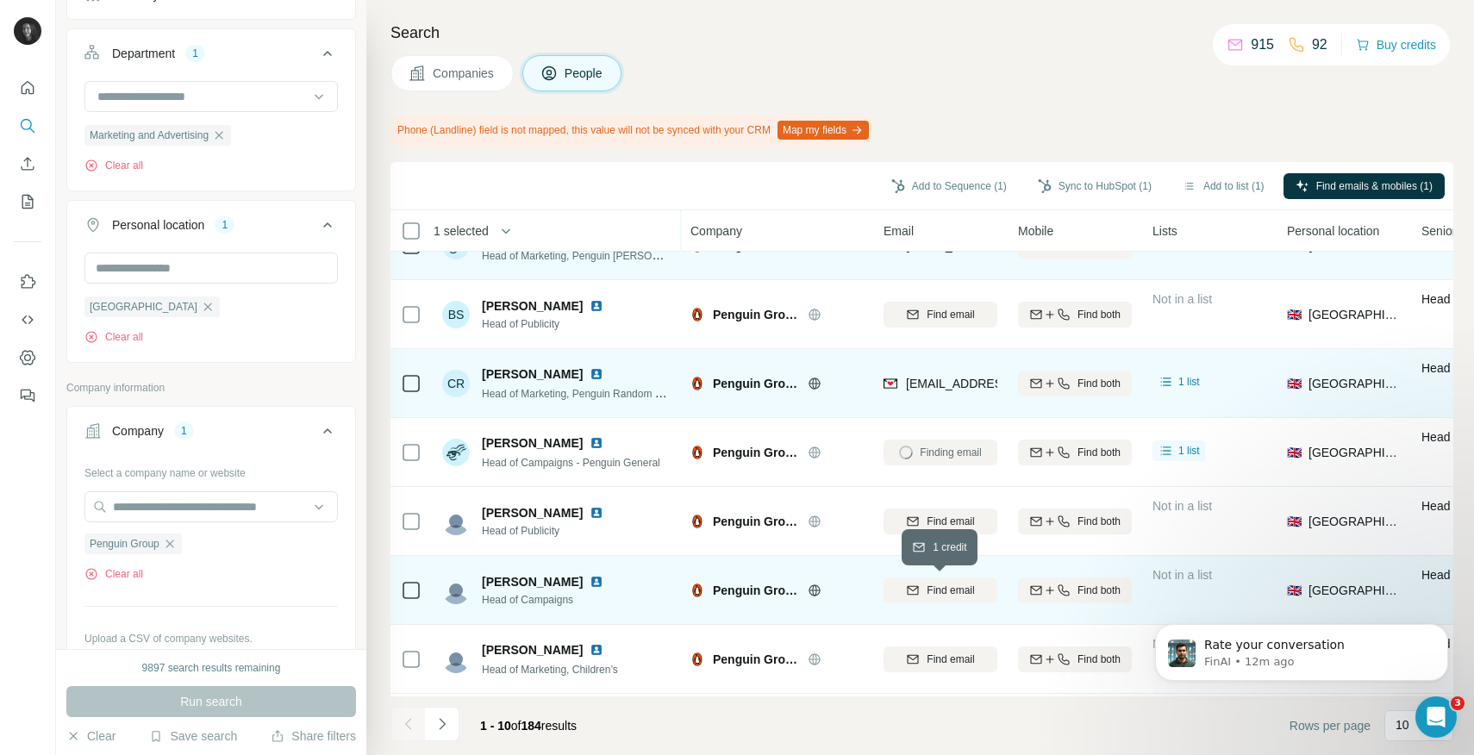
click at [951, 583] on span "Find email" at bounding box center [949, 591] width 47 height 16
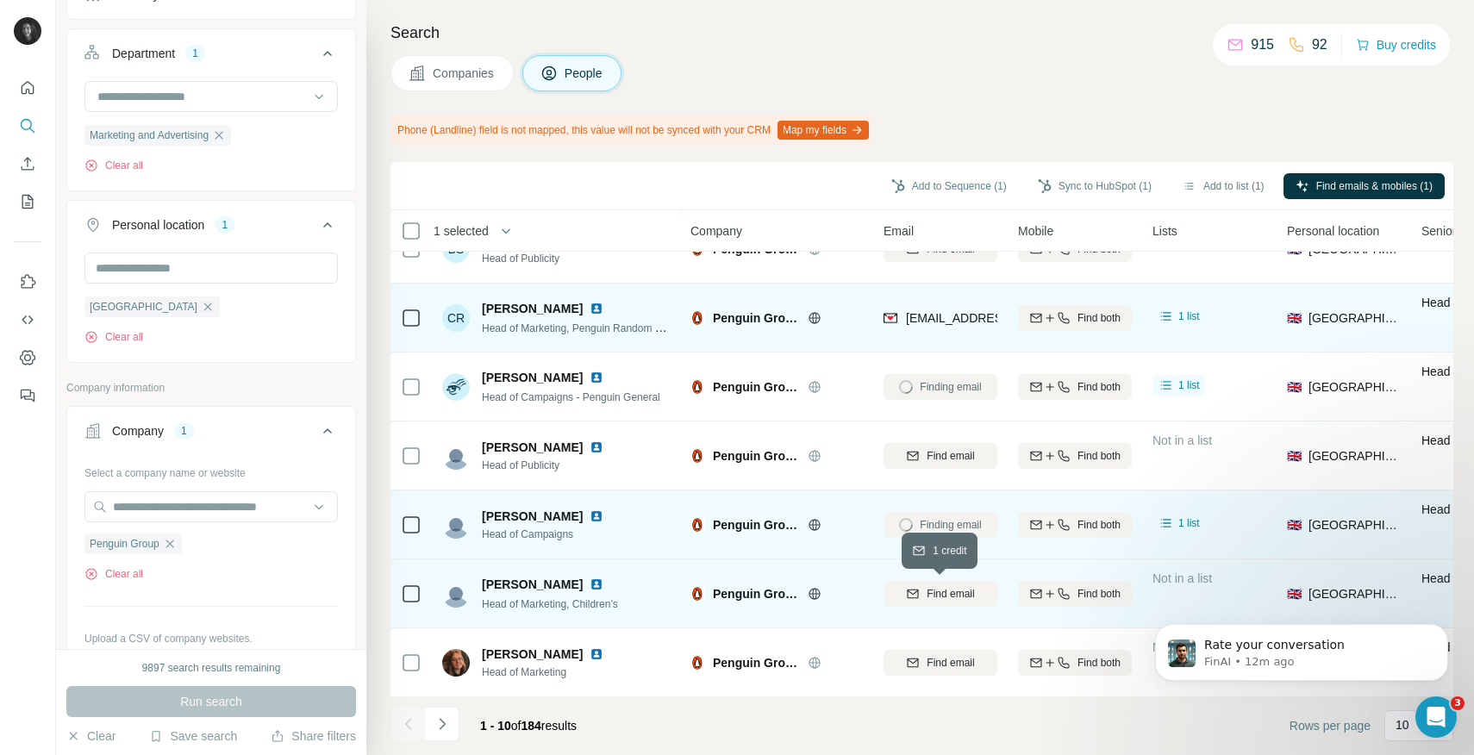
click at [949, 589] on span "Find email" at bounding box center [949, 594] width 47 height 16
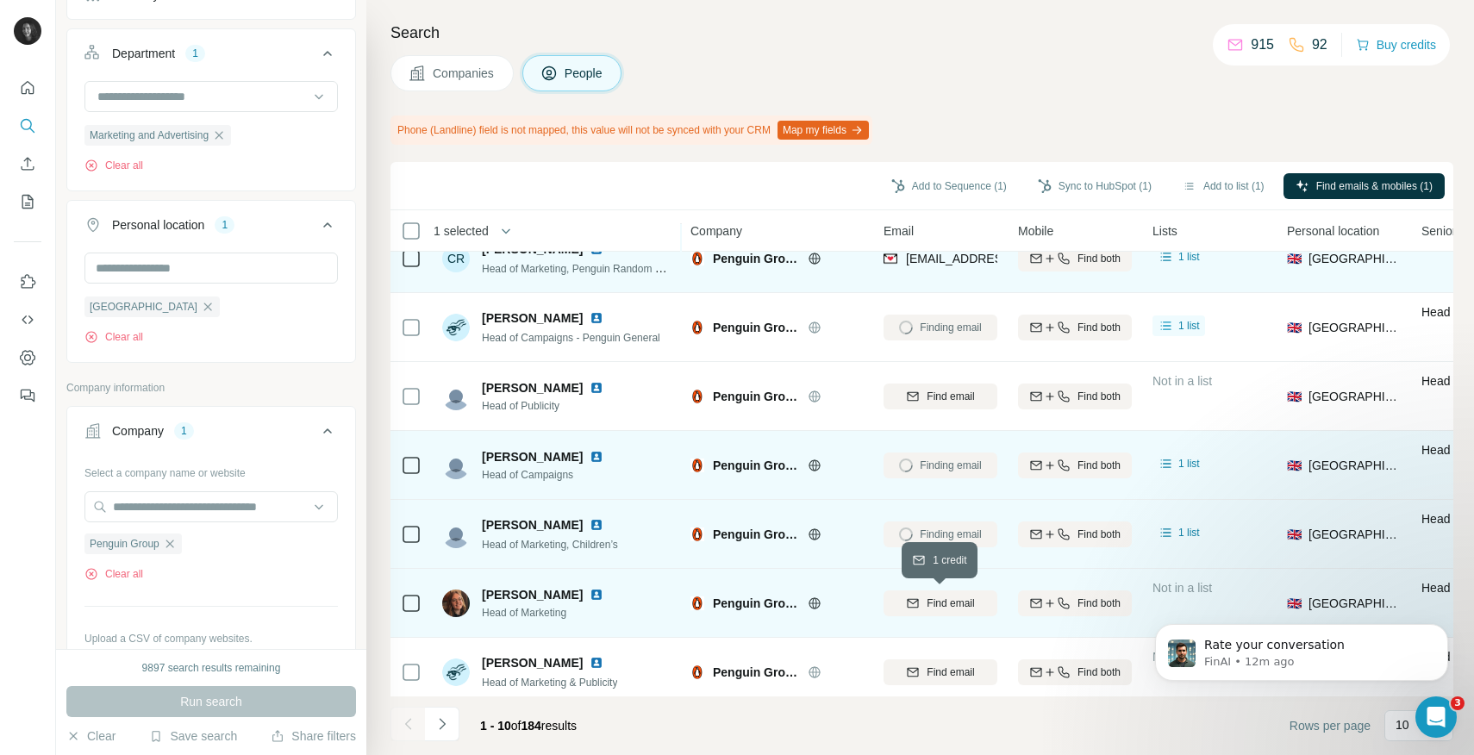
click at [949, 596] on span "Find email" at bounding box center [949, 604] width 47 height 16
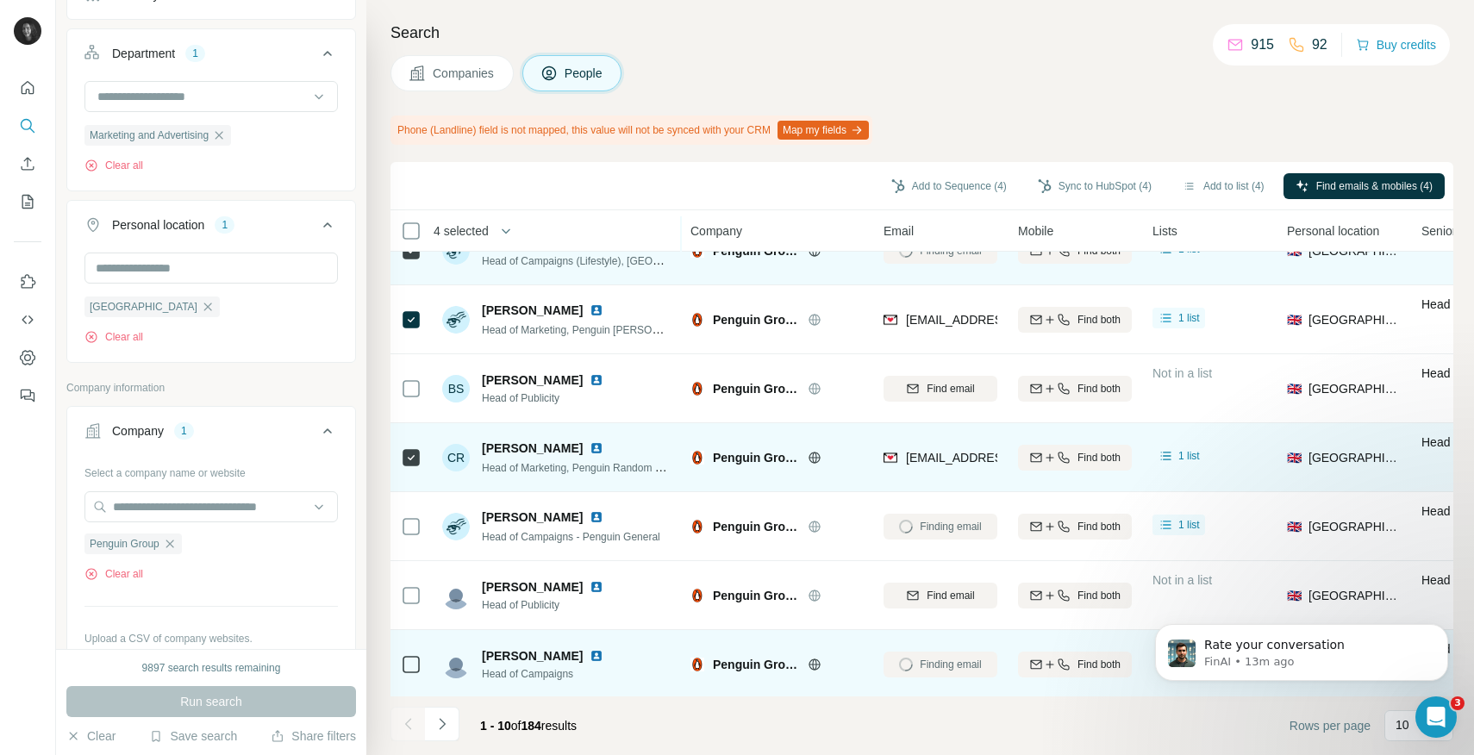
scroll to position [0, 0]
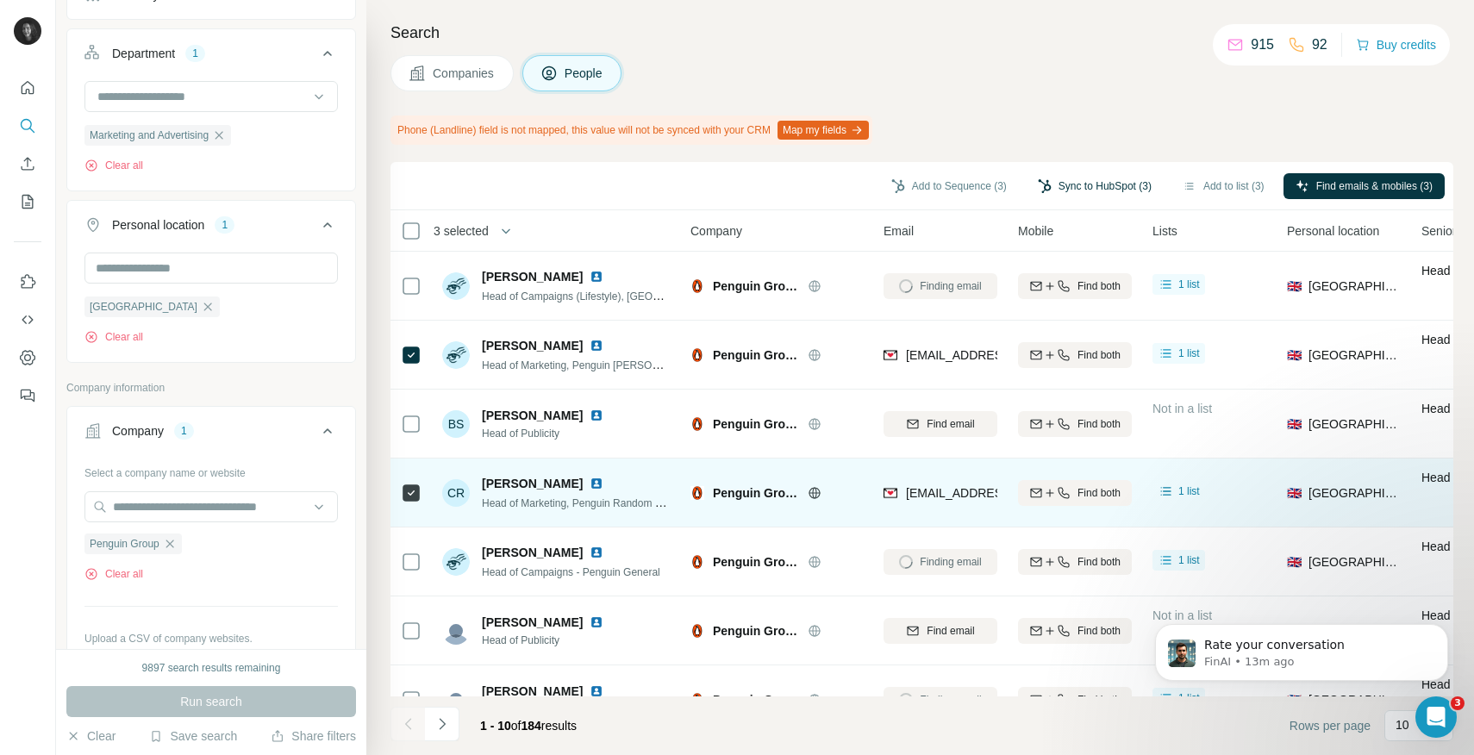
click at [1085, 185] on button "Sync to HubSpot (3)" at bounding box center [1095, 186] width 138 height 26
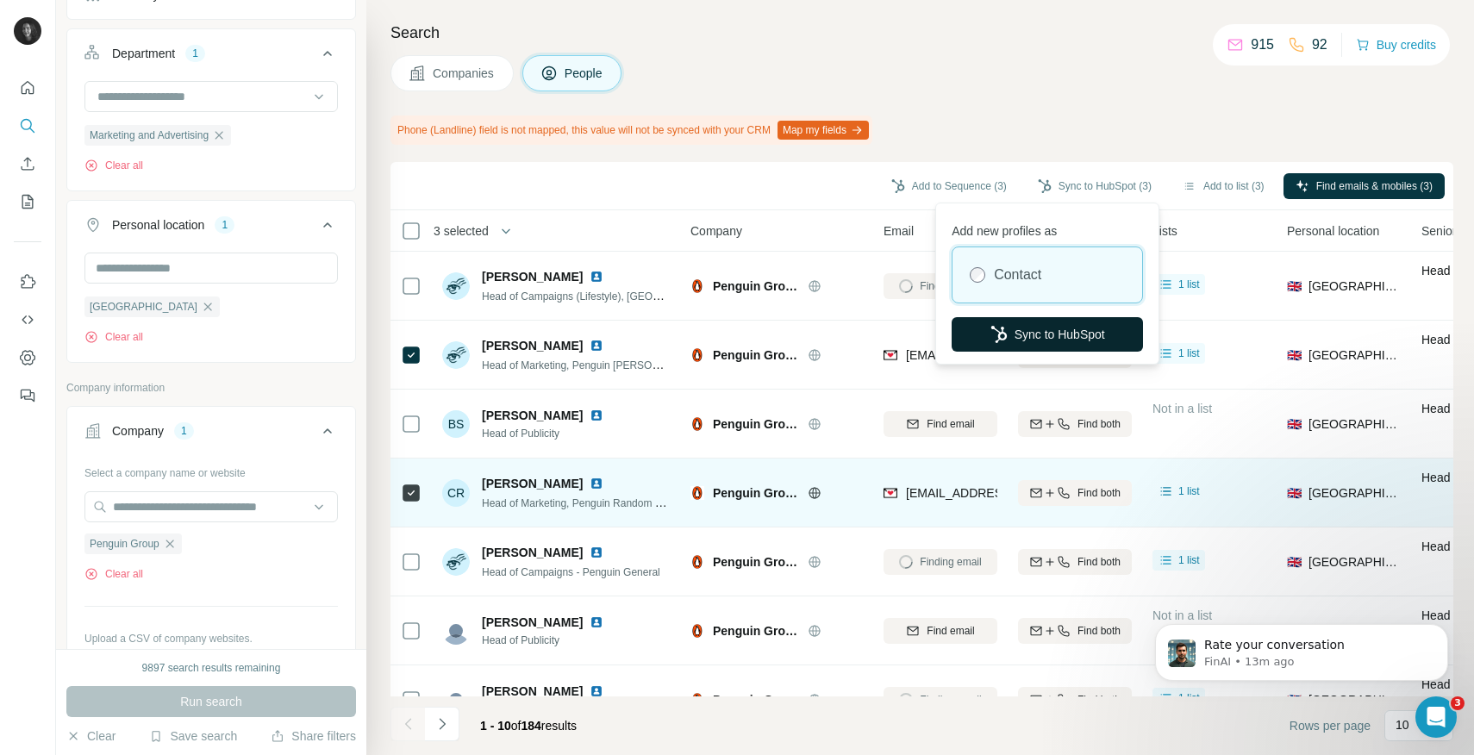
click at [1051, 331] on button "Sync to HubSpot" at bounding box center [1046, 334] width 191 height 34
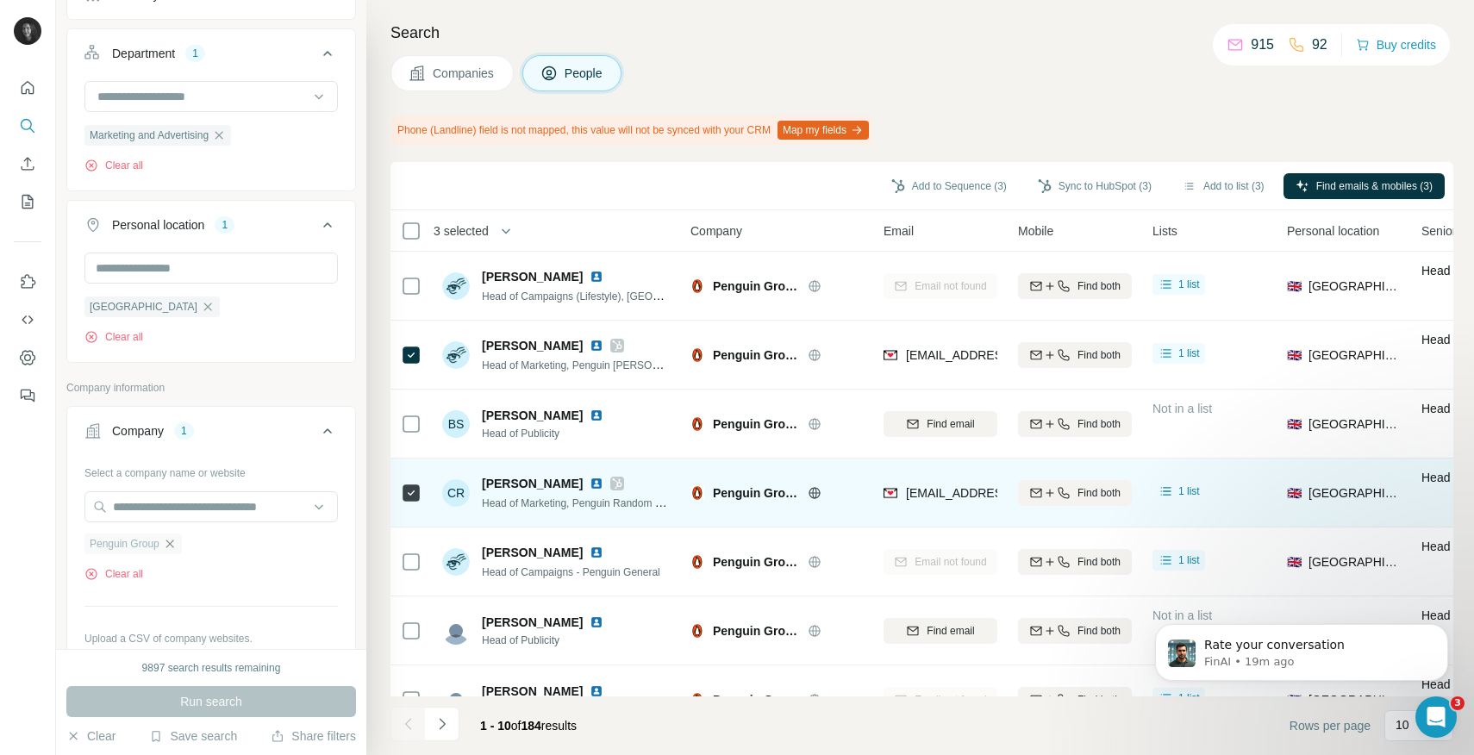
click at [173, 542] on icon "button" at bounding box center [169, 543] width 8 height 8
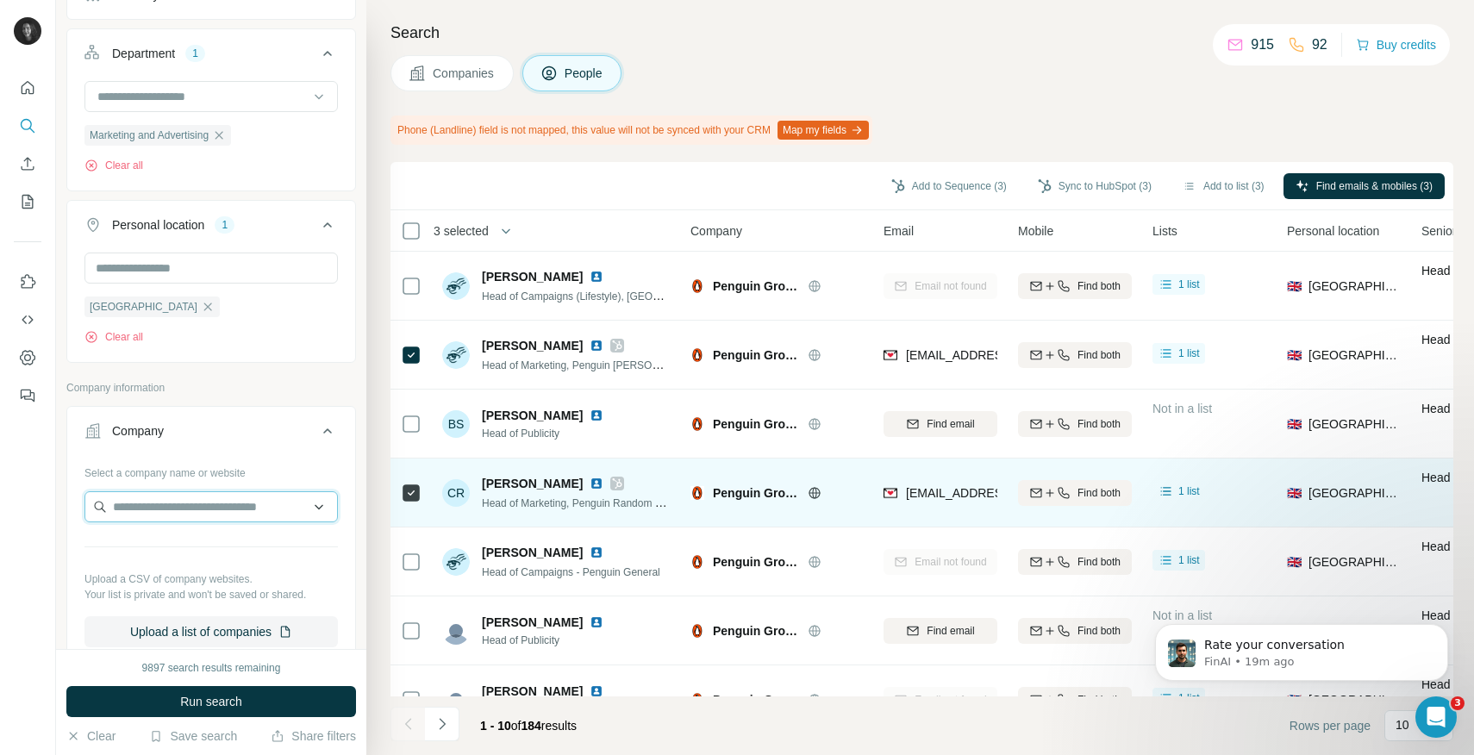
click at [171, 498] on input "text" at bounding box center [210, 506] width 253 height 31
paste input "**********"
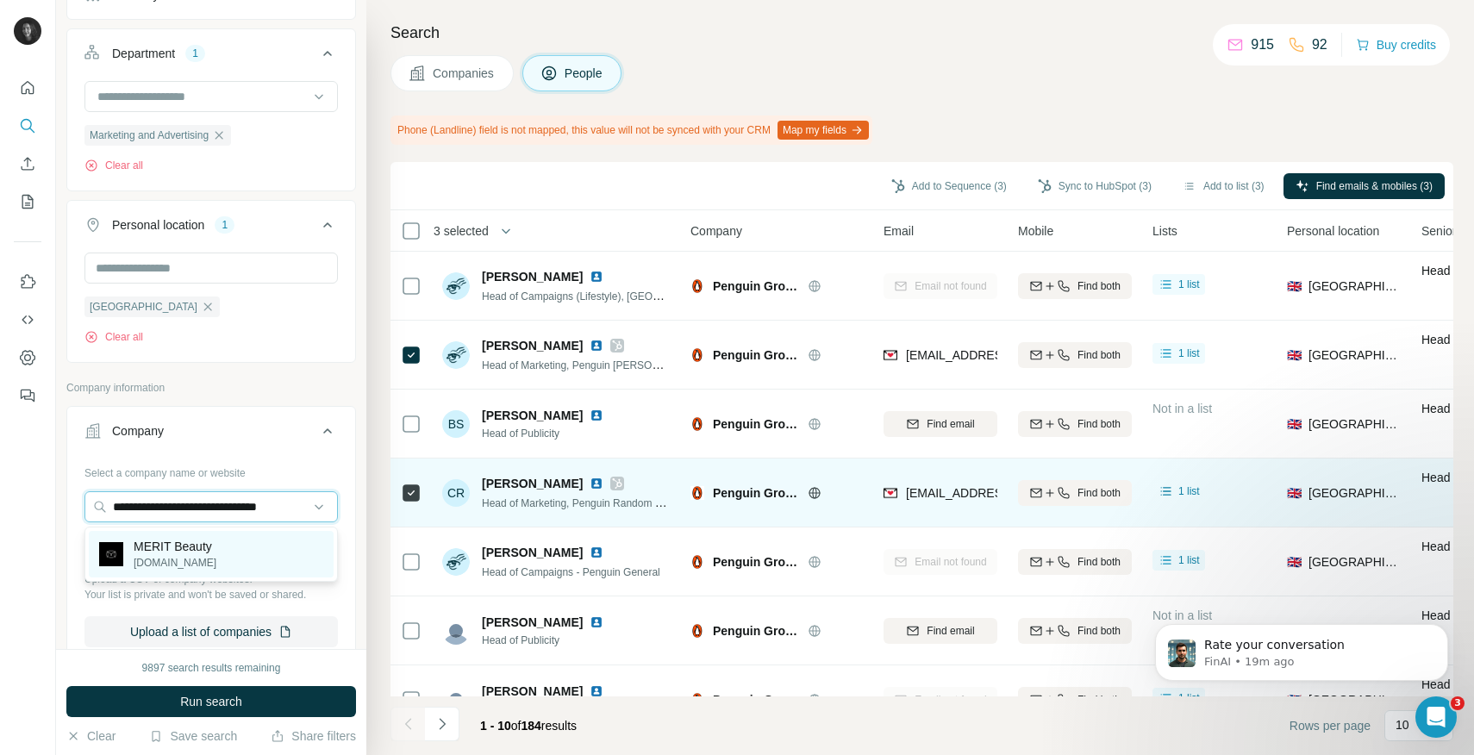
type input "**********"
click at [190, 542] on p "MERIT Beauty" at bounding box center [175, 546] width 83 height 17
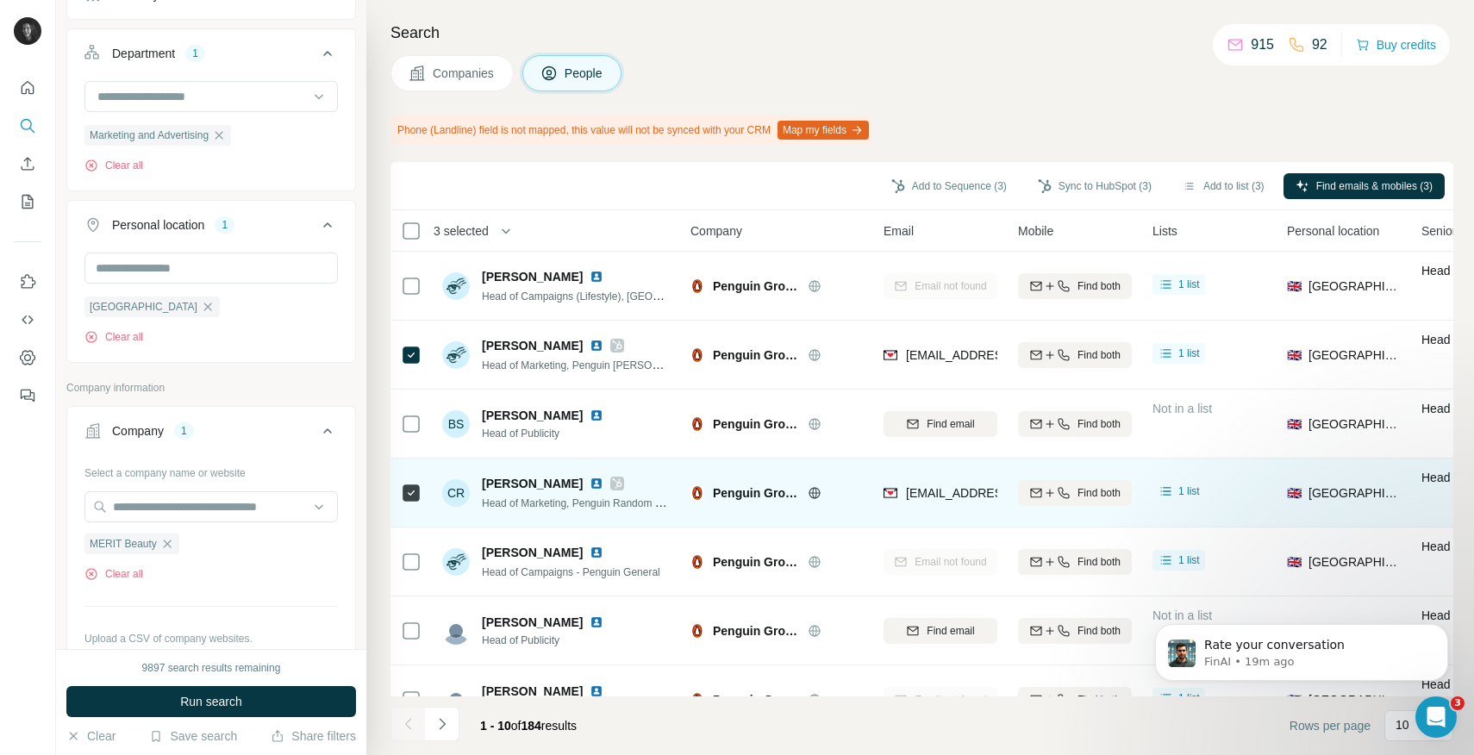
scroll to position [0, 0]
click at [207, 710] on button "Run search" at bounding box center [211, 701] width 290 height 31
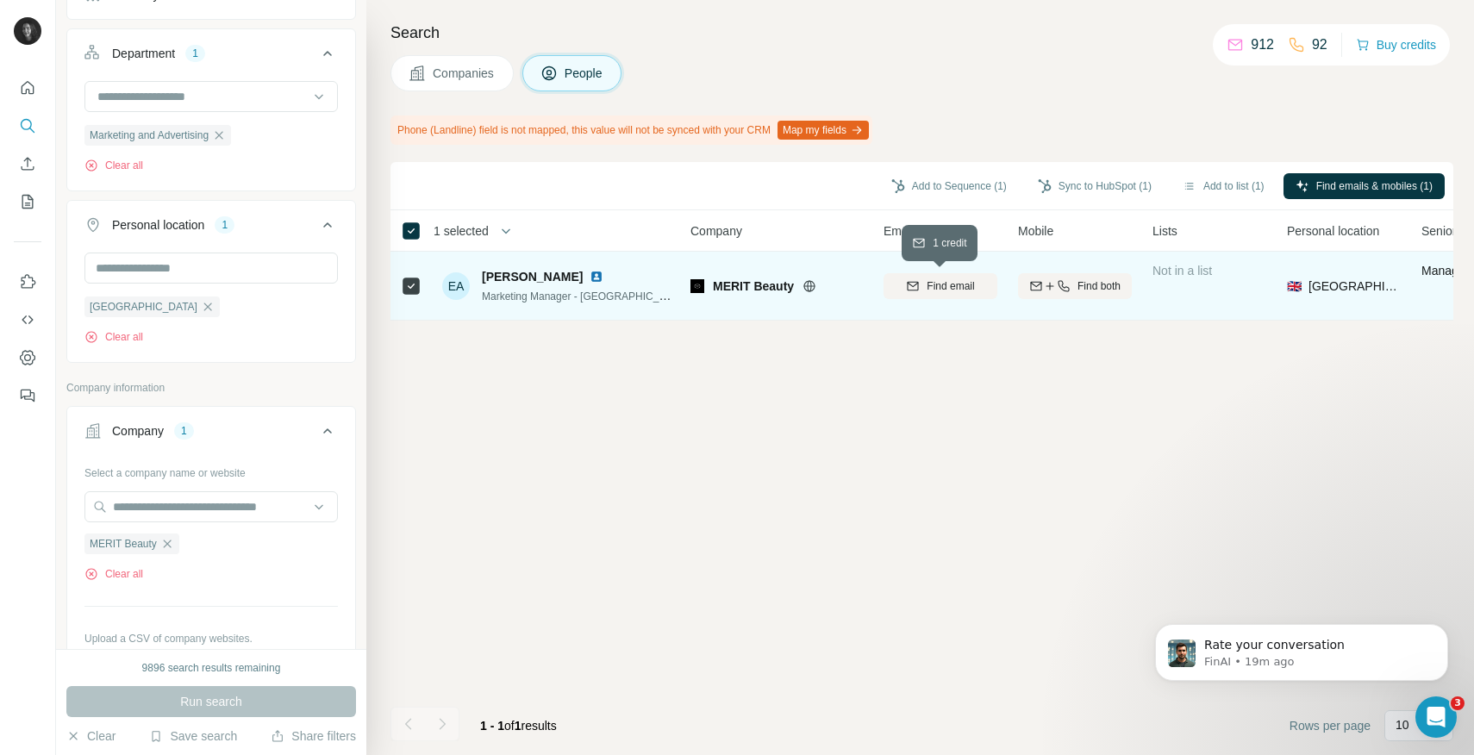
click at [971, 289] on span "Find email" at bounding box center [949, 286] width 47 height 16
click at [1107, 184] on button "Sync to HubSpot (1)" at bounding box center [1095, 186] width 138 height 26
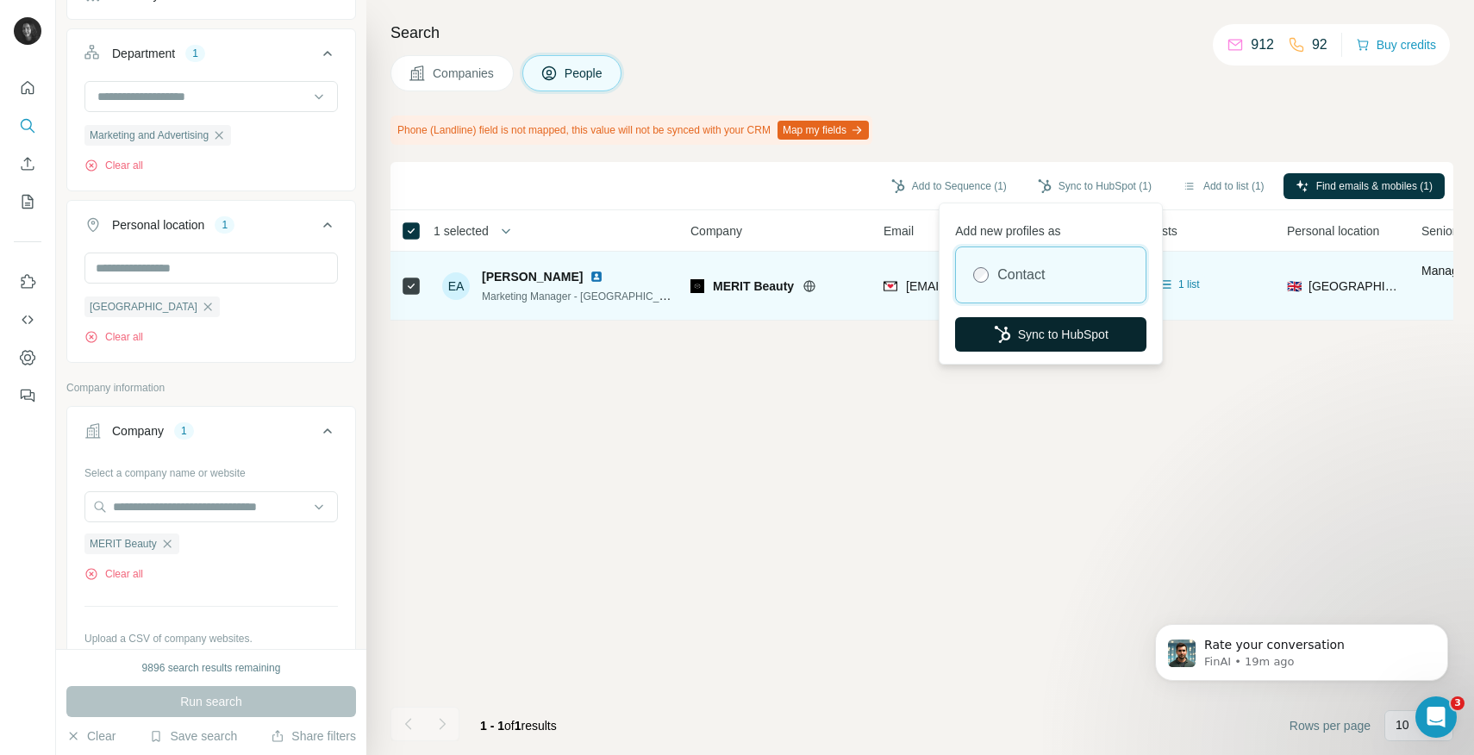
click at [1052, 327] on button "Sync to HubSpot" at bounding box center [1050, 334] width 191 height 34
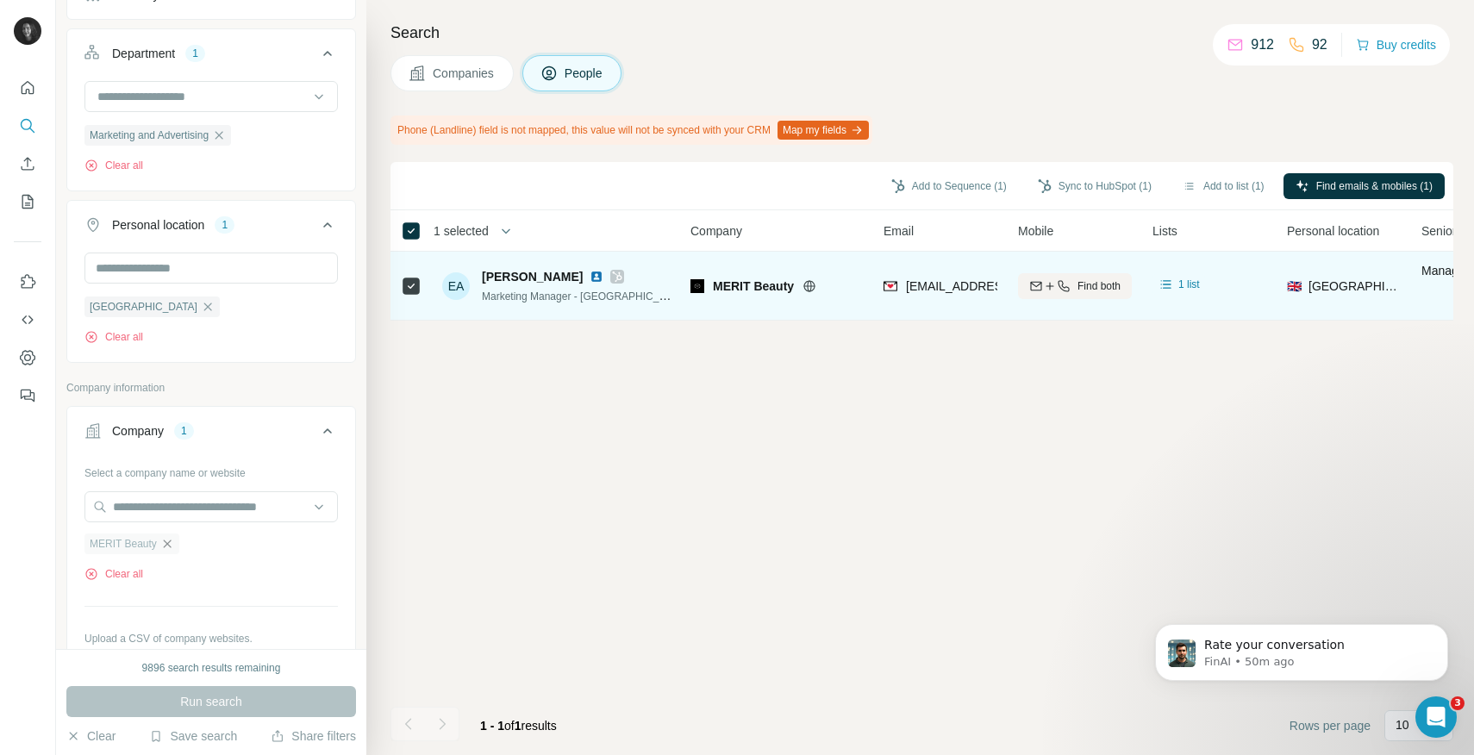
click at [165, 539] on icon "button" at bounding box center [167, 544] width 14 height 14
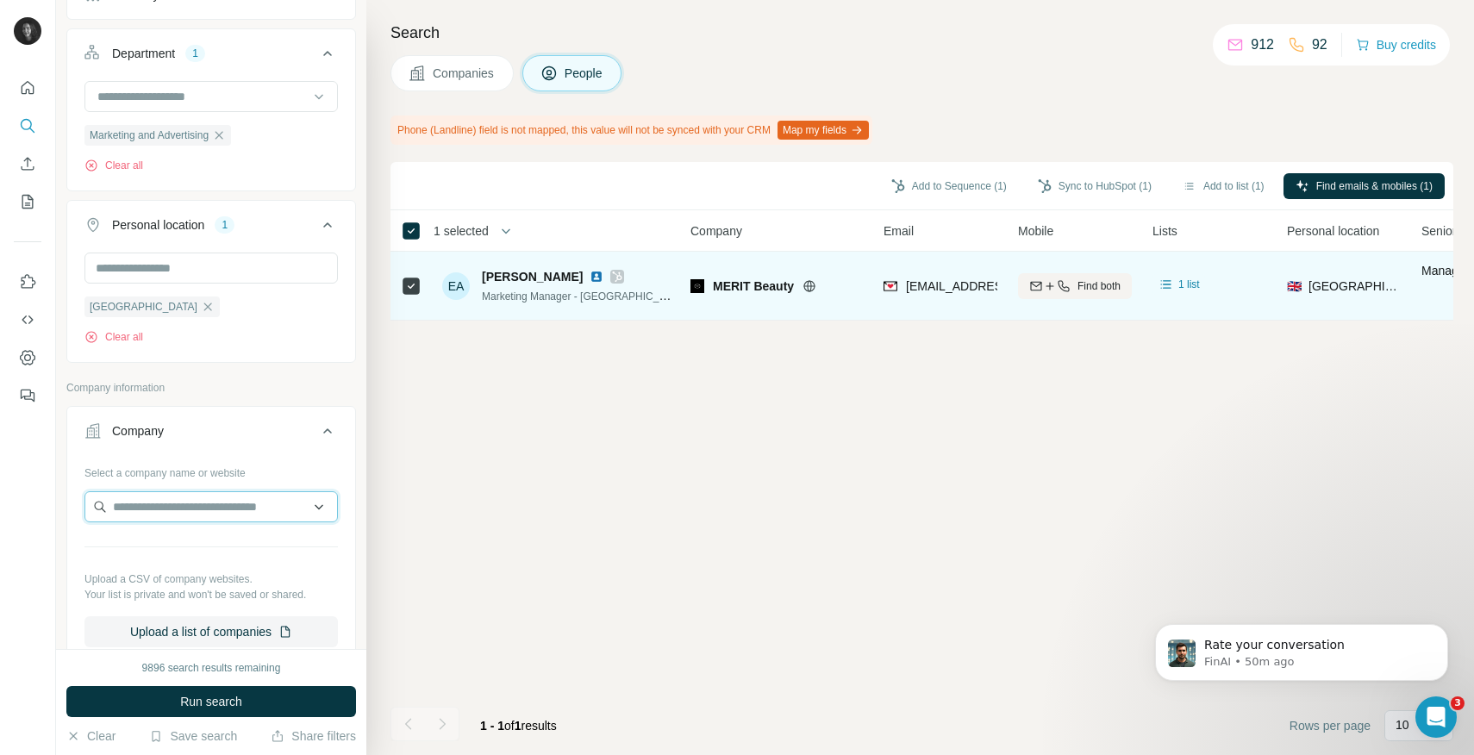
click at [170, 508] on input "text" at bounding box center [210, 506] width 253 height 31
paste input "**********"
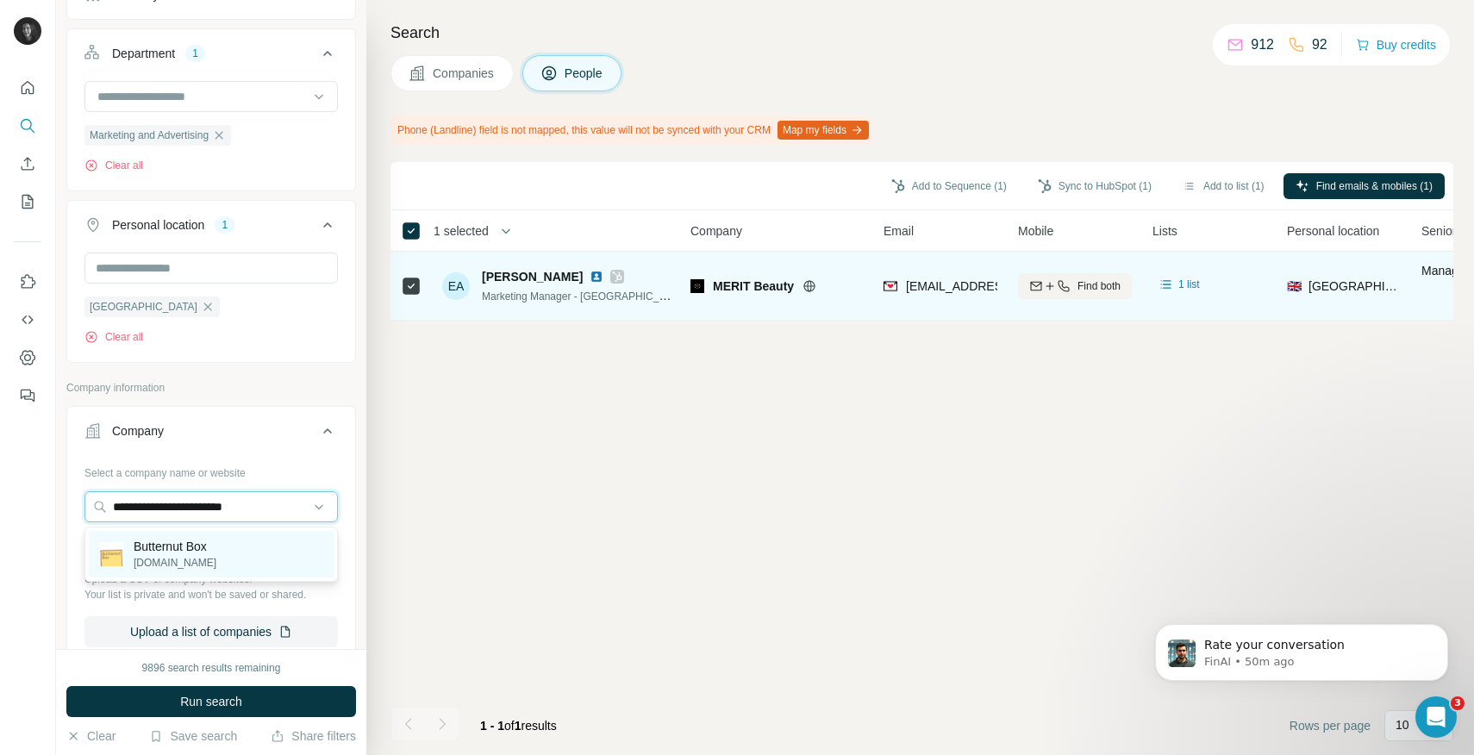
type input "**********"
click at [199, 560] on p "butternutbox.com" at bounding box center [175, 563] width 83 height 16
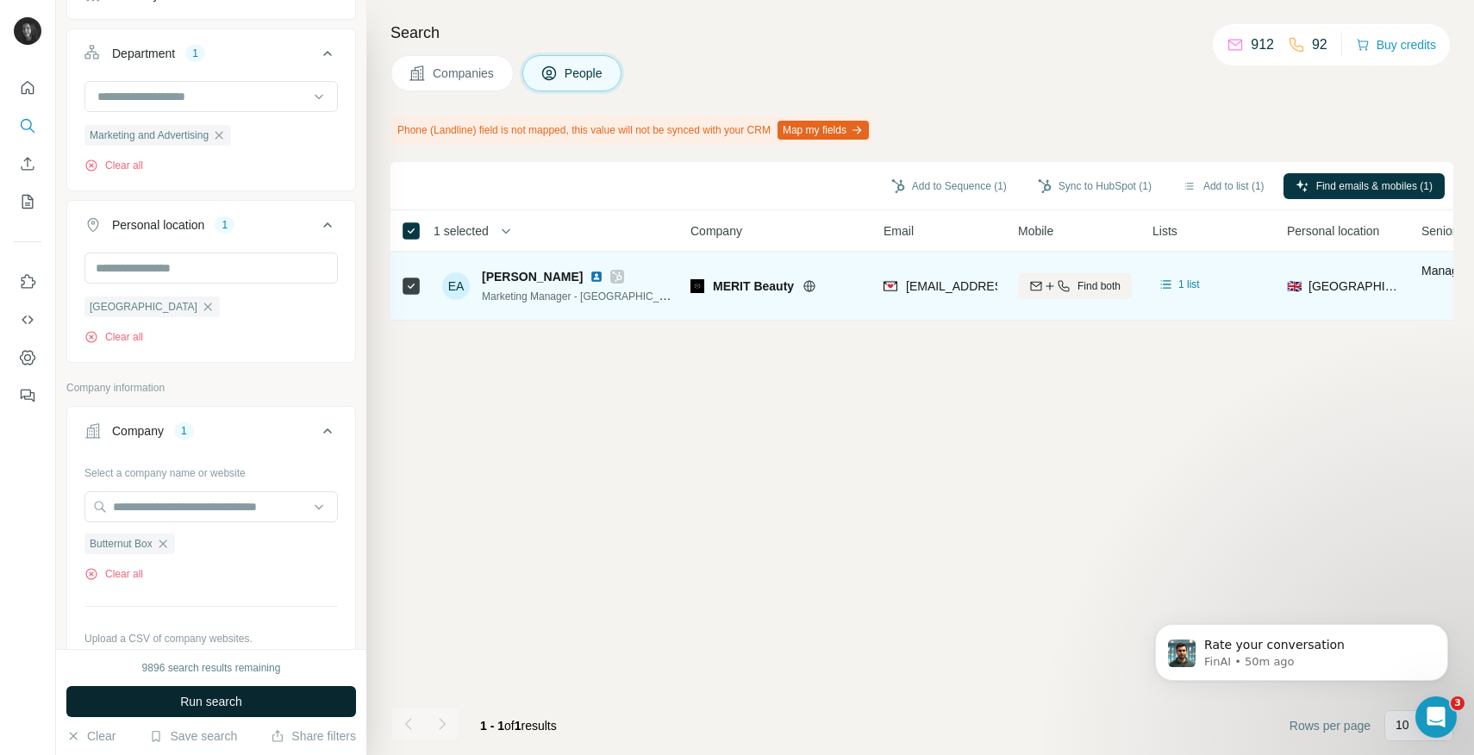
click at [218, 708] on span "Run search" at bounding box center [211, 701] width 62 height 17
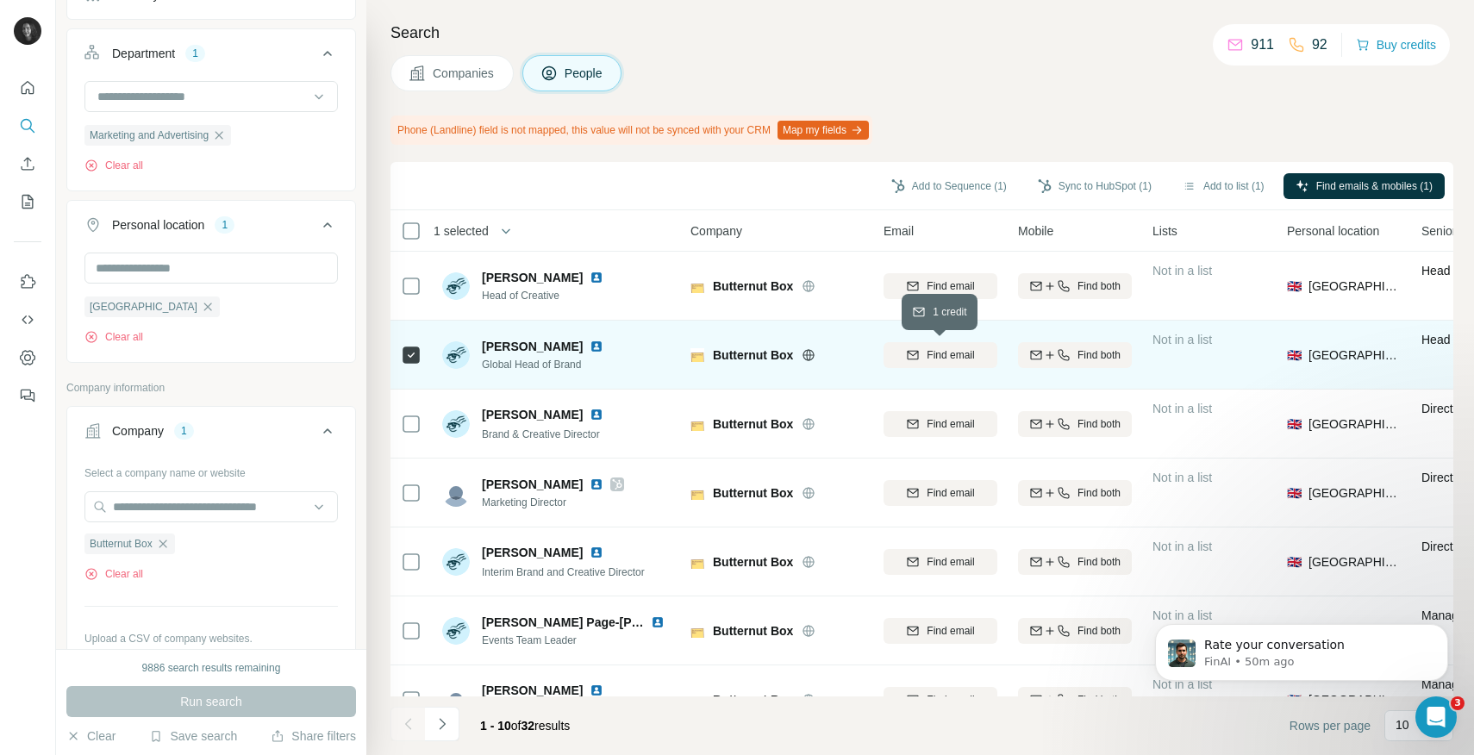
click at [922, 359] on div "Find email" at bounding box center [940, 355] width 114 height 16
click at [1070, 190] on button "Sync to HubSpot (1)" at bounding box center [1095, 186] width 138 height 26
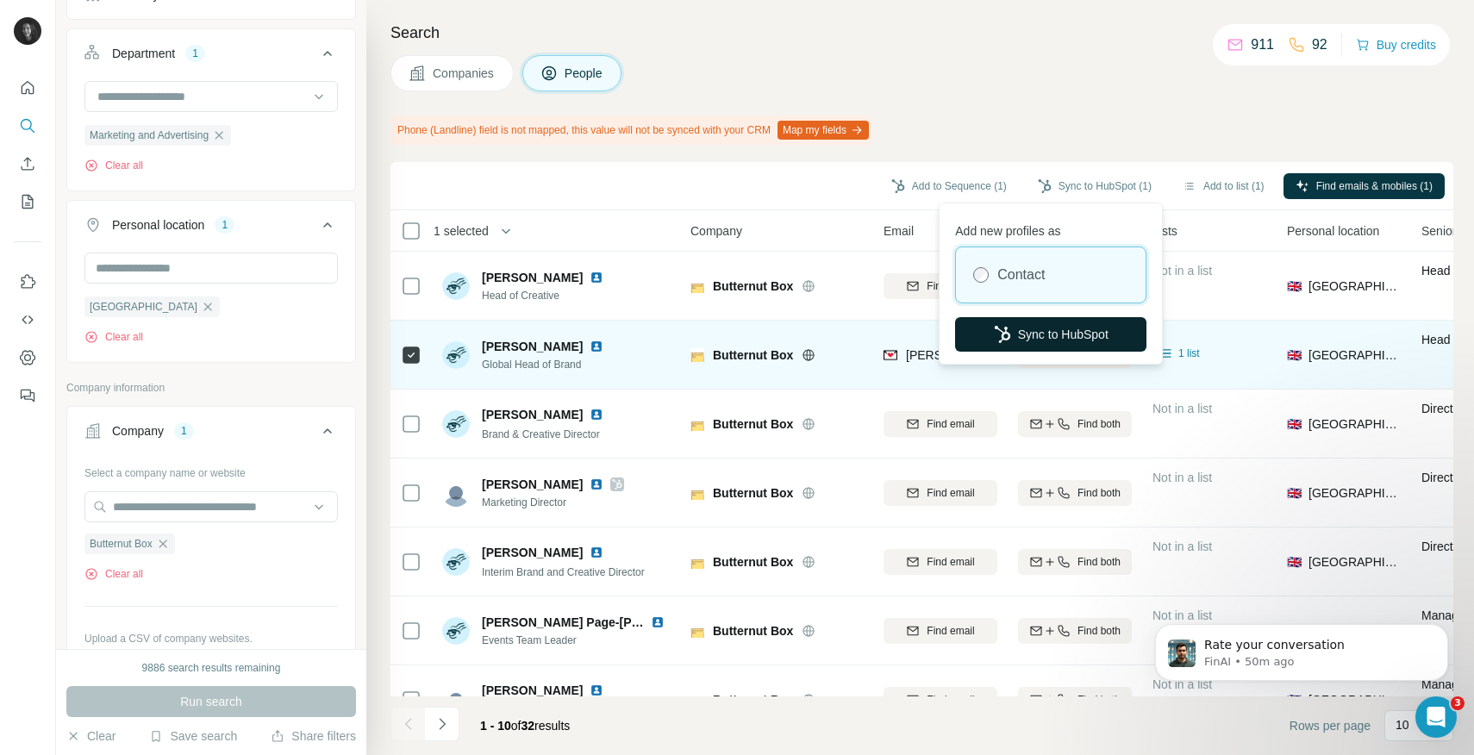
click at [1024, 346] on button "Sync to HubSpot" at bounding box center [1050, 334] width 191 height 34
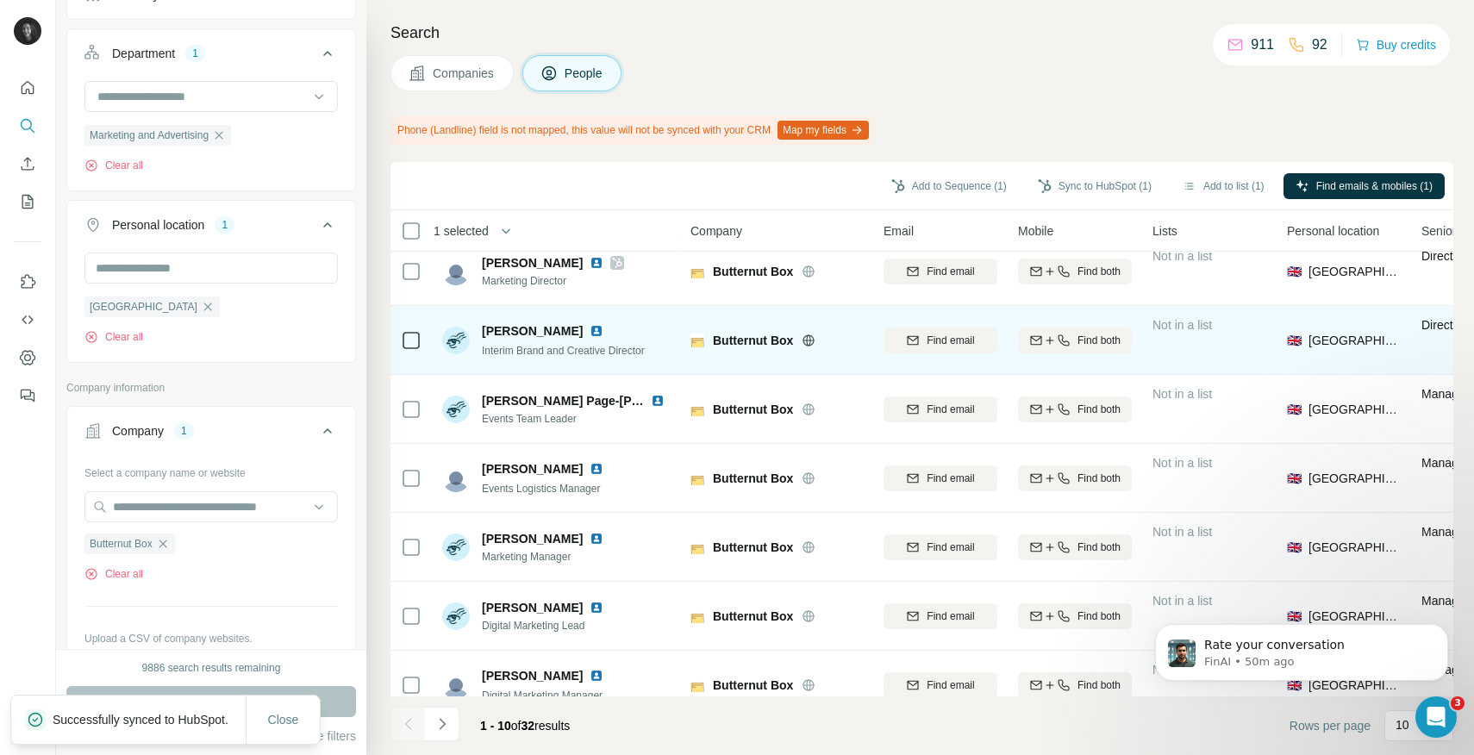
scroll to position [245, 0]
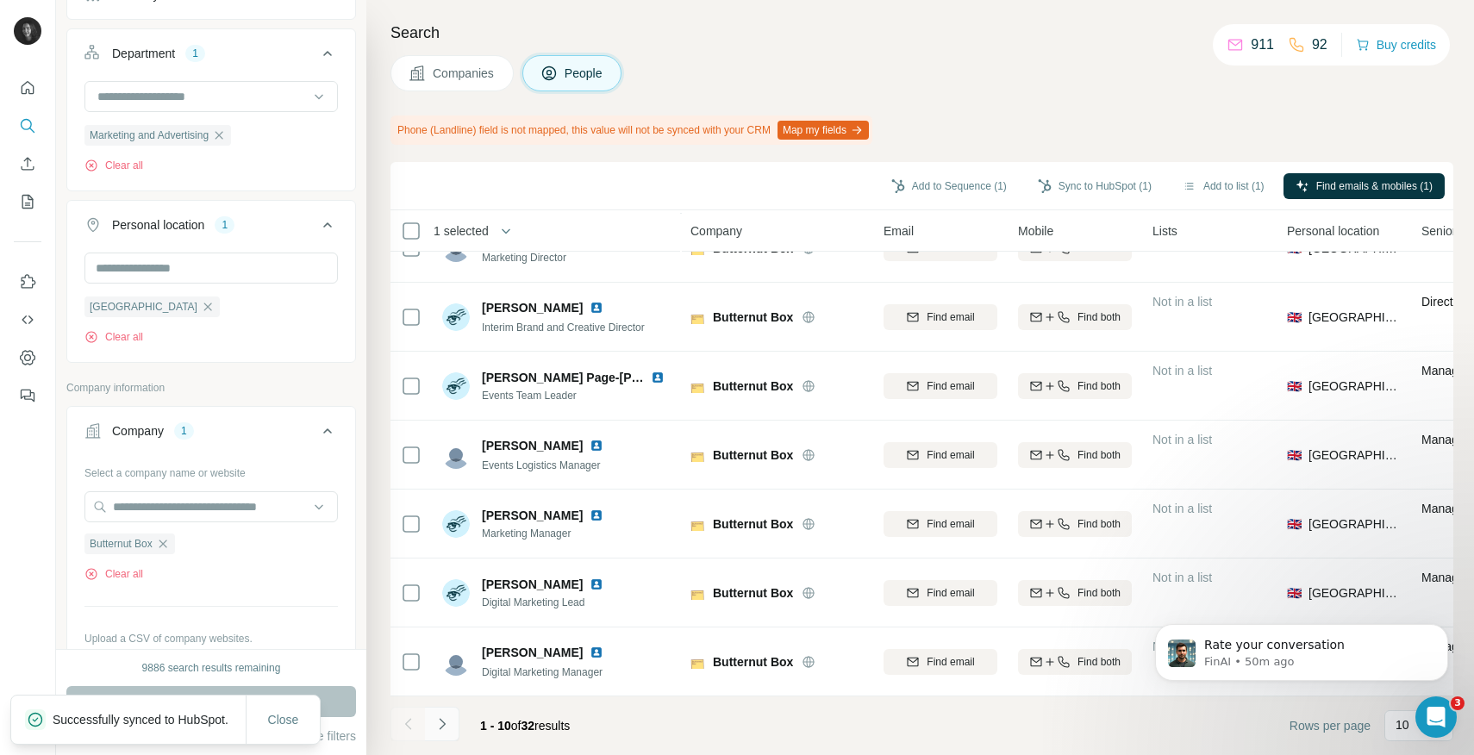
click at [446, 727] on icon "Navigate to next page" at bounding box center [441, 723] width 17 height 17
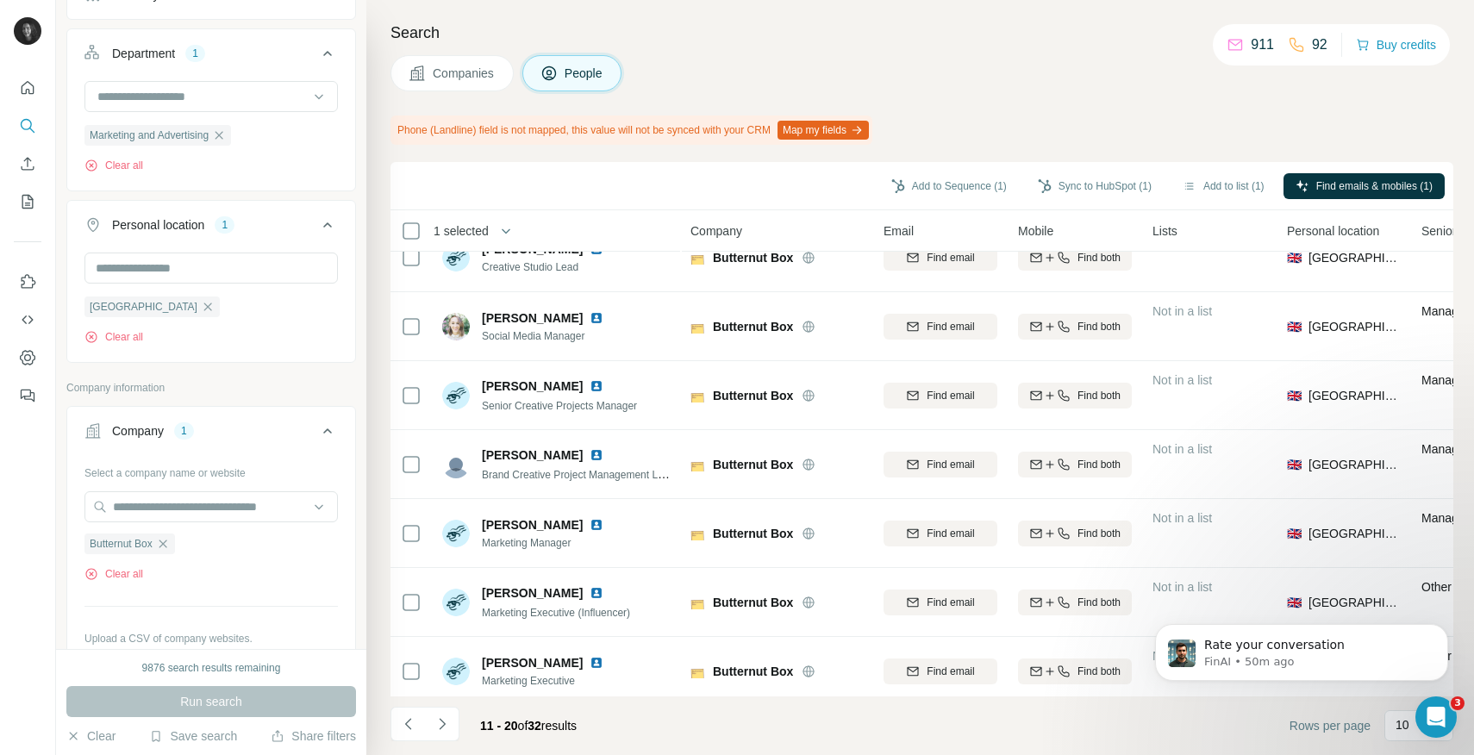
scroll to position [0, 0]
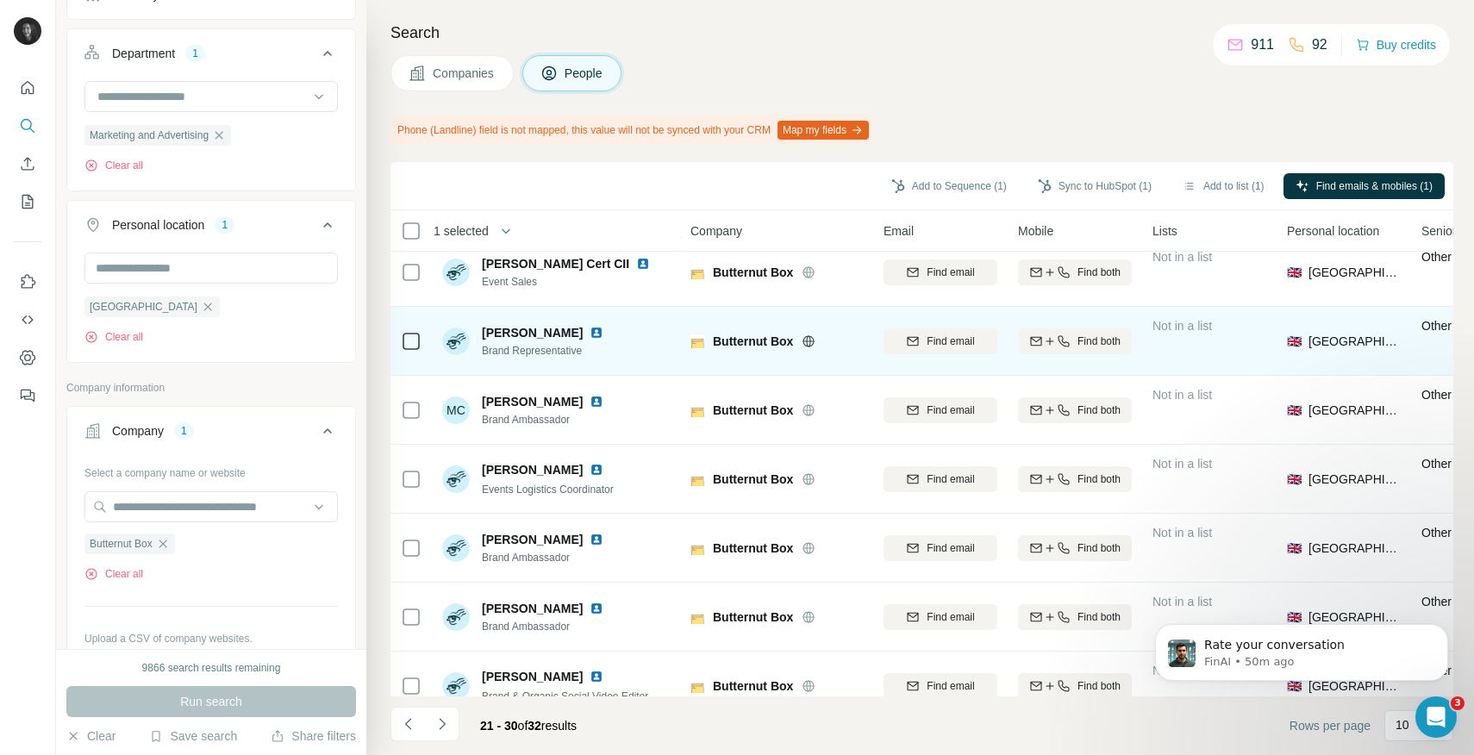
scroll to position [245, 0]
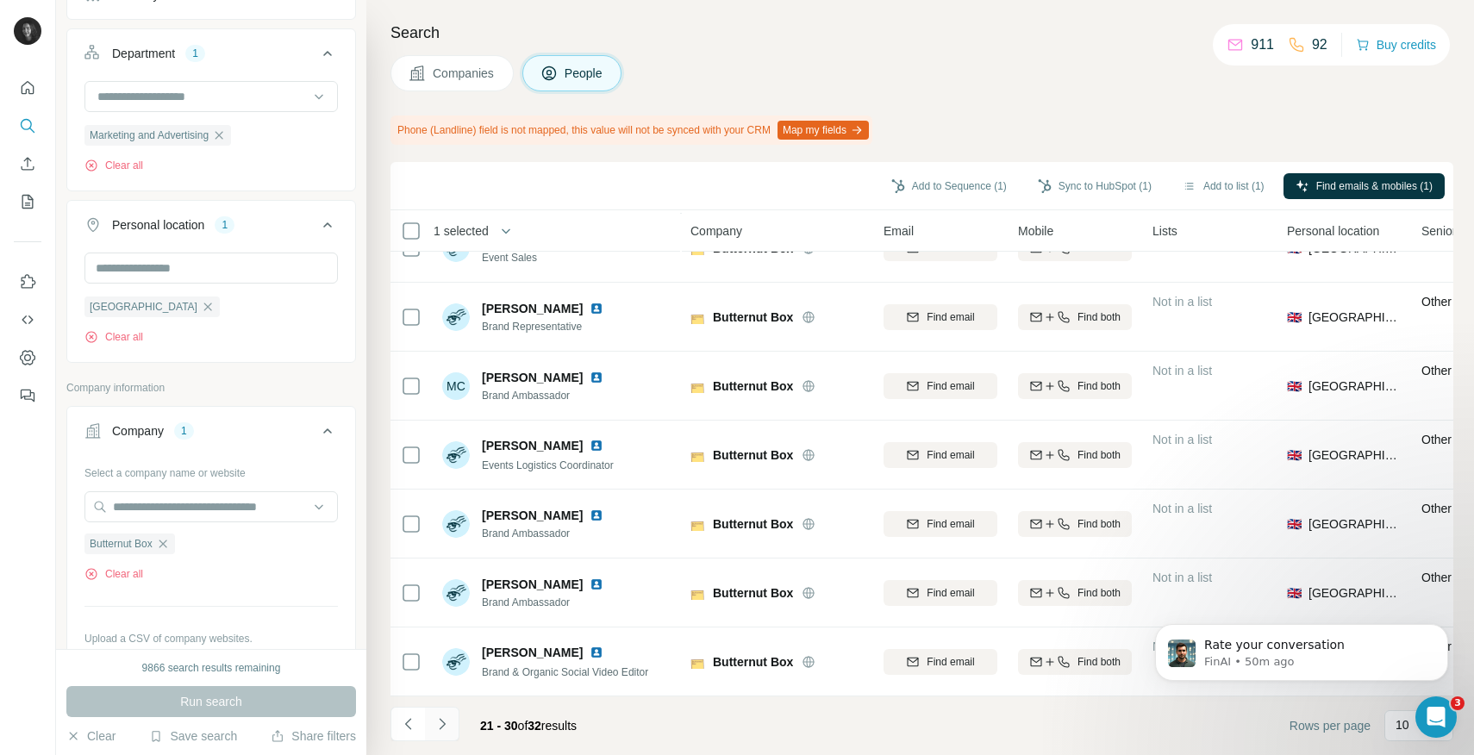
click at [446, 727] on icon "Navigate to next page" at bounding box center [441, 723] width 17 height 17
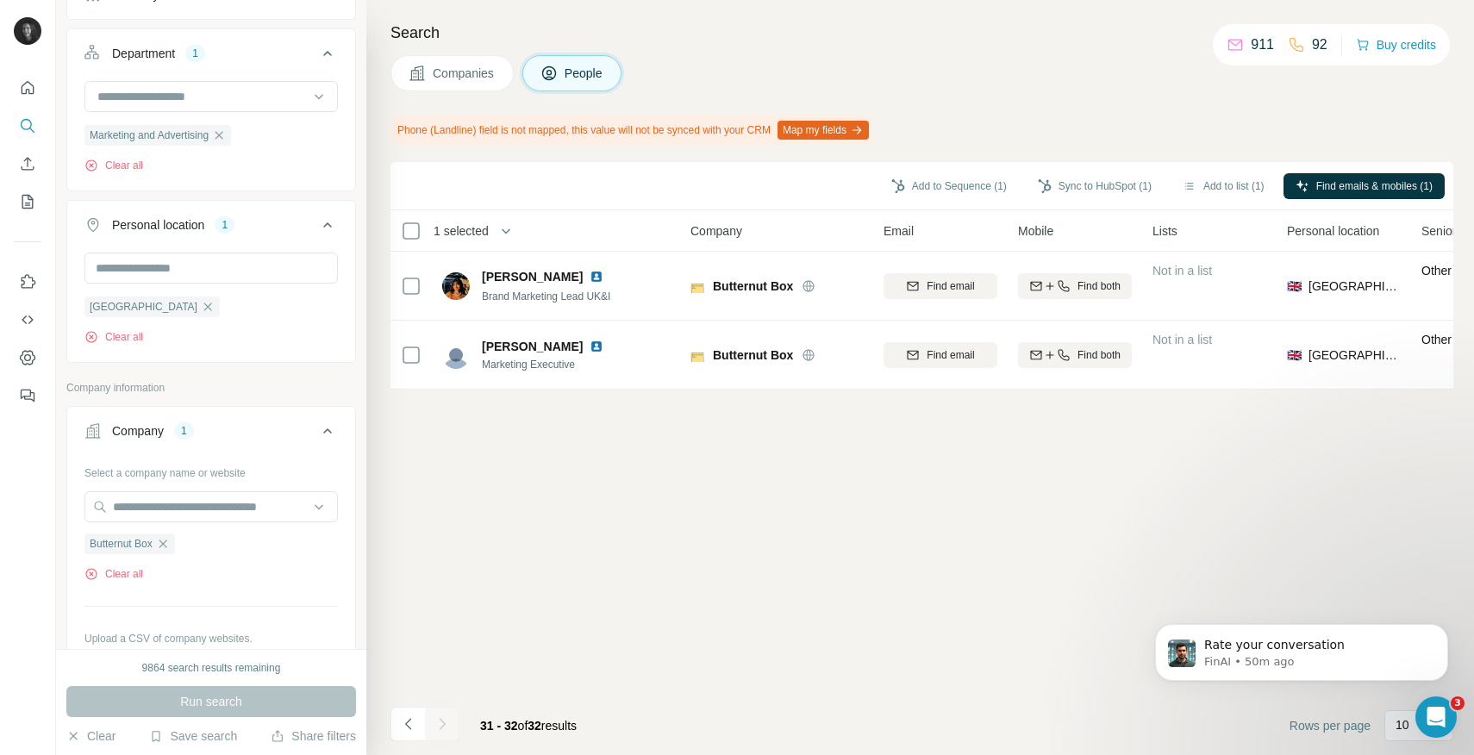
scroll to position [0, 0]
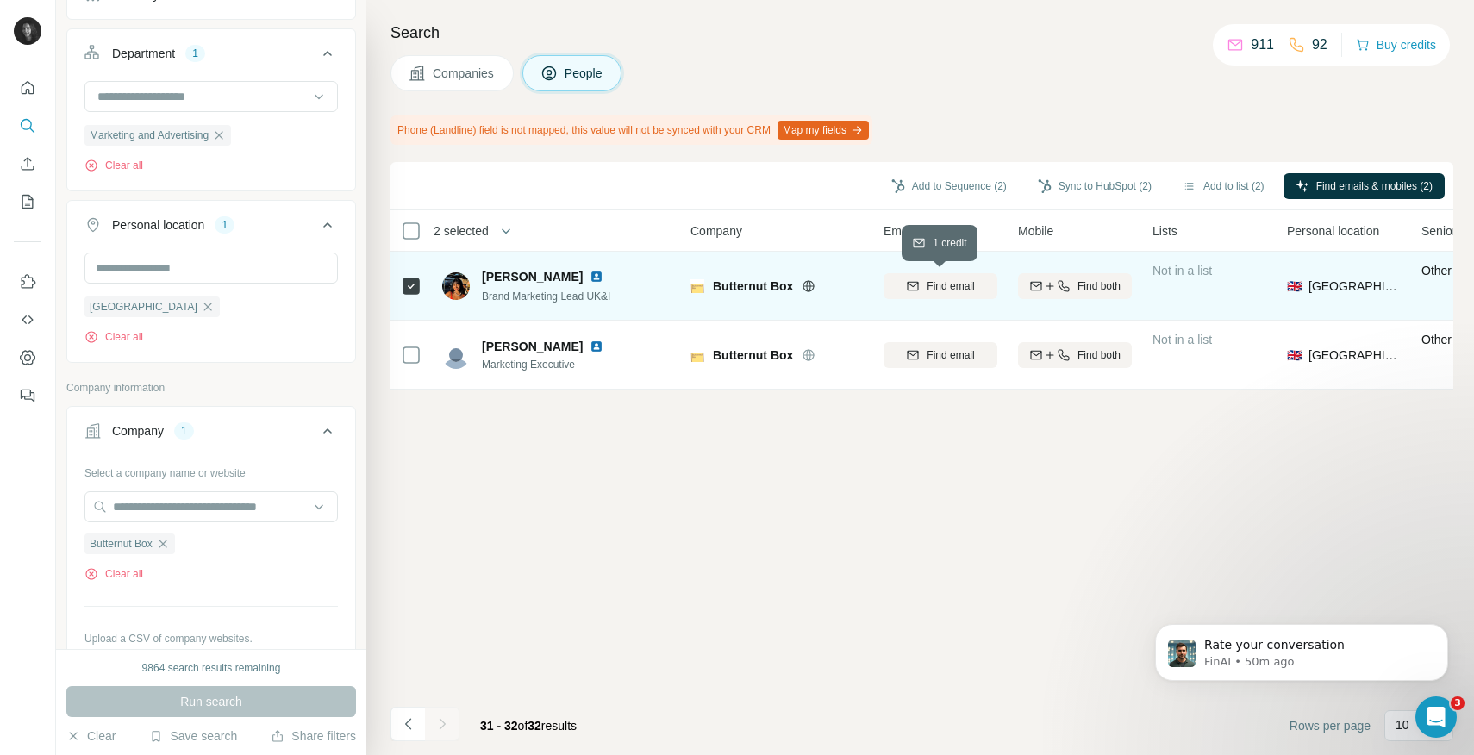
click at [943, 284] on span "Find email" at bounding box center [949, 286] width 47 height 16
click at [1081, 190] on button "Sync to HubSpot (2)" at bounding box center [1095, 186] width 138 height 26
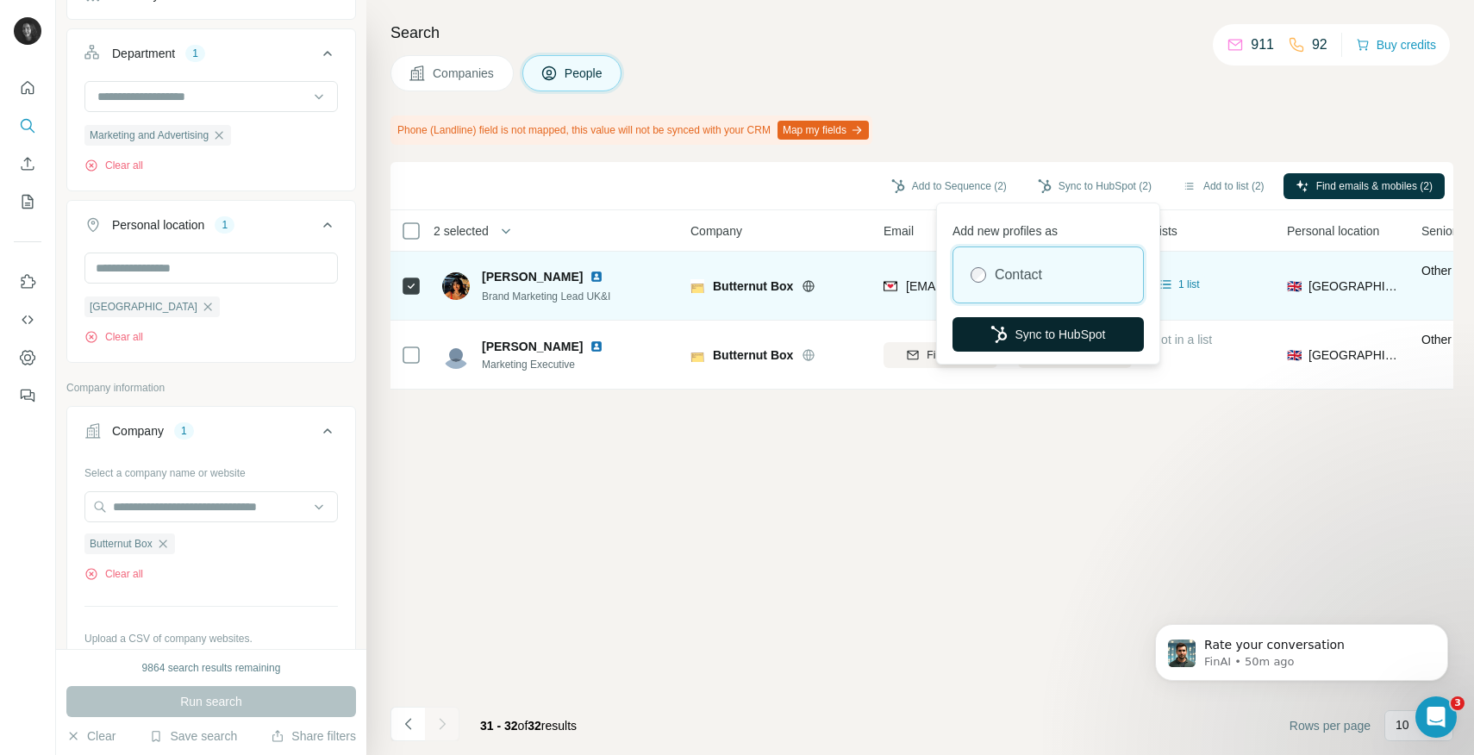
click at [1031, 339] on button "Sync to HubSpot" at bounding box center [1047, 334] width 191 height 34
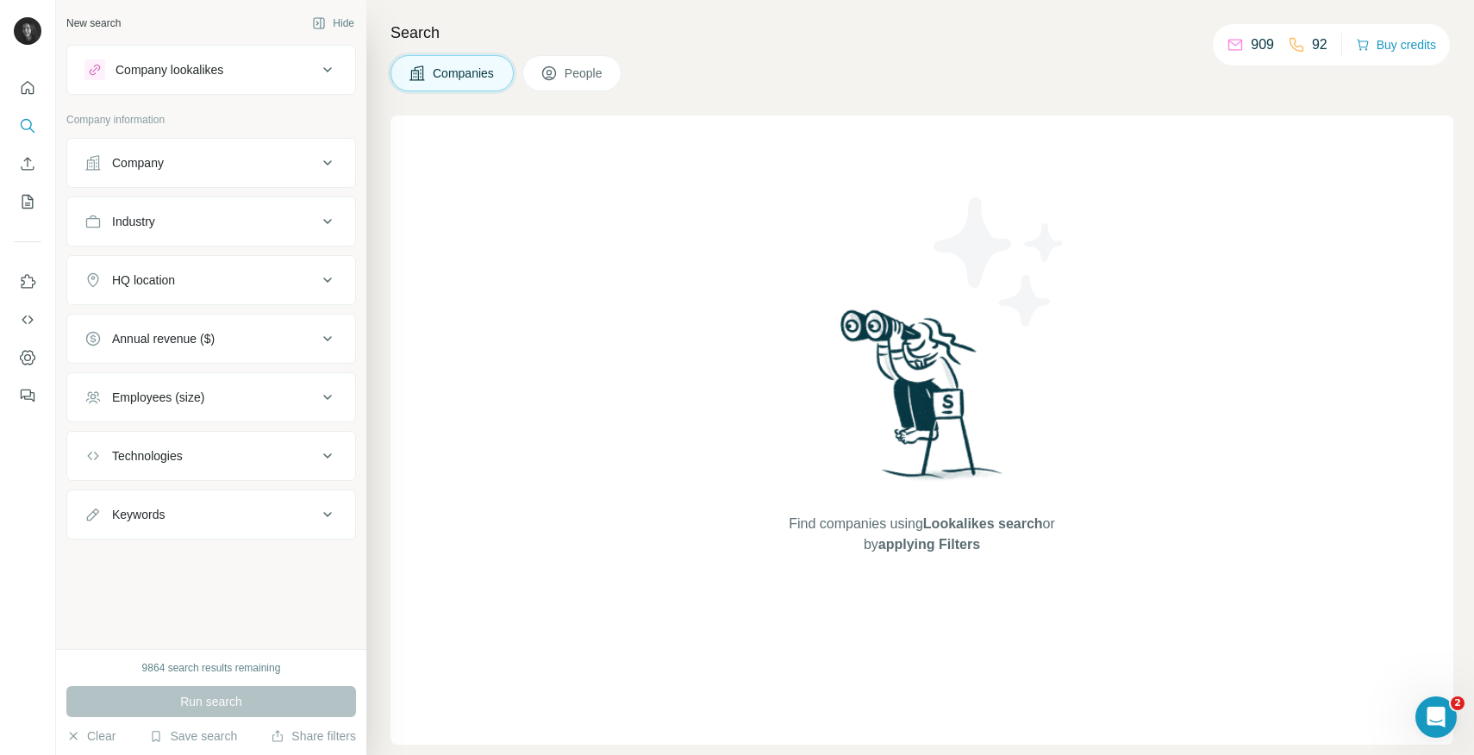
click at [248, 172] on button "Company" at bounding box center [211, 162] width 288 height 41
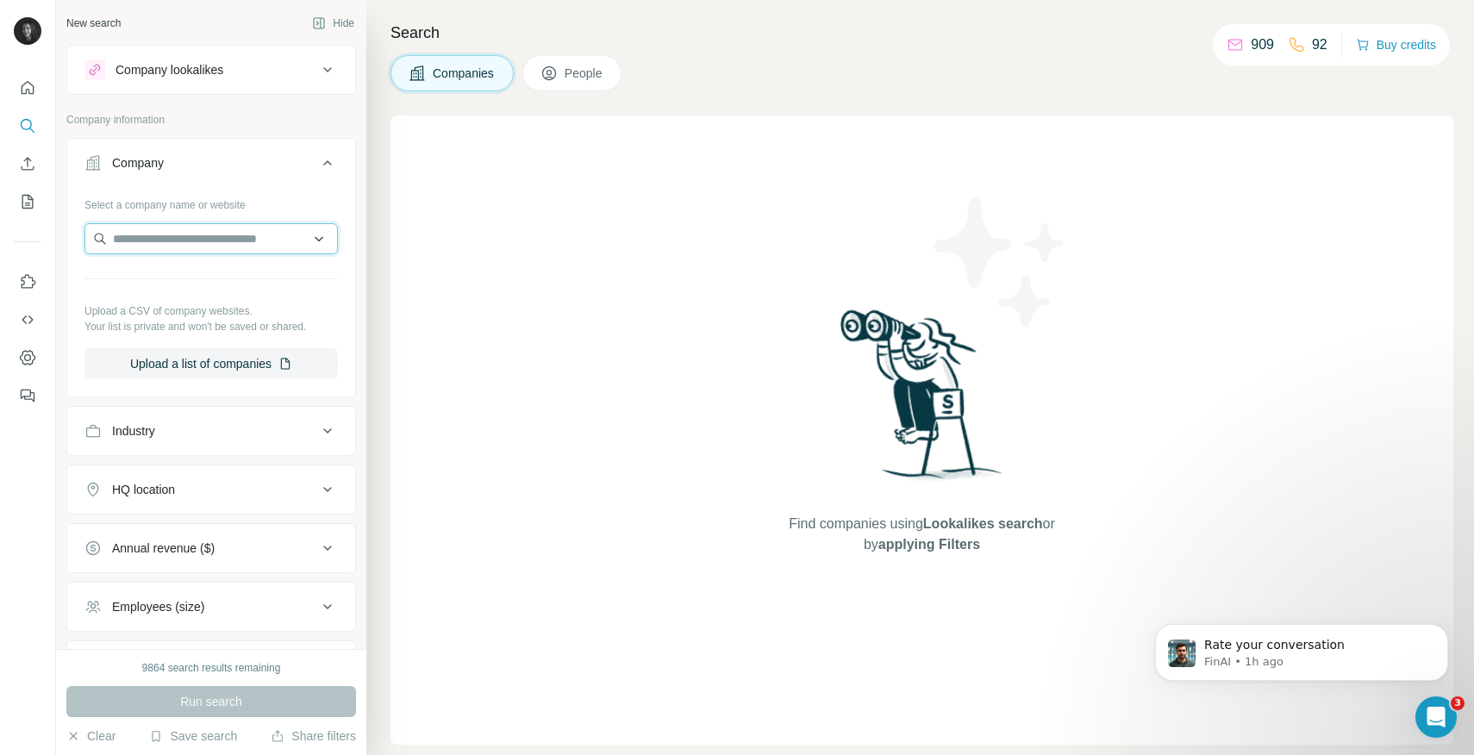
click at [222, 245] on input "text" at bounding box center [210, 238] width 253 height 31
type input "**********"
click at [214, 239] on input "**********" at bounding box center [210, 238] width 253 height 31
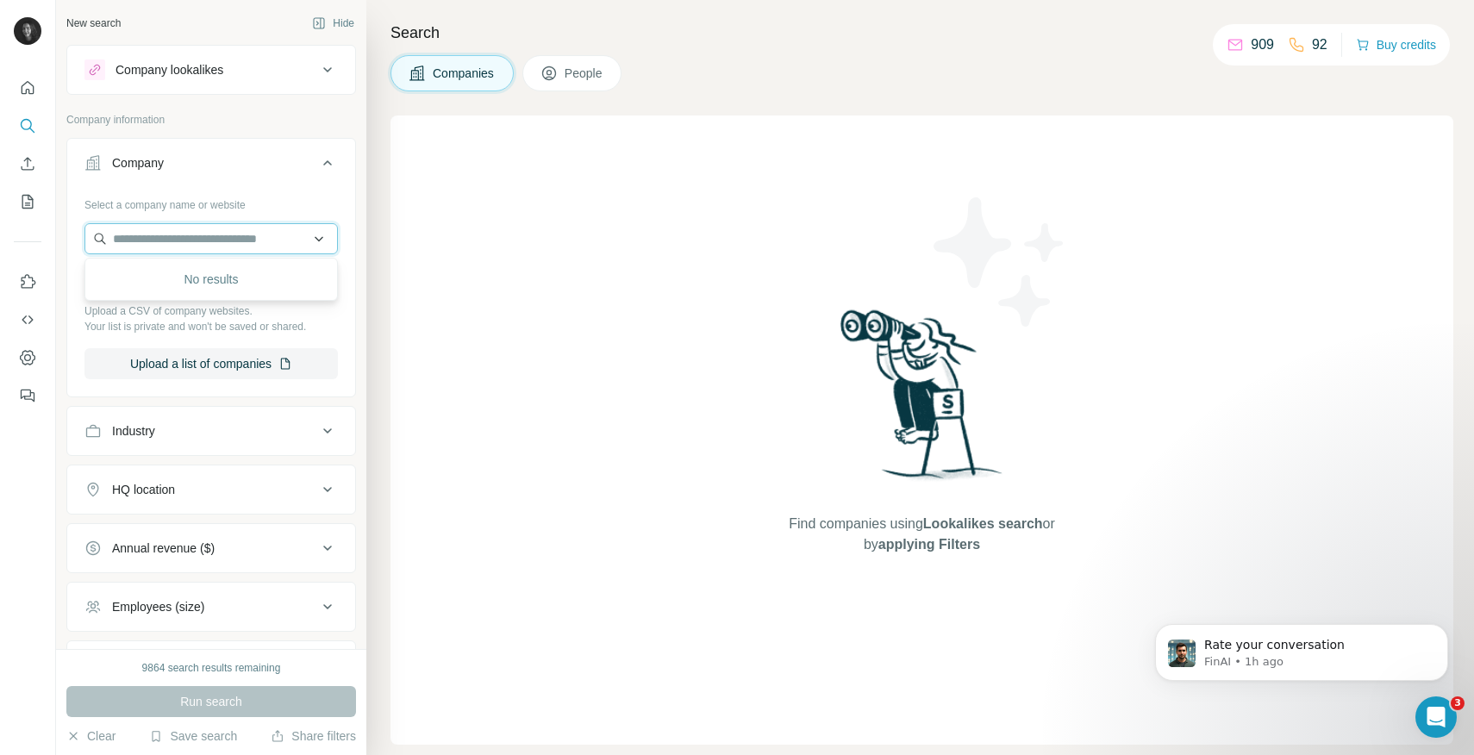
paste input "**********"
type input "**********"
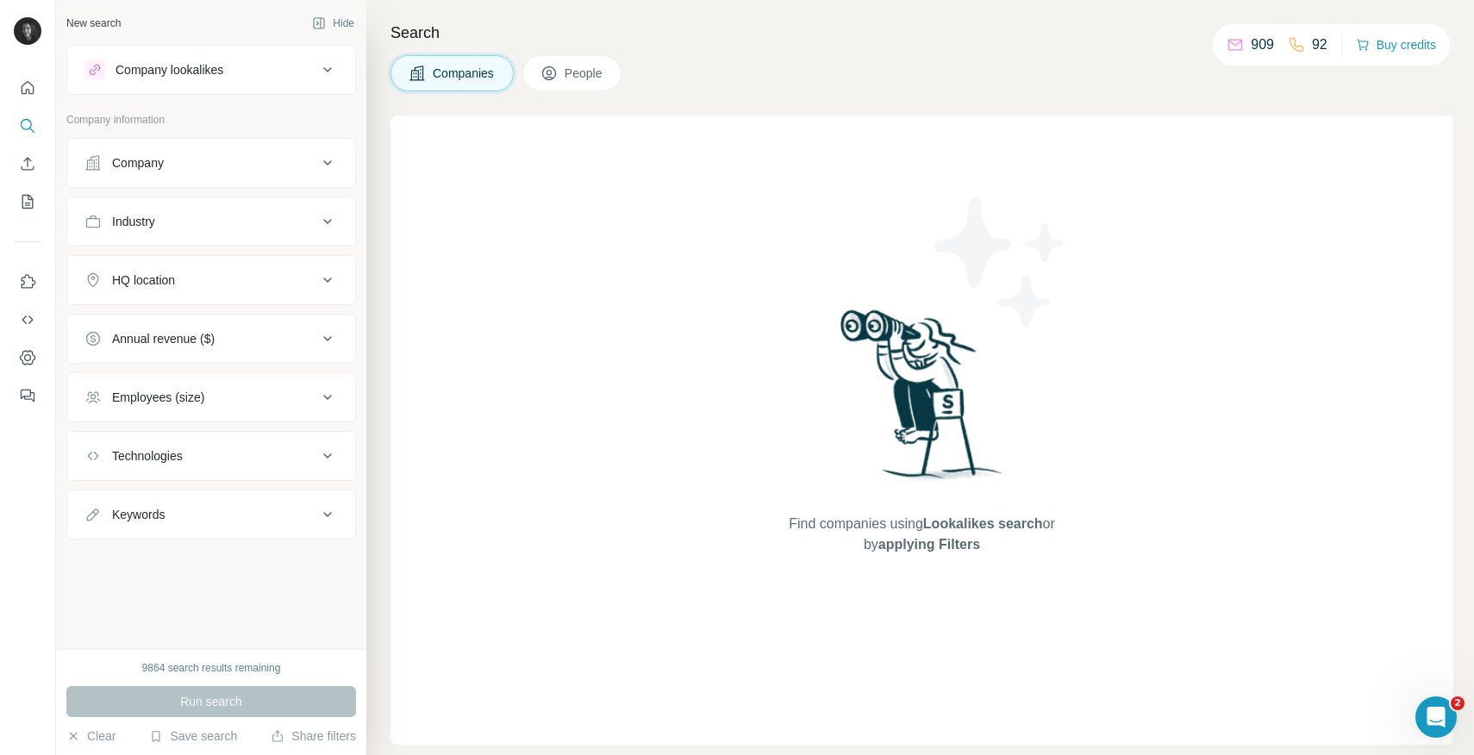
click at [194, 164] on div "Company" at bounding box center [200, 162] width 233 height 17
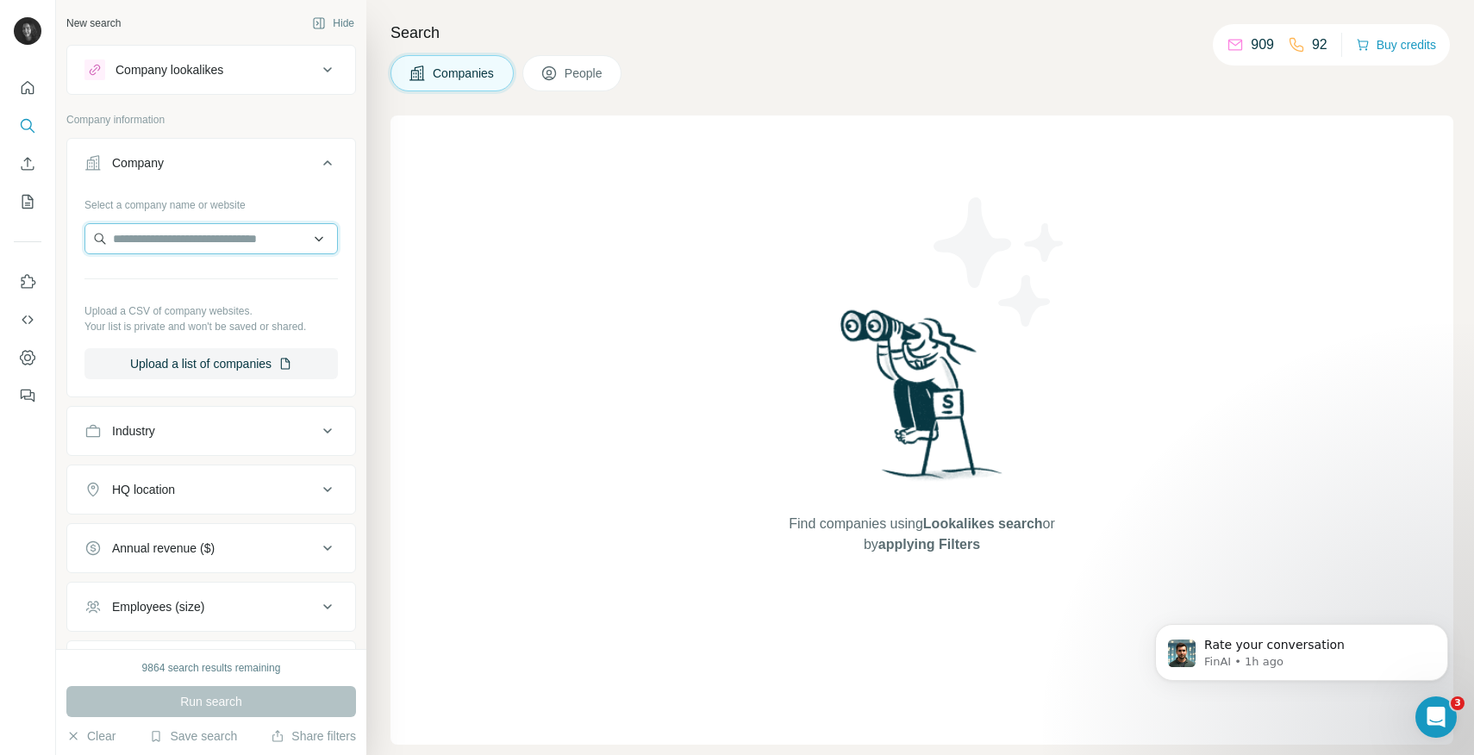
click at [184, 240] on input "text" at bounding box center [210, 238] width 253 height 31
paste input "**********"
type input "**********"
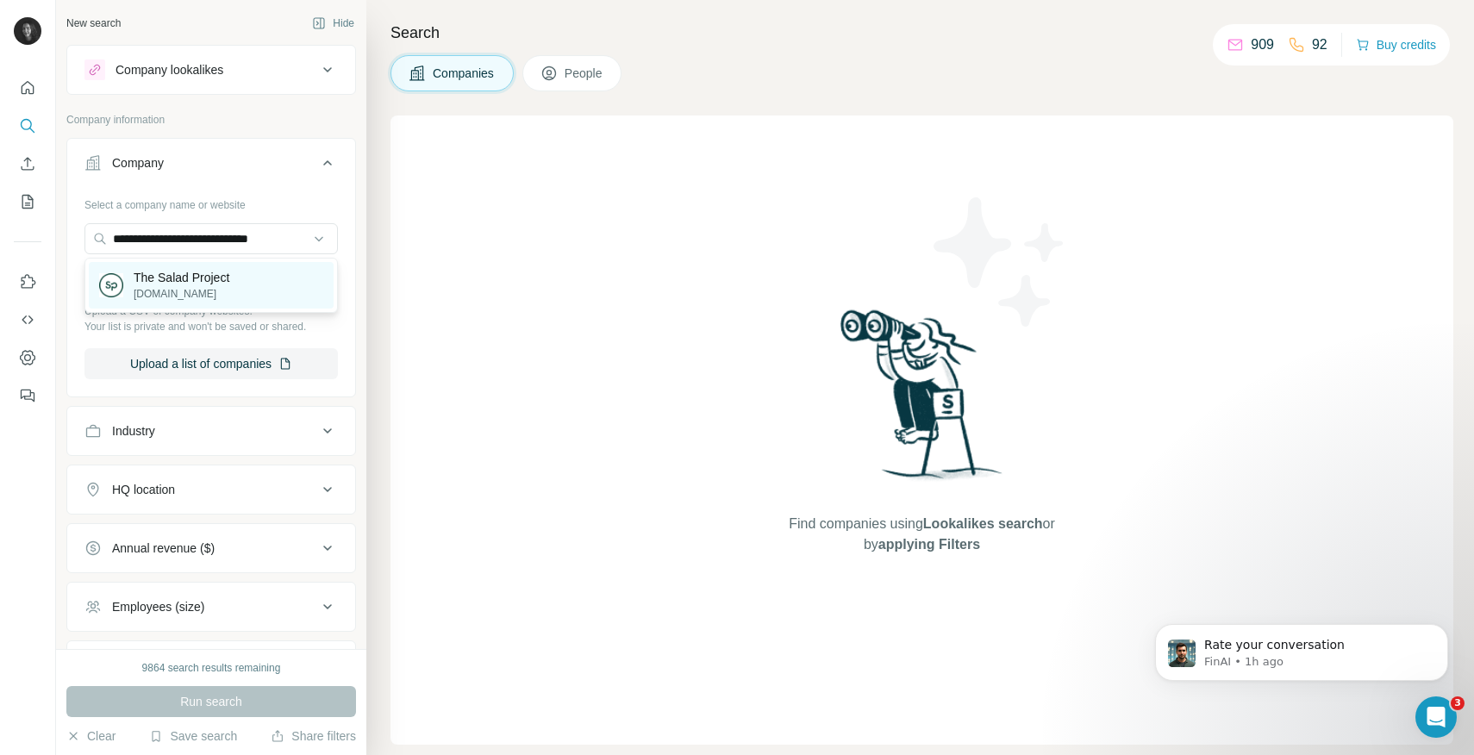
click at [197, 273] on p "The Salad Project" at bounding box center [182, 277] width 96 height 17
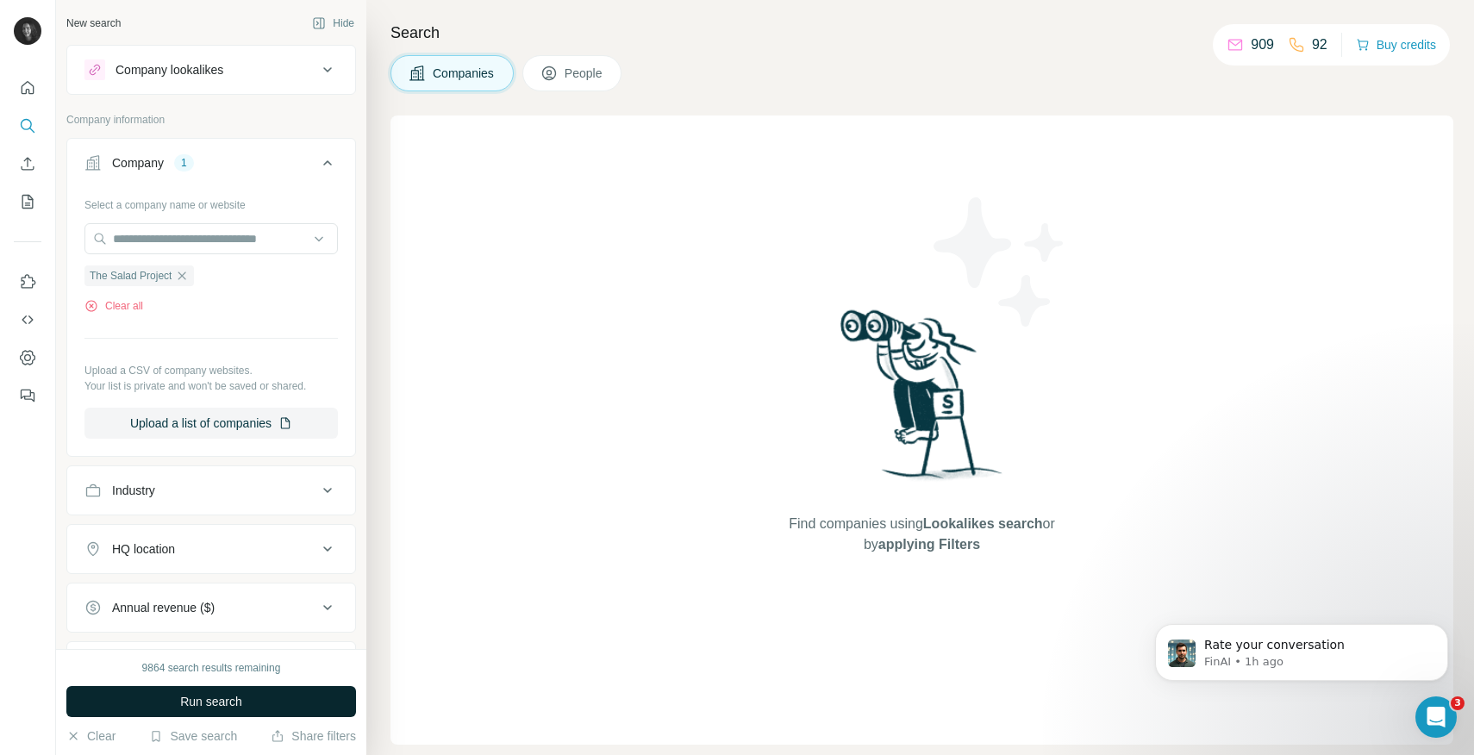
click at [241, 691] on button "Run search" at bounding box center [211, 701] width 290 height 31
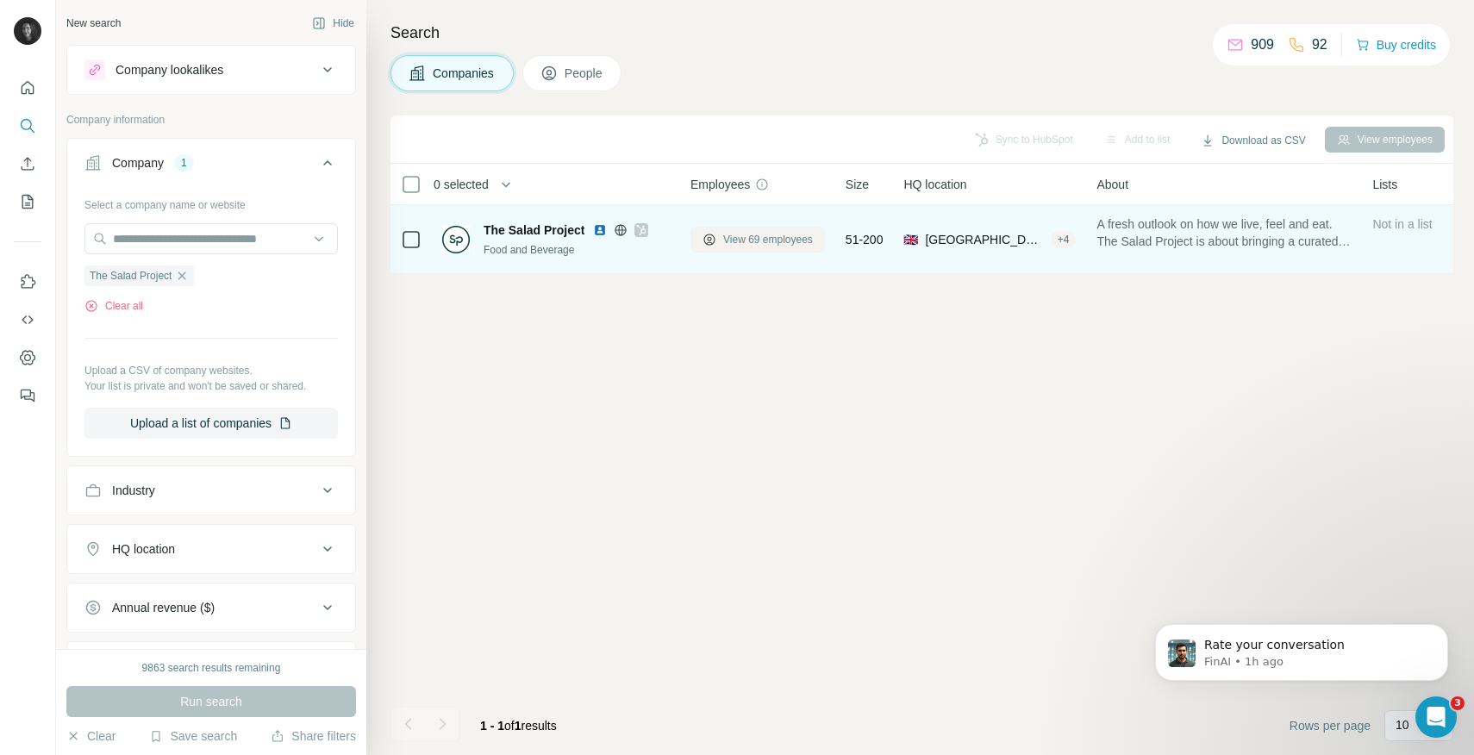
click at [733, 244] on span "View 69 employees" at bounding box center [768, 240] width 90 height 16
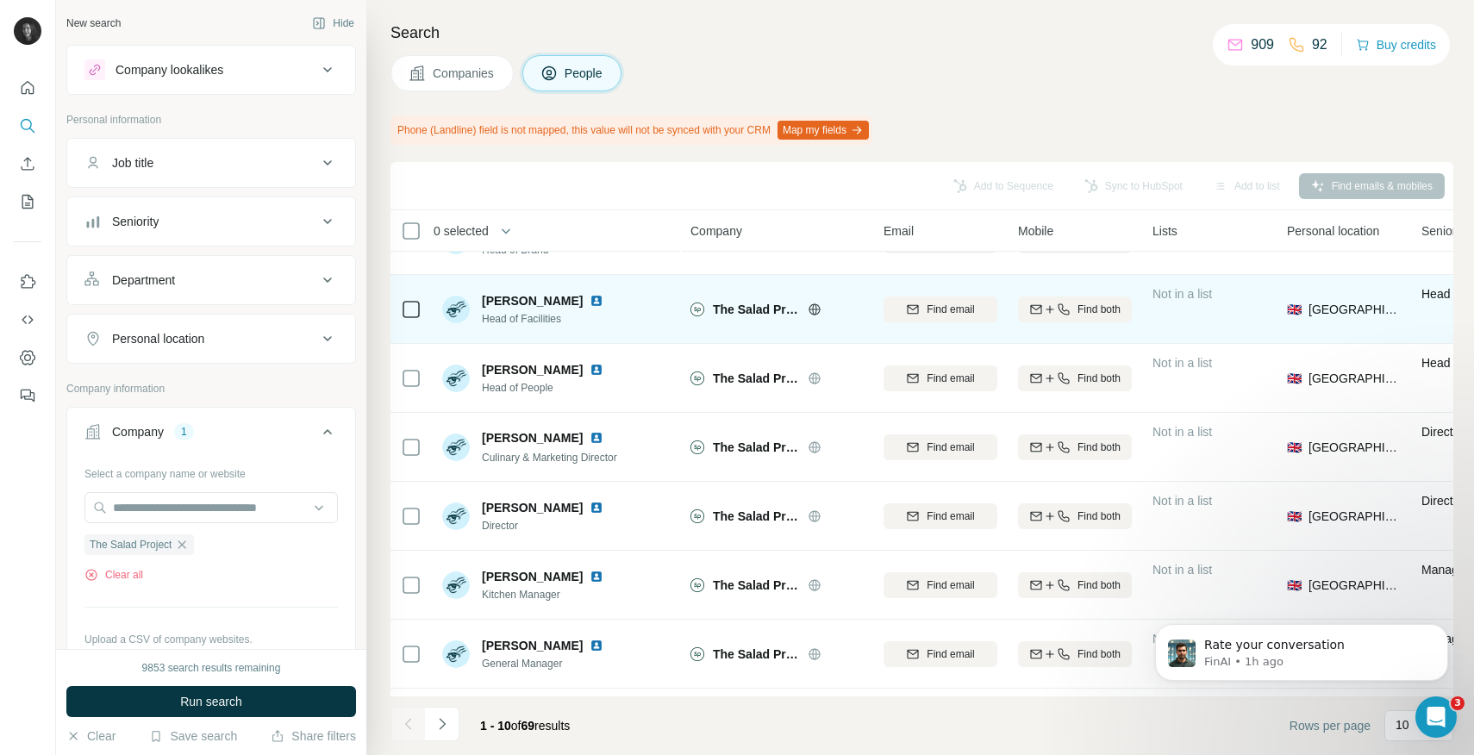
scroll to position [188, 0]
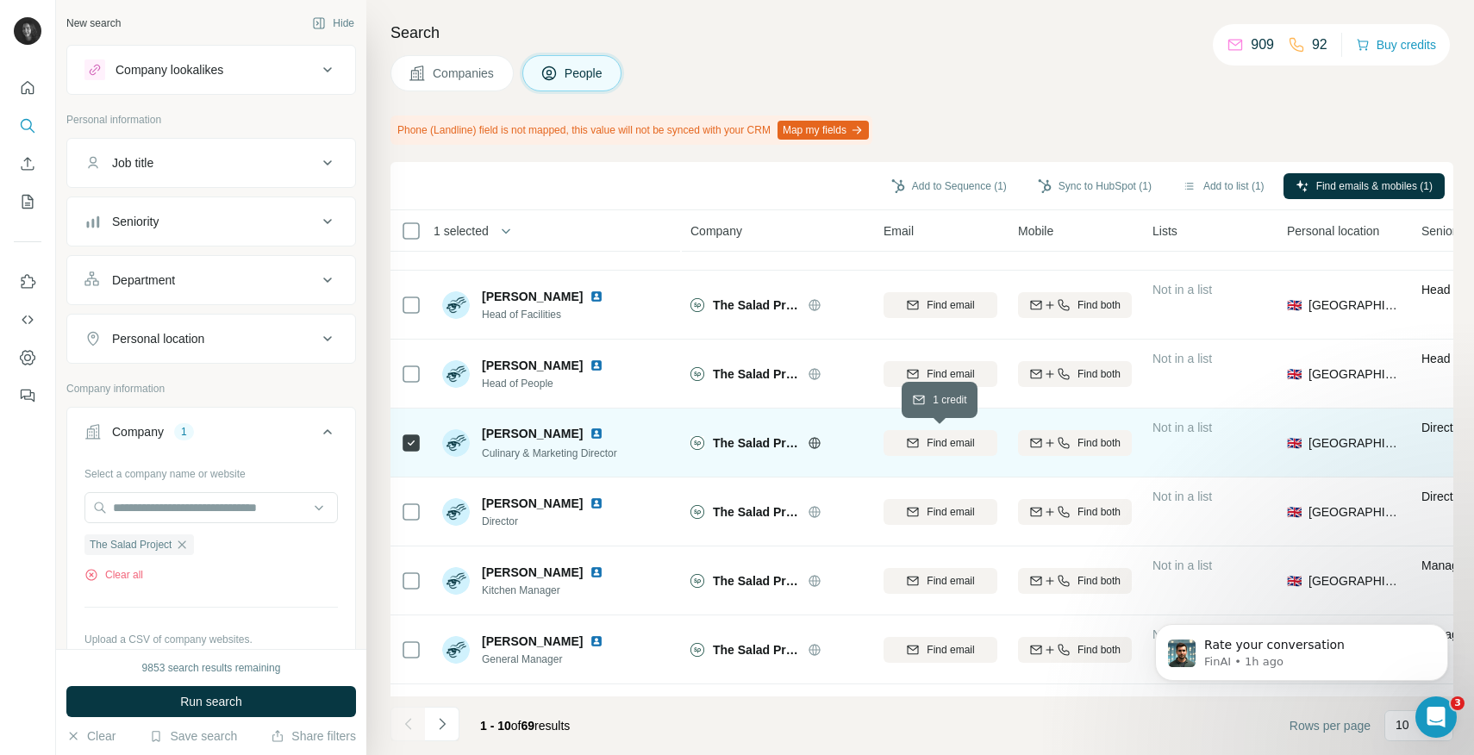
click at [947, 446] on span "Find email" at bounding box center [949, 443] width 47 height 16
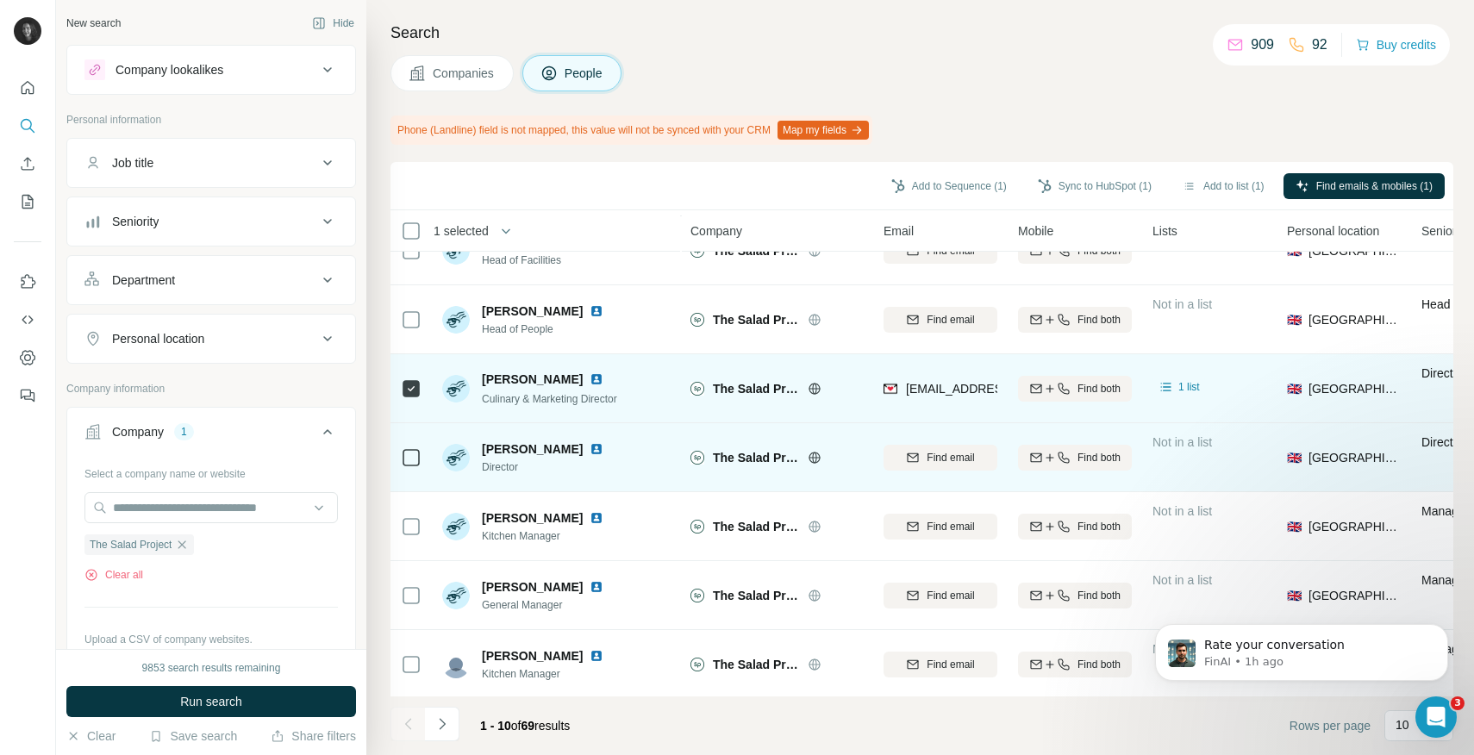
scroll to position [245, 0]
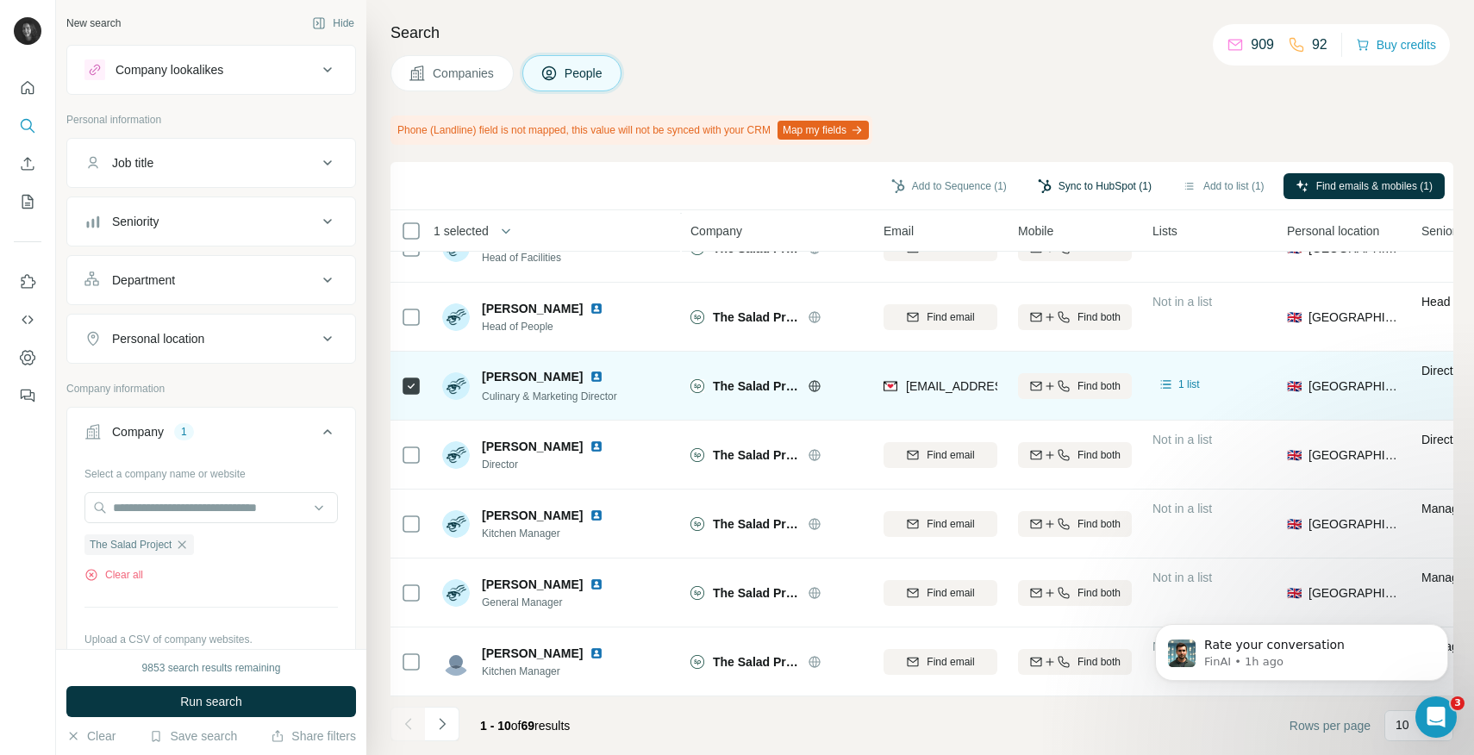
click at [1059, 190] on button "Sync to HubSpot (1)" at bounding box center [1095, 186] width 138 height 26
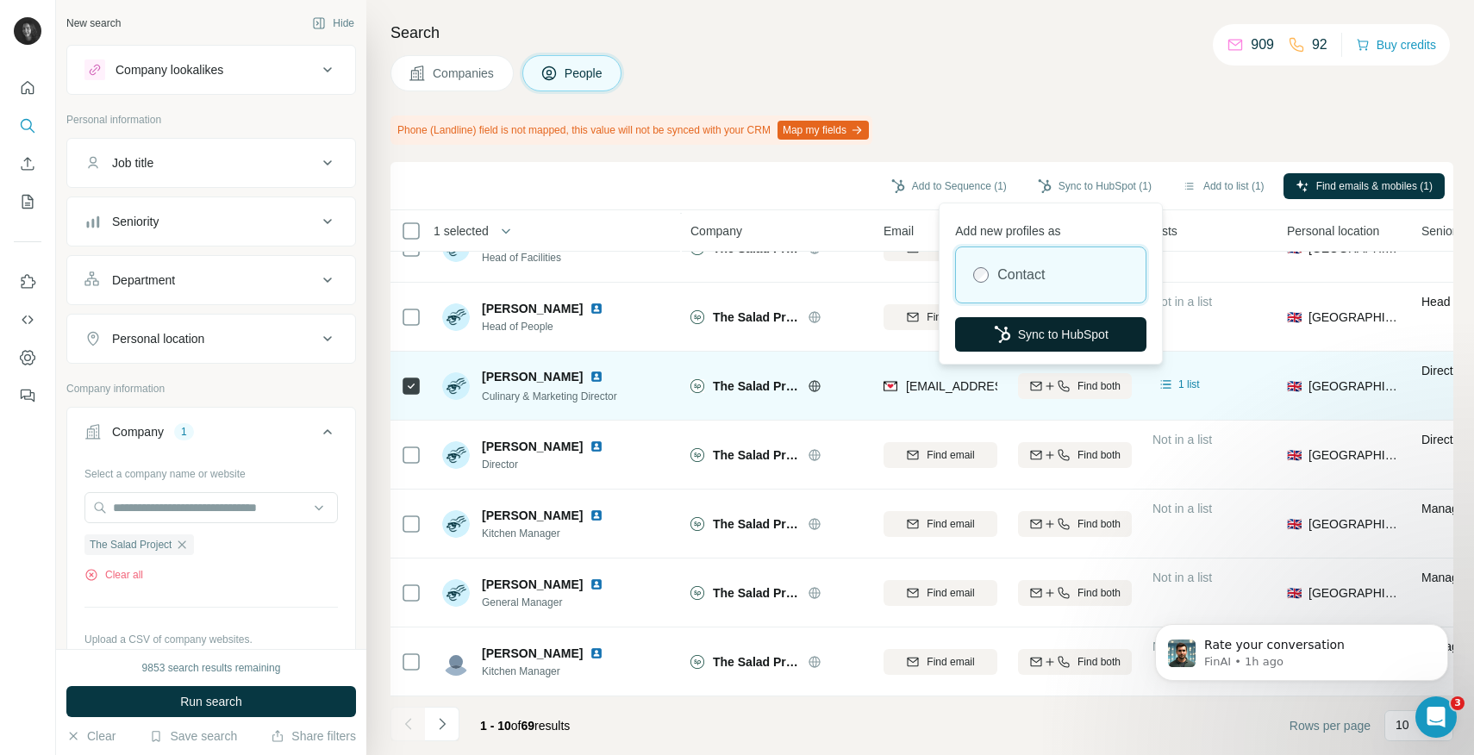
click at [1042, 340] on button "Sync to HubSpot" at bounding box center [1050, 334] width 191 height 34
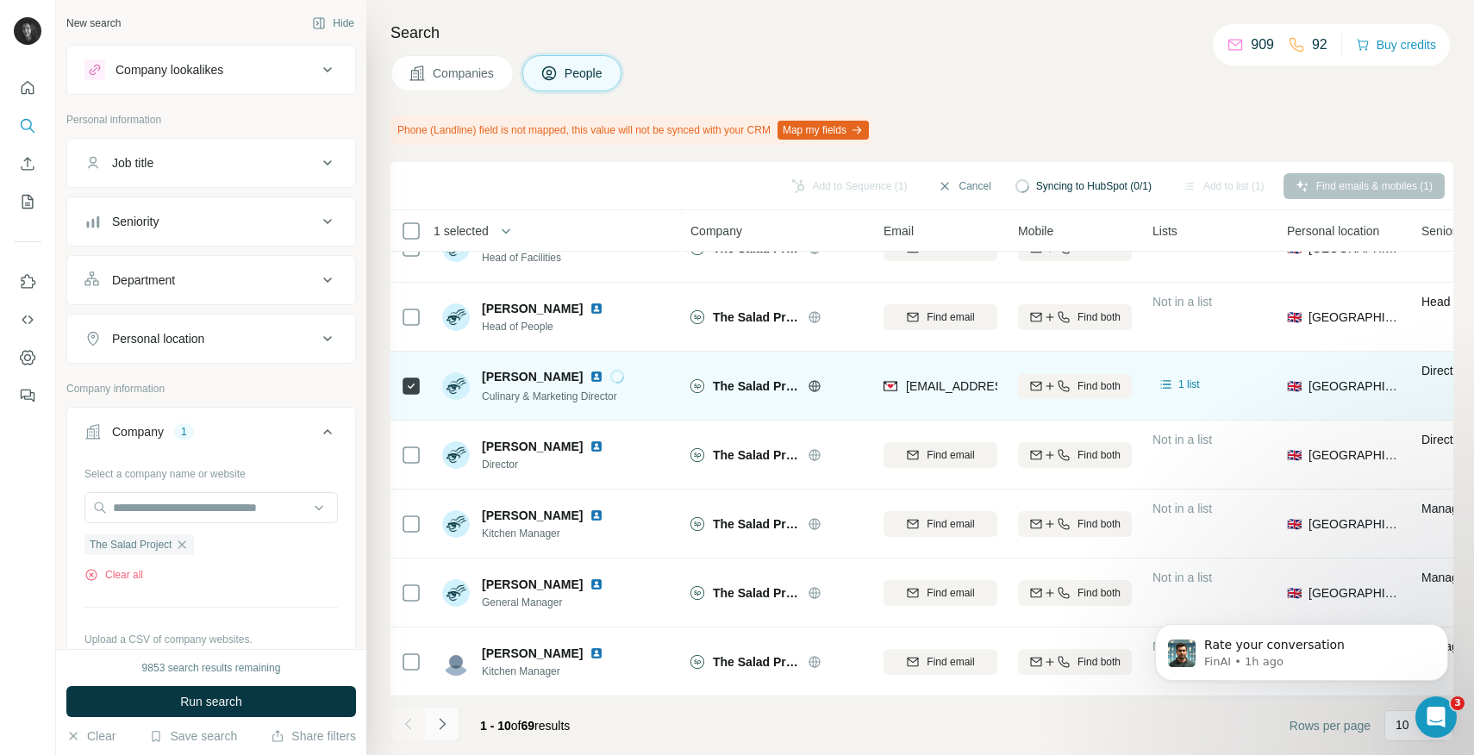
click at [446, 720] on icon "Navigate to next page" at bounding box center [441, 723] width 17 height 17
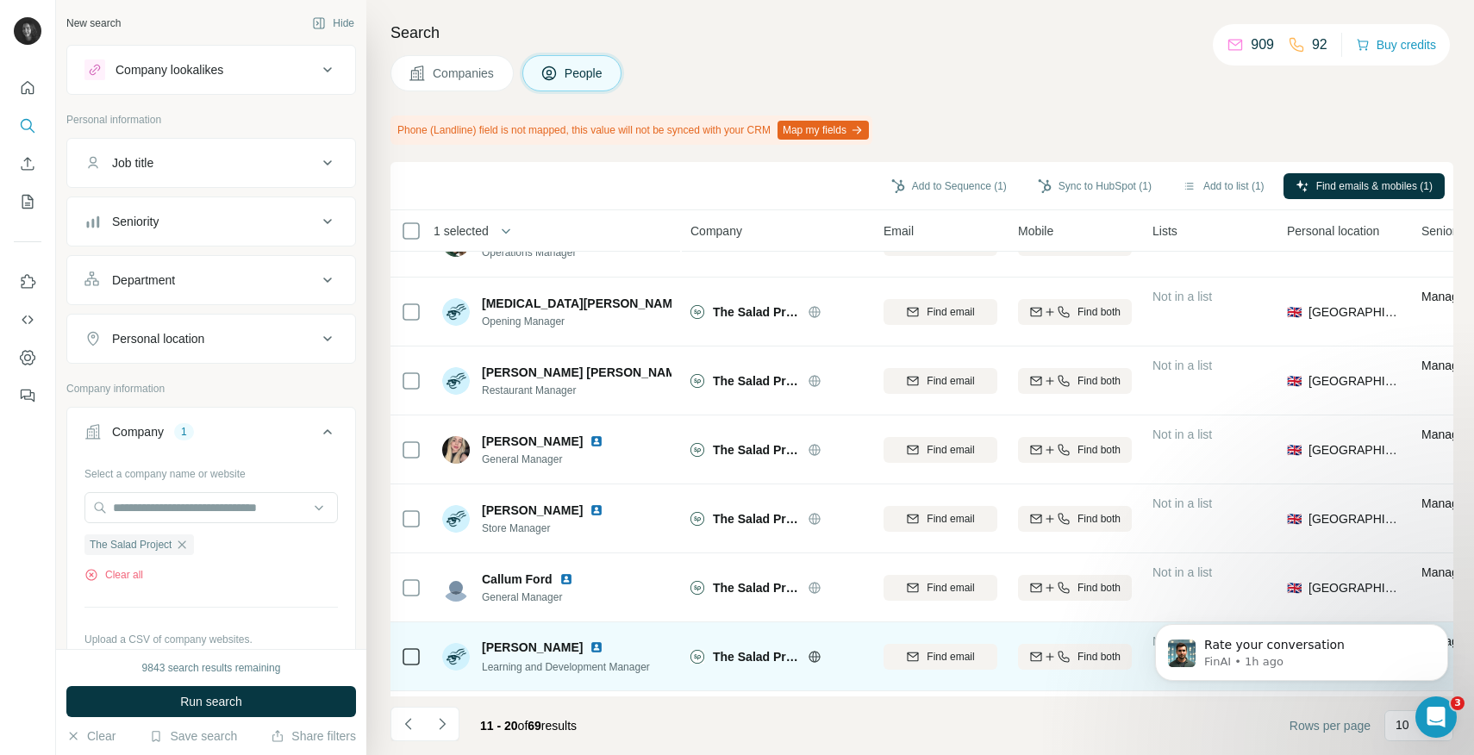
scroll to position [0, 0]
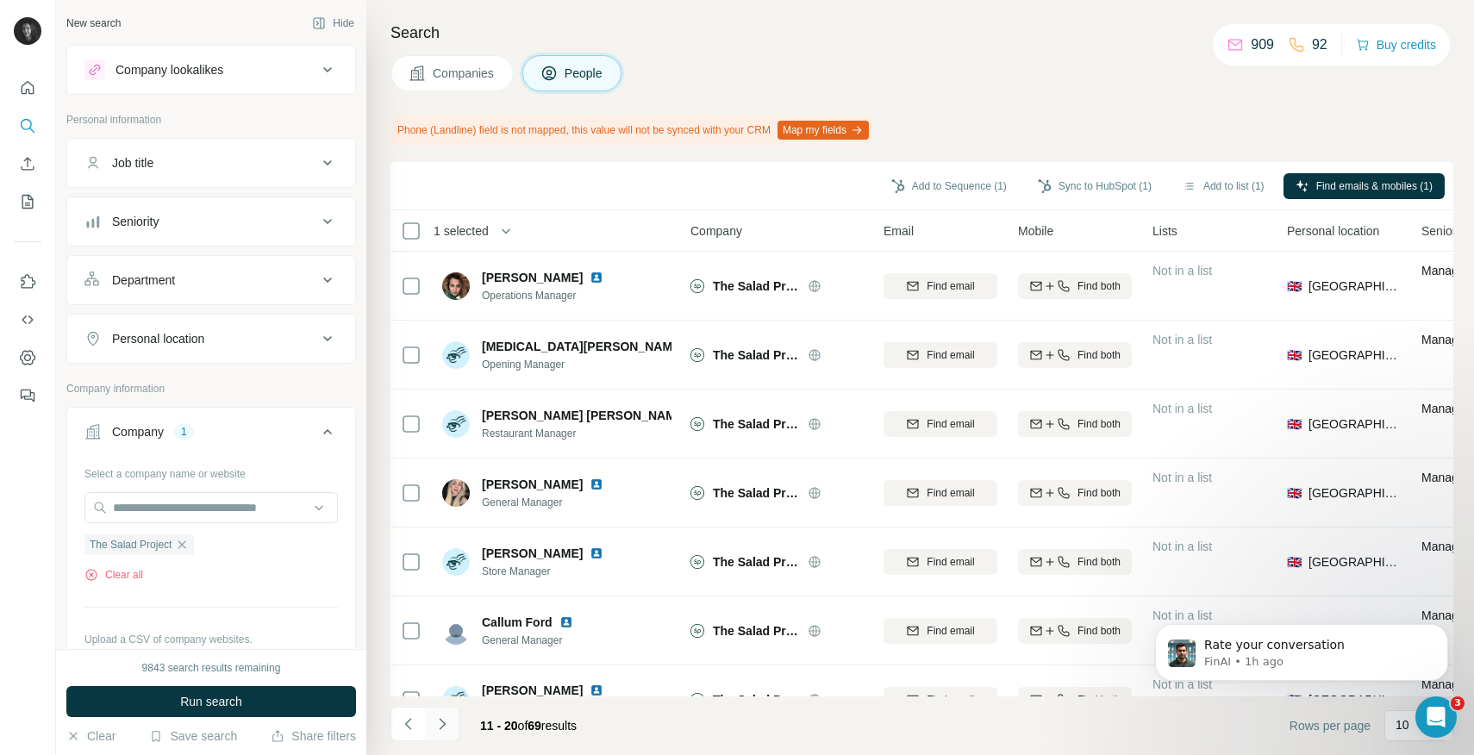
click at [443, 723] on icon "Navigate to next page" at bounding box center [442, 723] width 6 height 11
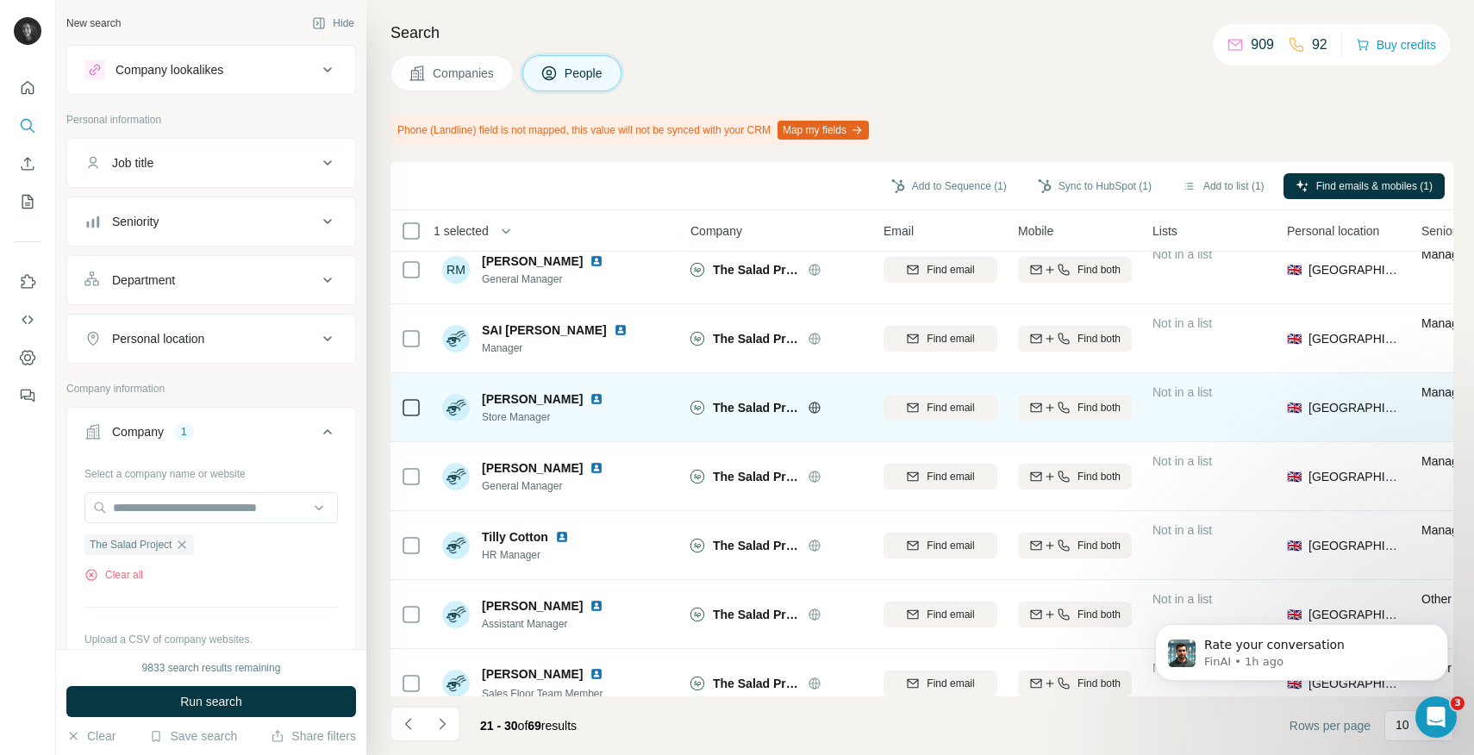
scroll to position [245, 0]
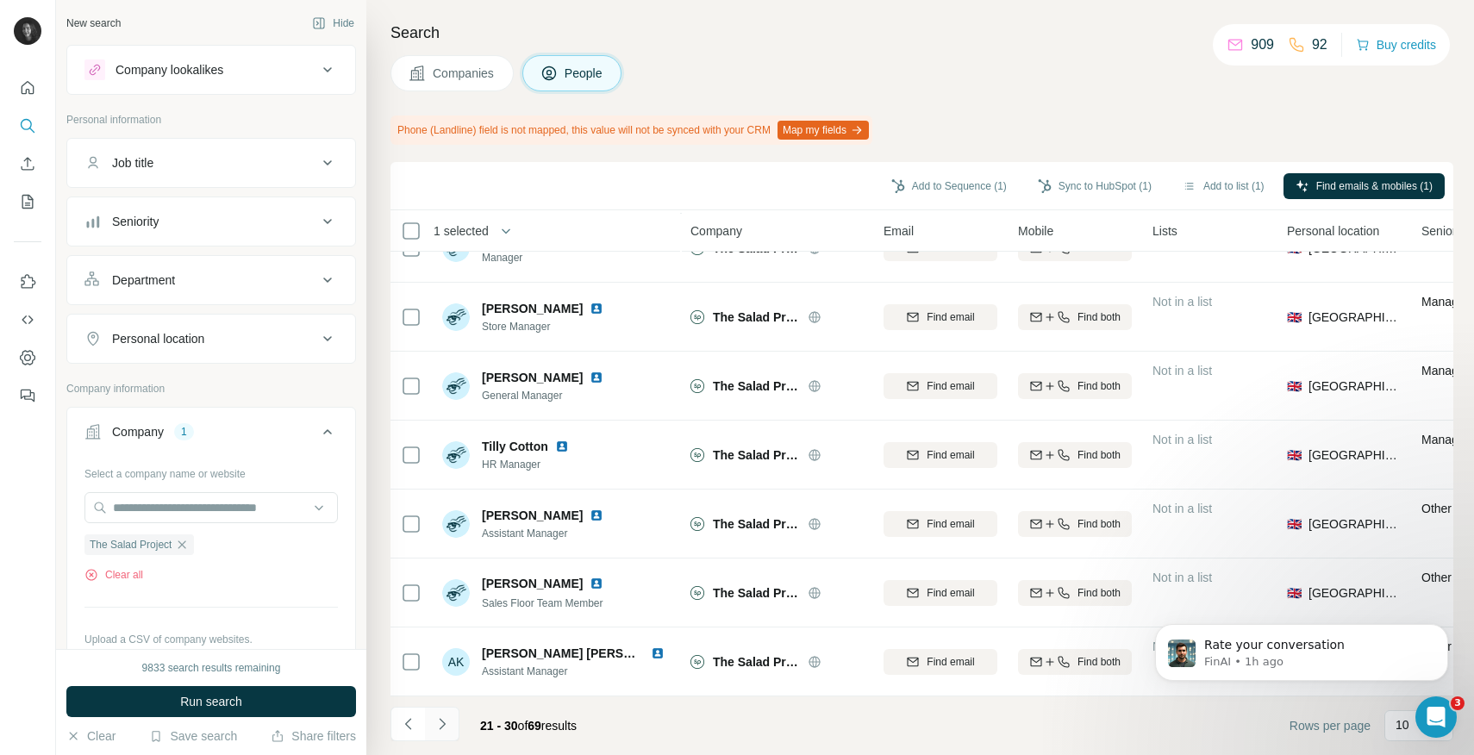
click at [444, 729] on icon "Navigate to next page" at bounding box center [441, 723] width 17 height 17
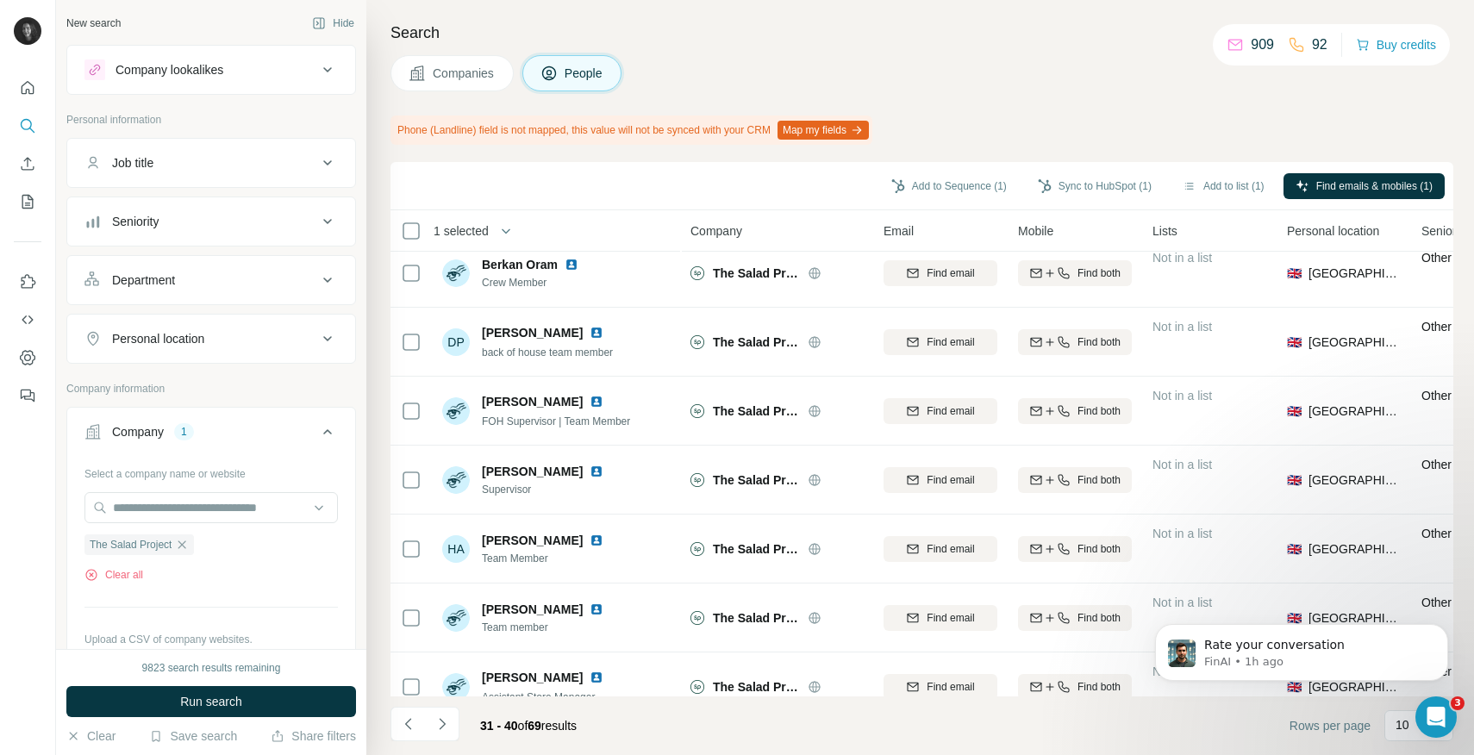
scroll to position [0, 0]
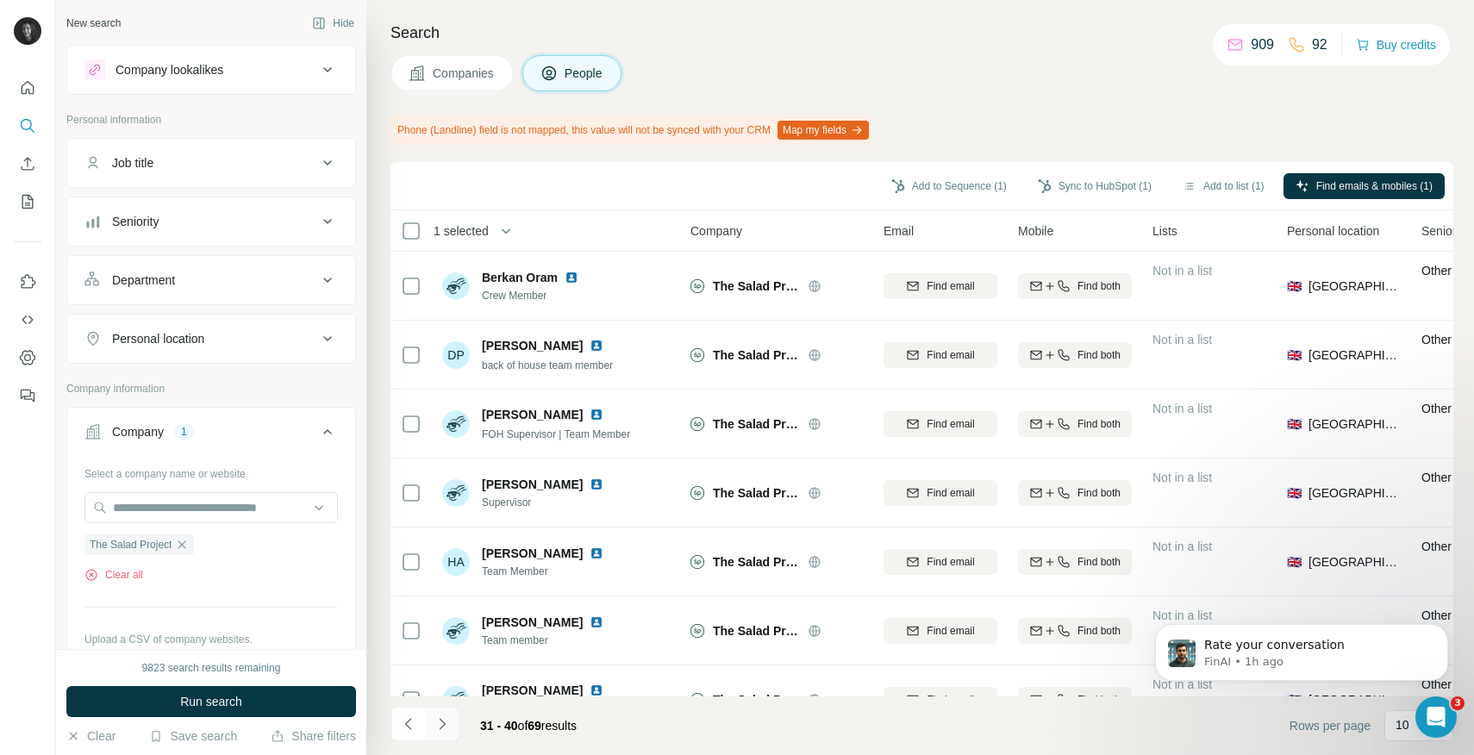
click at [442, 728] on icon "Navigate to next page" at bounding box center [441, 723] width 17 height 17
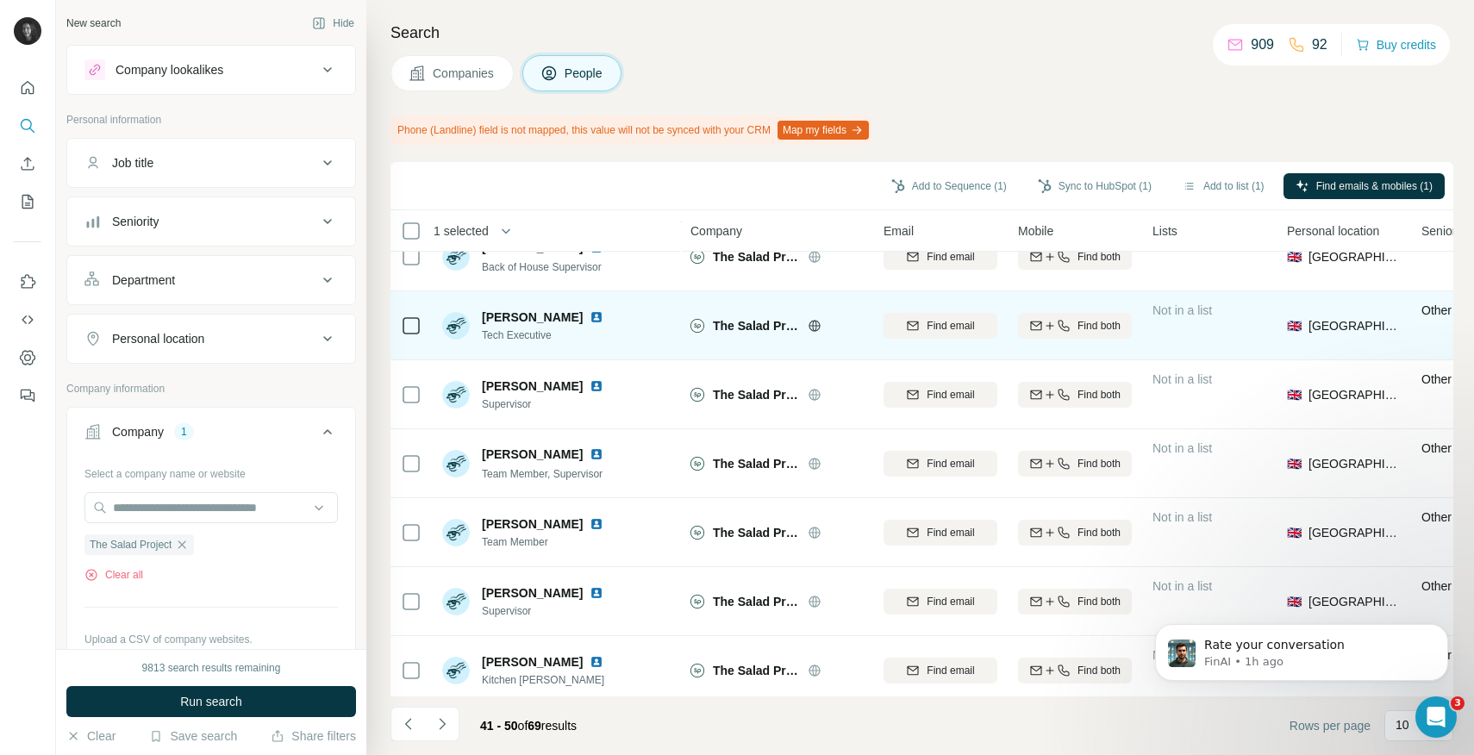
scroll to position [245, 0]
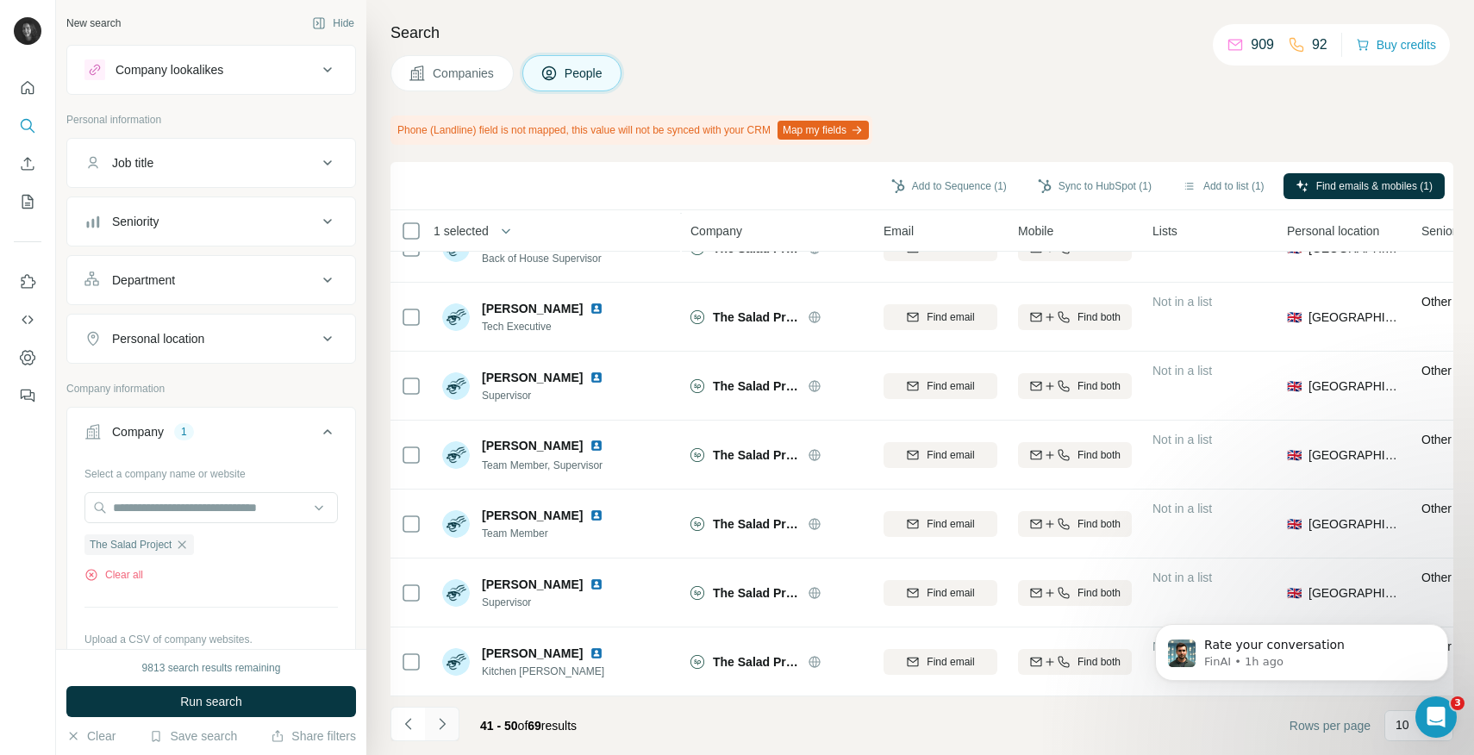
click at [452, 719] on button "Navigate to next page" at bounding box center [442, 724] width 34 height 34
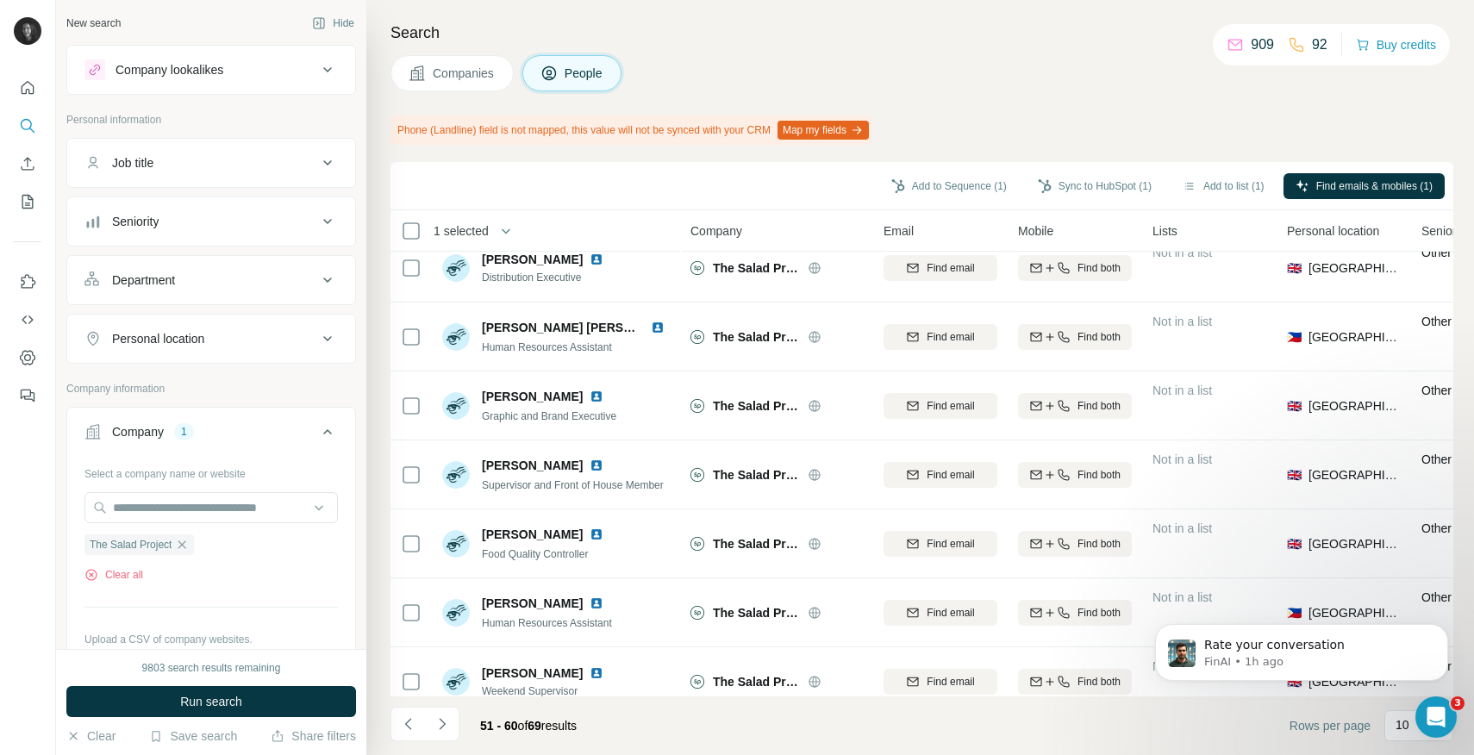
scroll to position [0, 0]
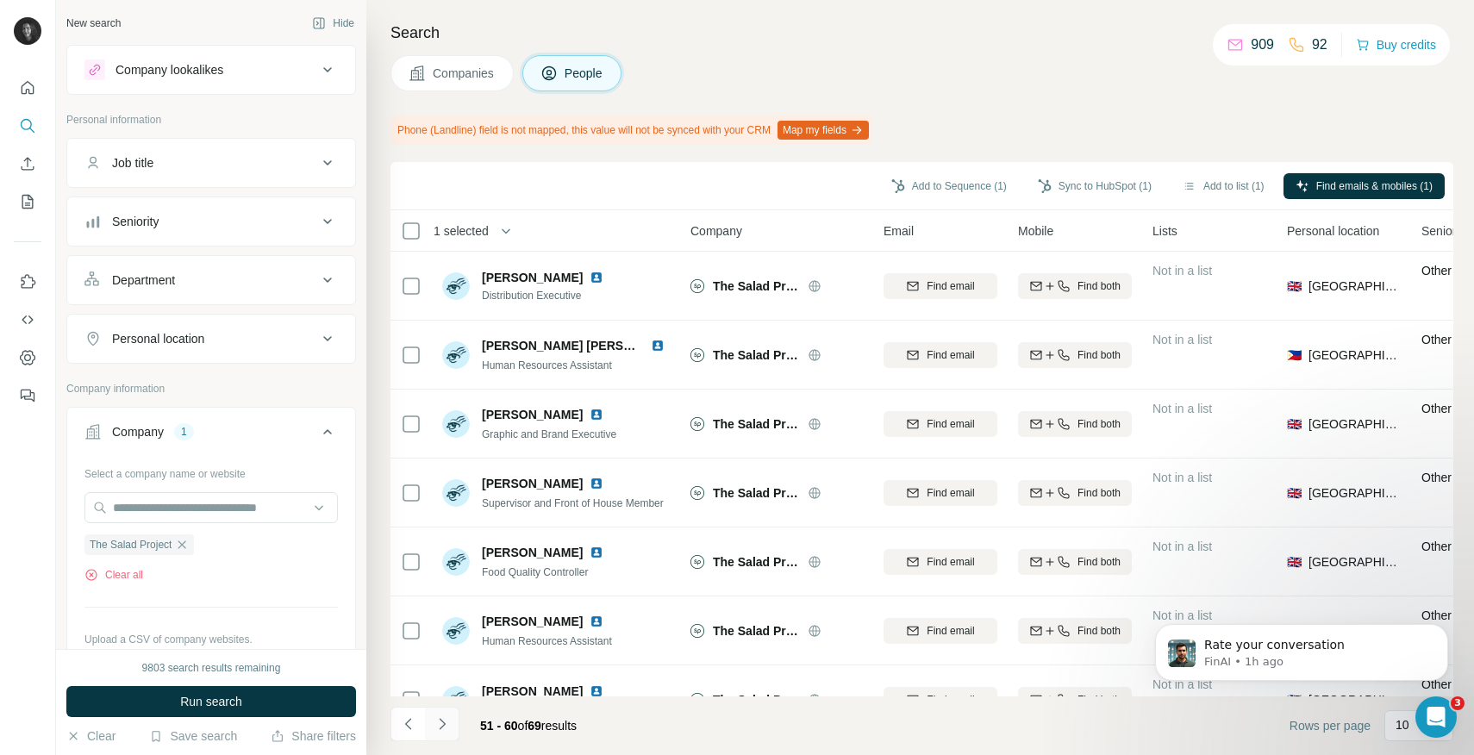
click at [444, 724] on icon "Navigate to next page" at bounding box center [442, 723] width 6 height 11
click at [181, 551] on icon "button" at bounding box center [182, 545] width 14 height 14
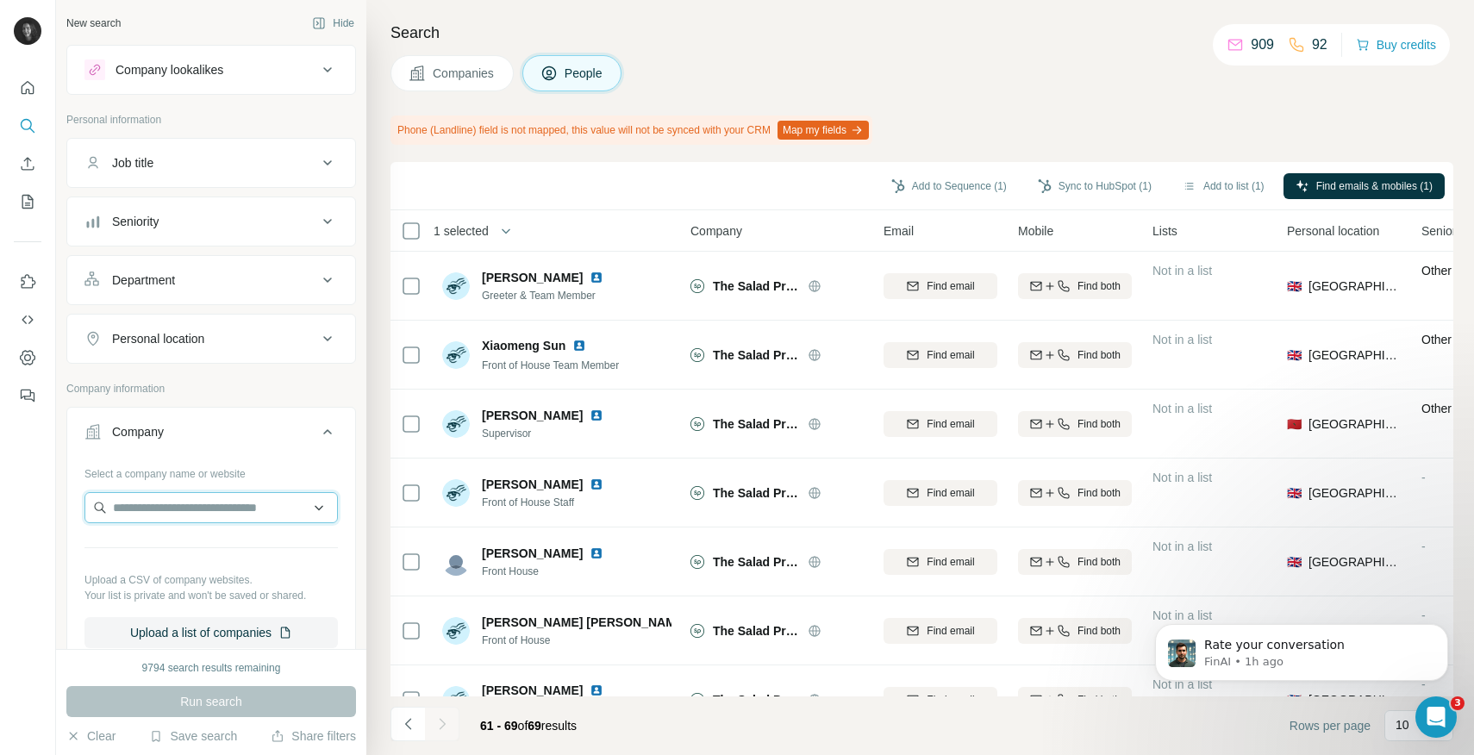
click at [193, 516] on input "text" at bounding box center [210, 507] width 253 height 31
paste input "**********"
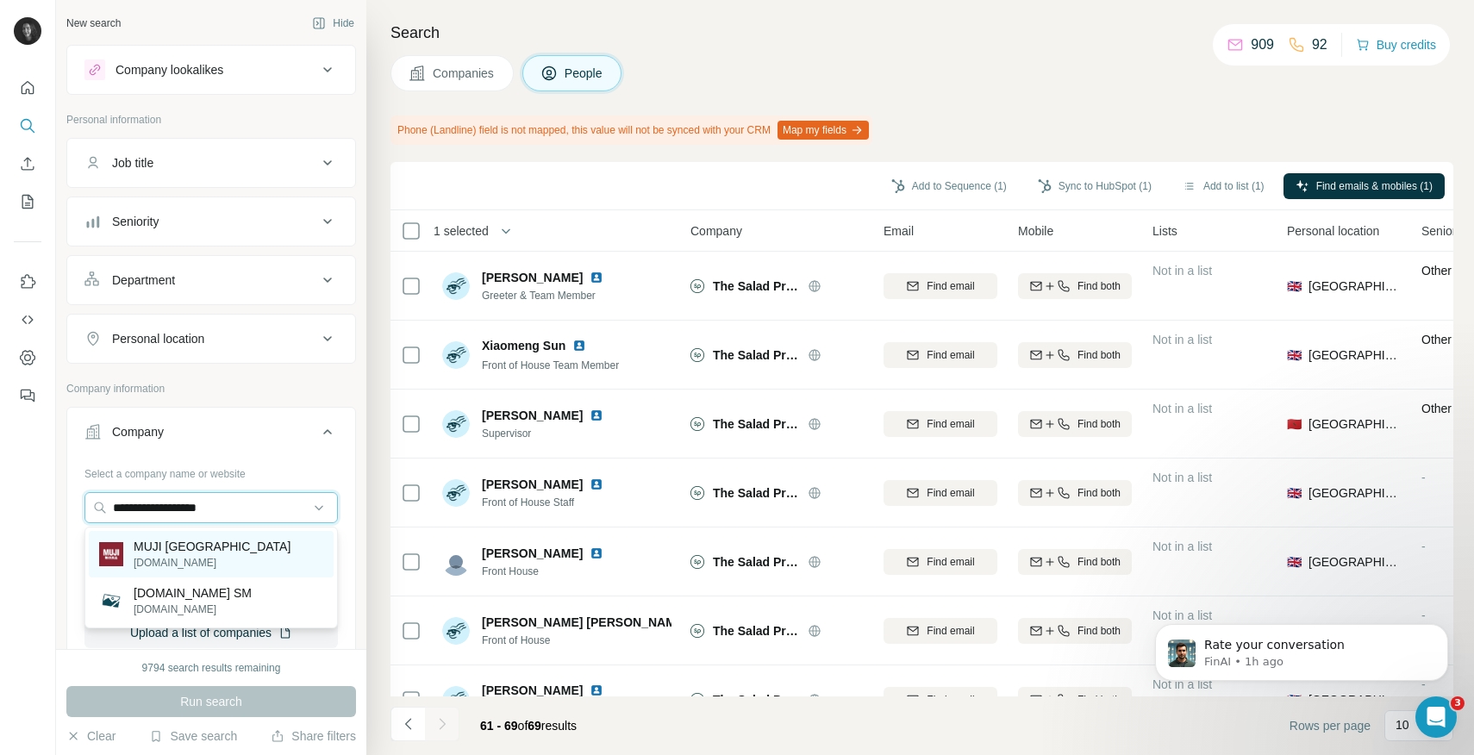
type input "**********"
click at [191, 547] on p "MUJI [GEOGRAPHIC_DATA]" at bounding box center [212, 546] width 157 height 17
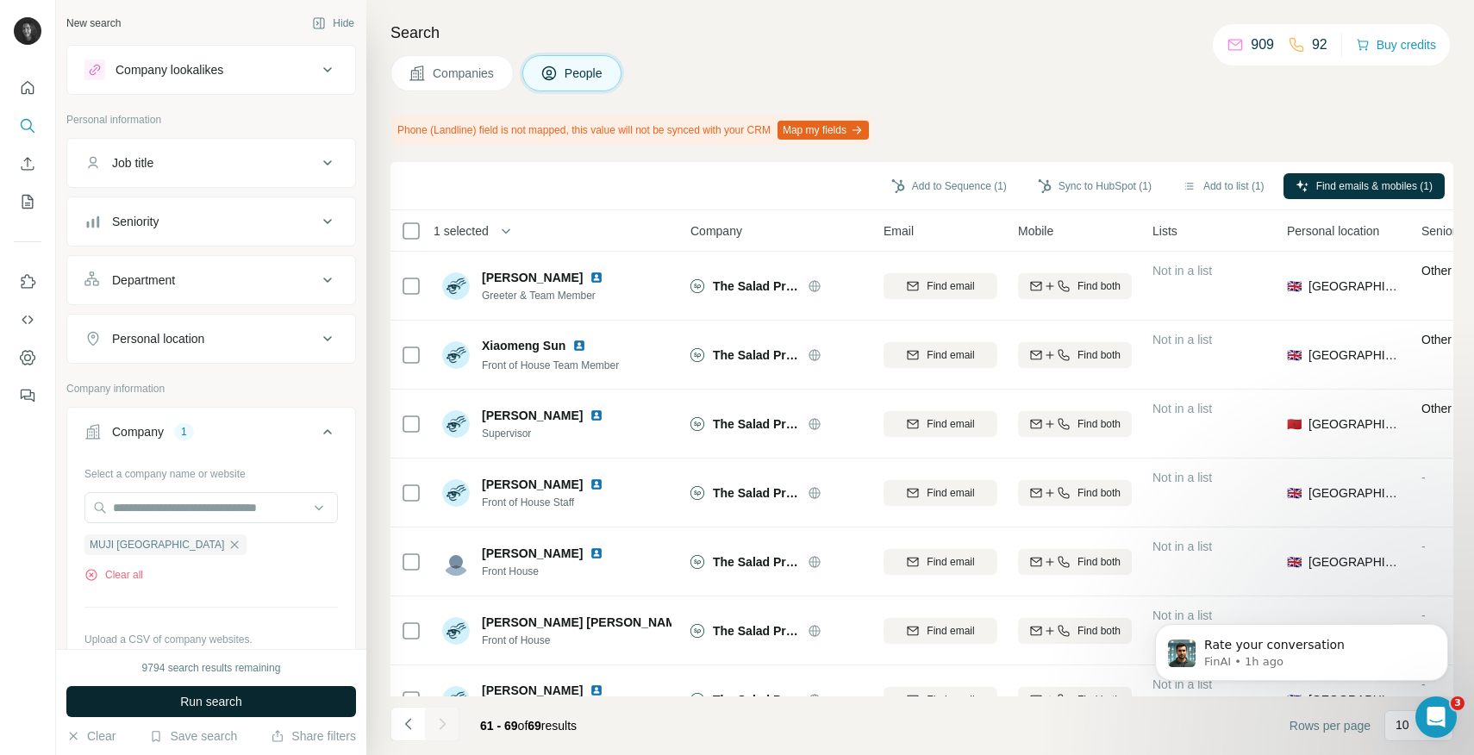
click at [209, 702] on span "Run search" at bounding box center [211, 701] width 62 height 17
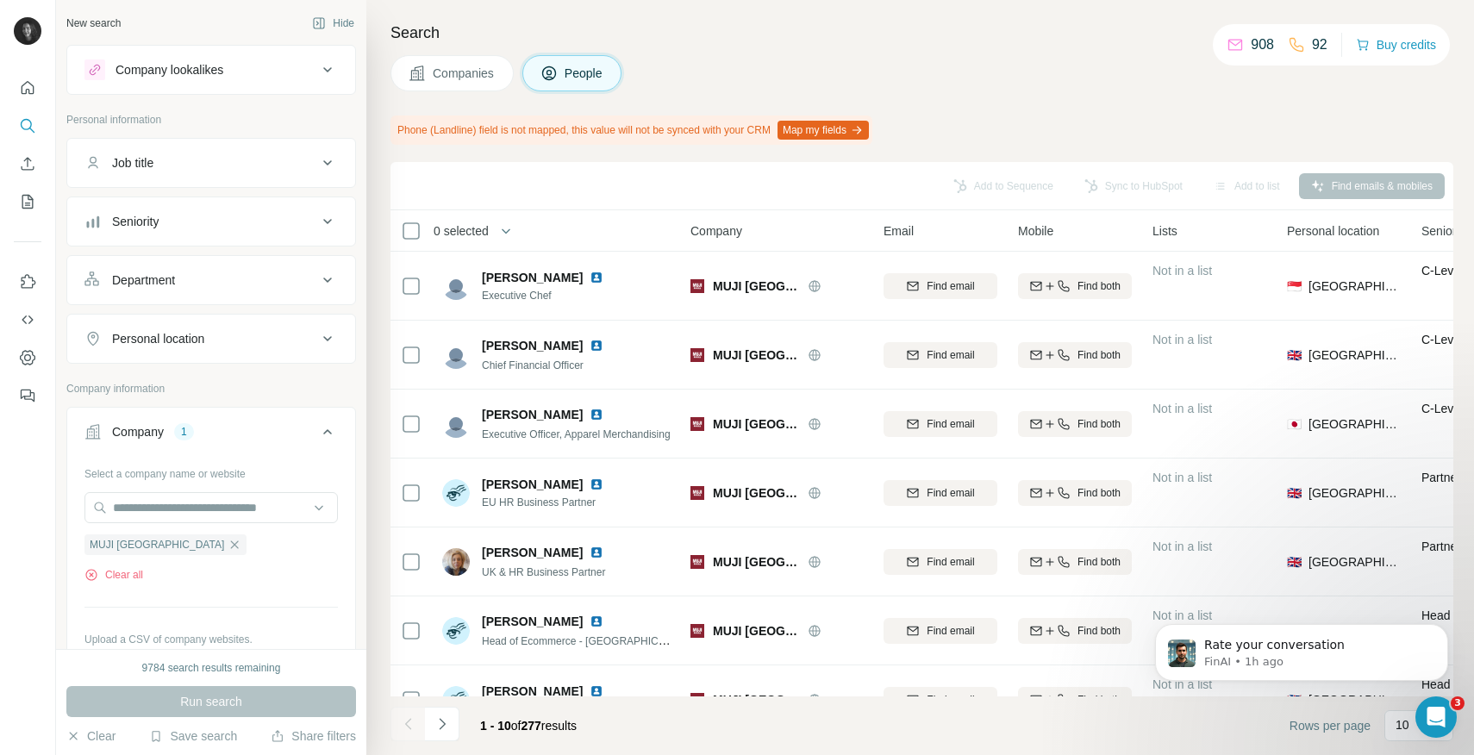
click at [207, 290] on button "Department" at bounding box center [211, 279] width 288 height 41
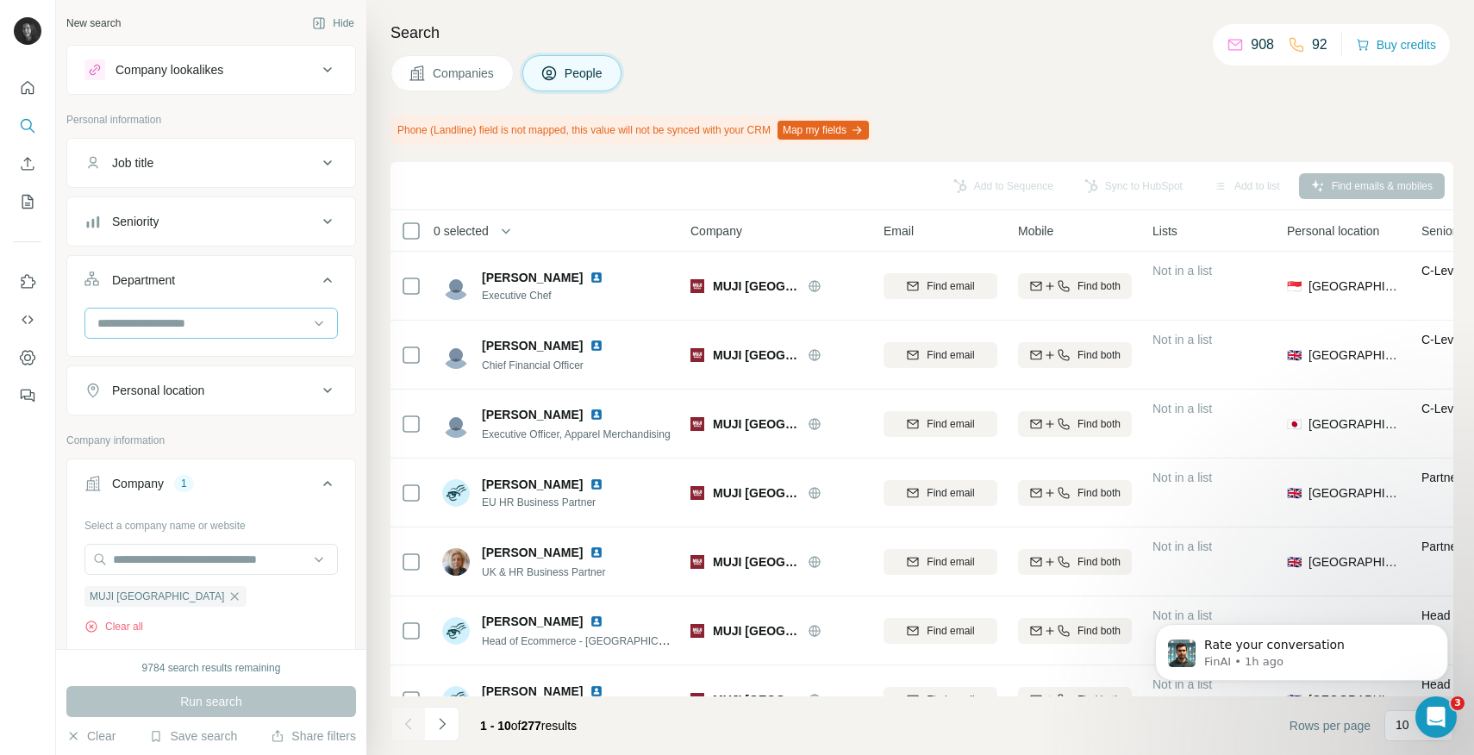
click at [201, 332] on input at bounding box center [202, 323] width 213 height 19
type input "*********"
click at [232, 353] on p "Marketing and Advertising" at bounding box center [168, 361] width 139 height 17
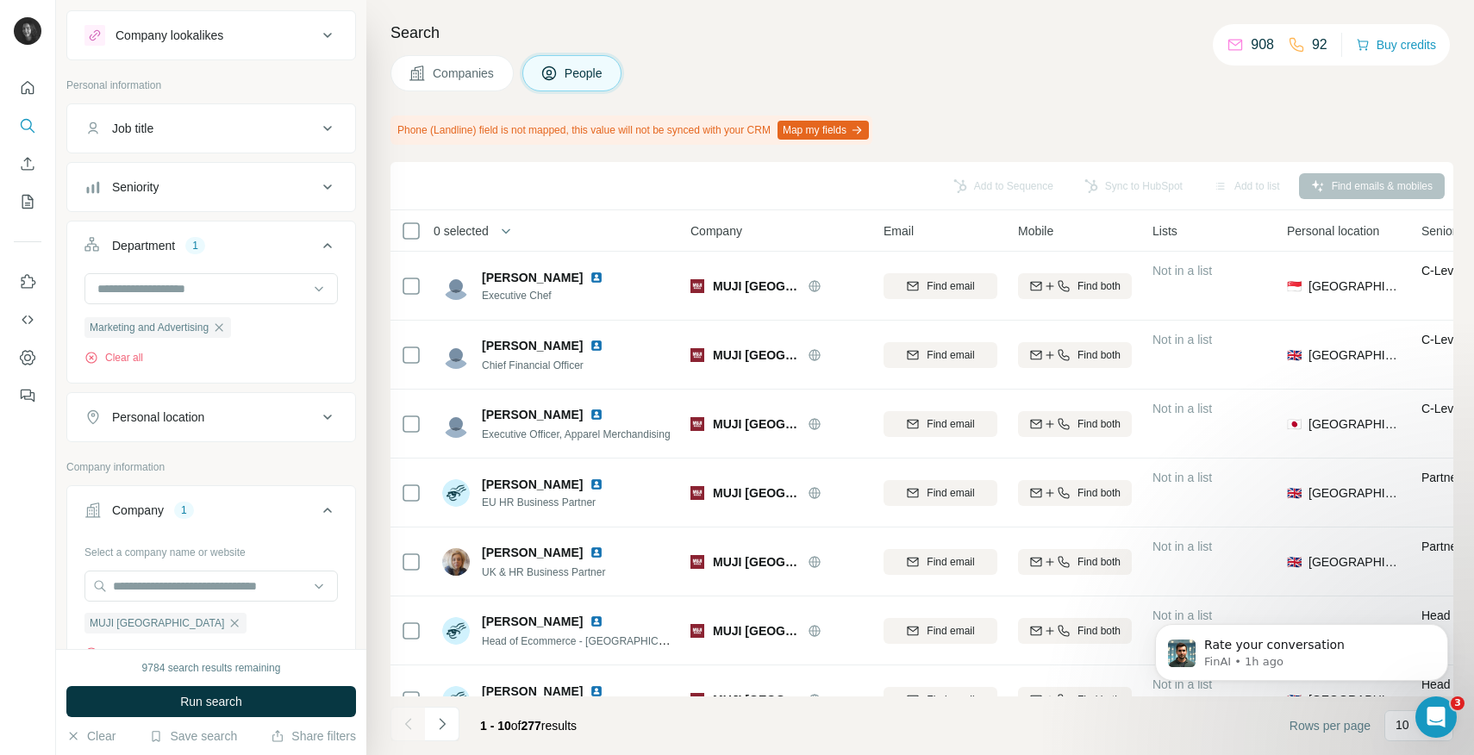
scroll to position [13, 0]
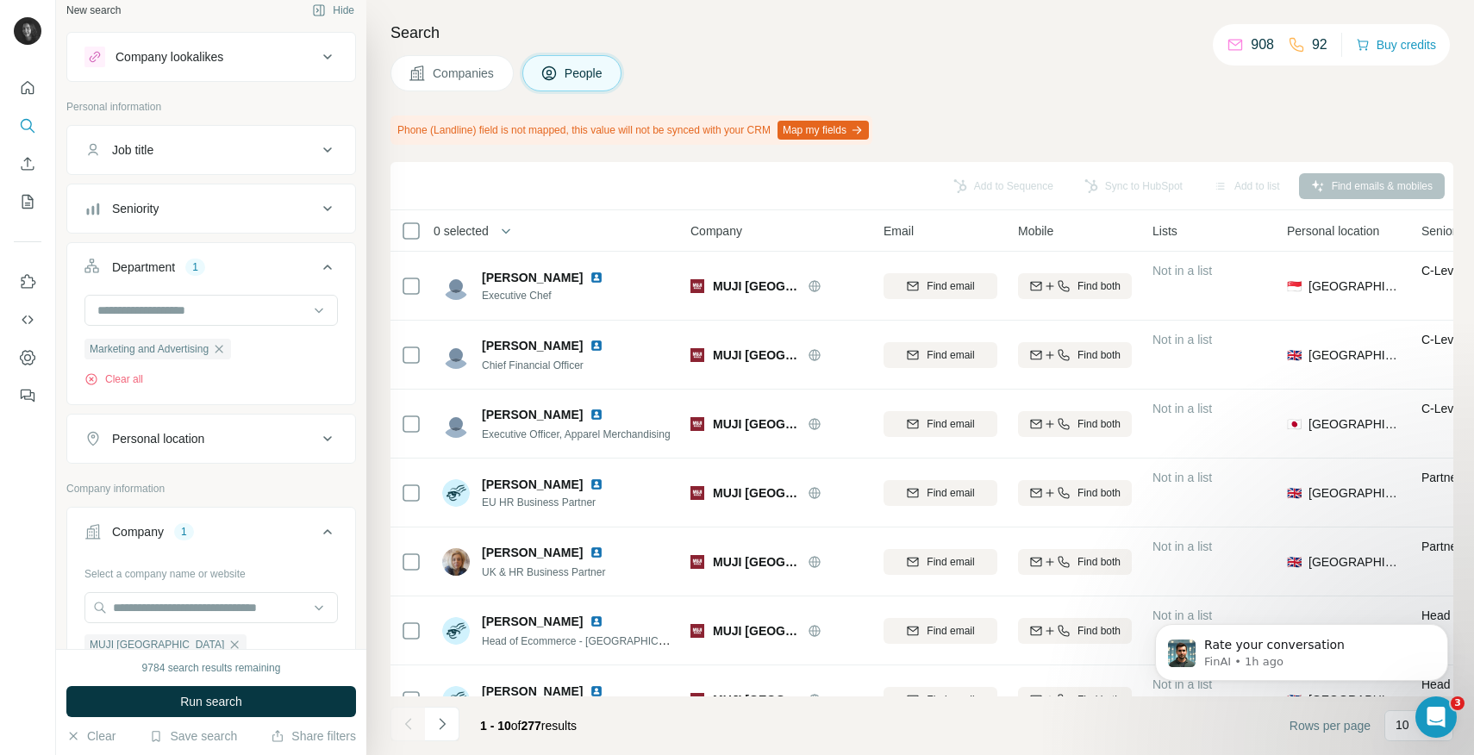
click at [184, 452] on button "Personal location" at bounding box center [211, 438] width 288 height 41
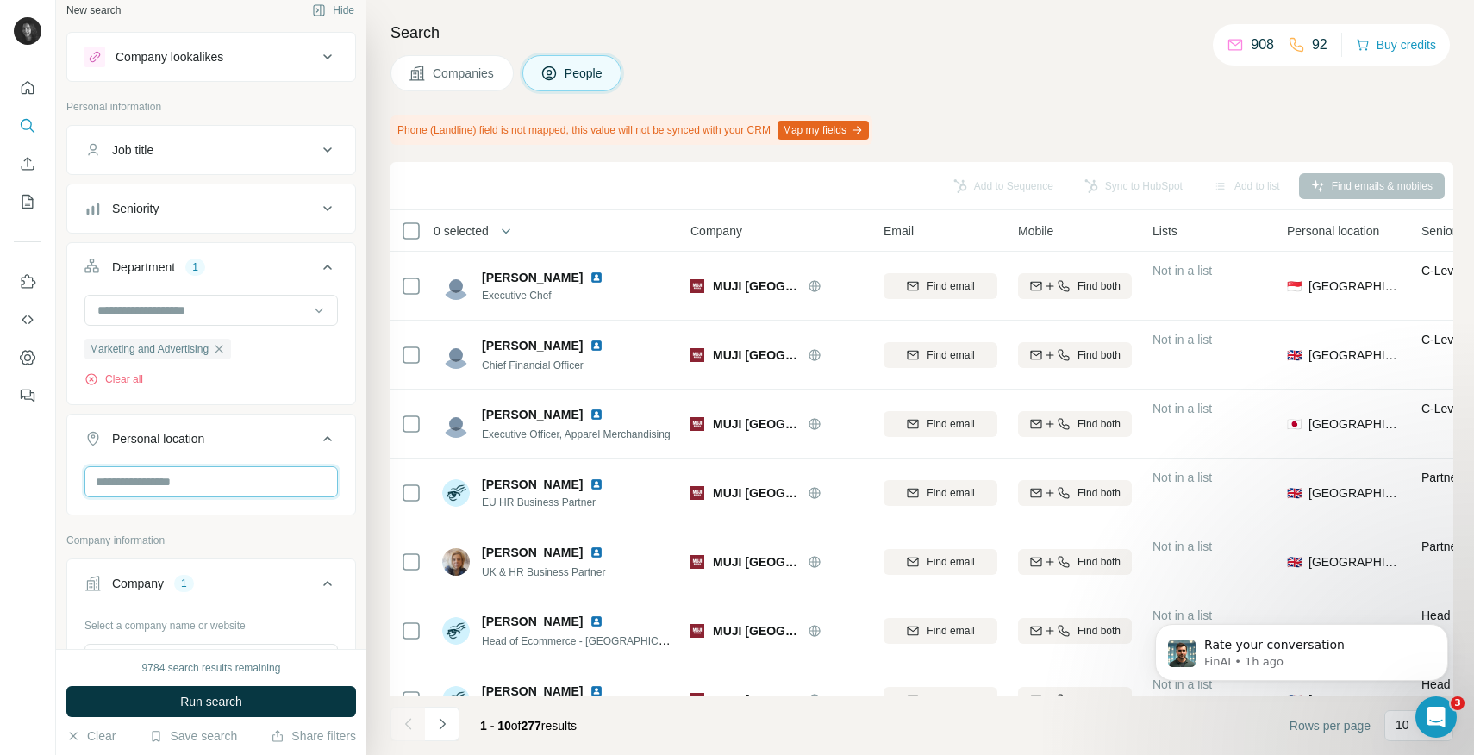
click at [184, 483] on input "text" at bounding box center [210, 481] width 253 height 31
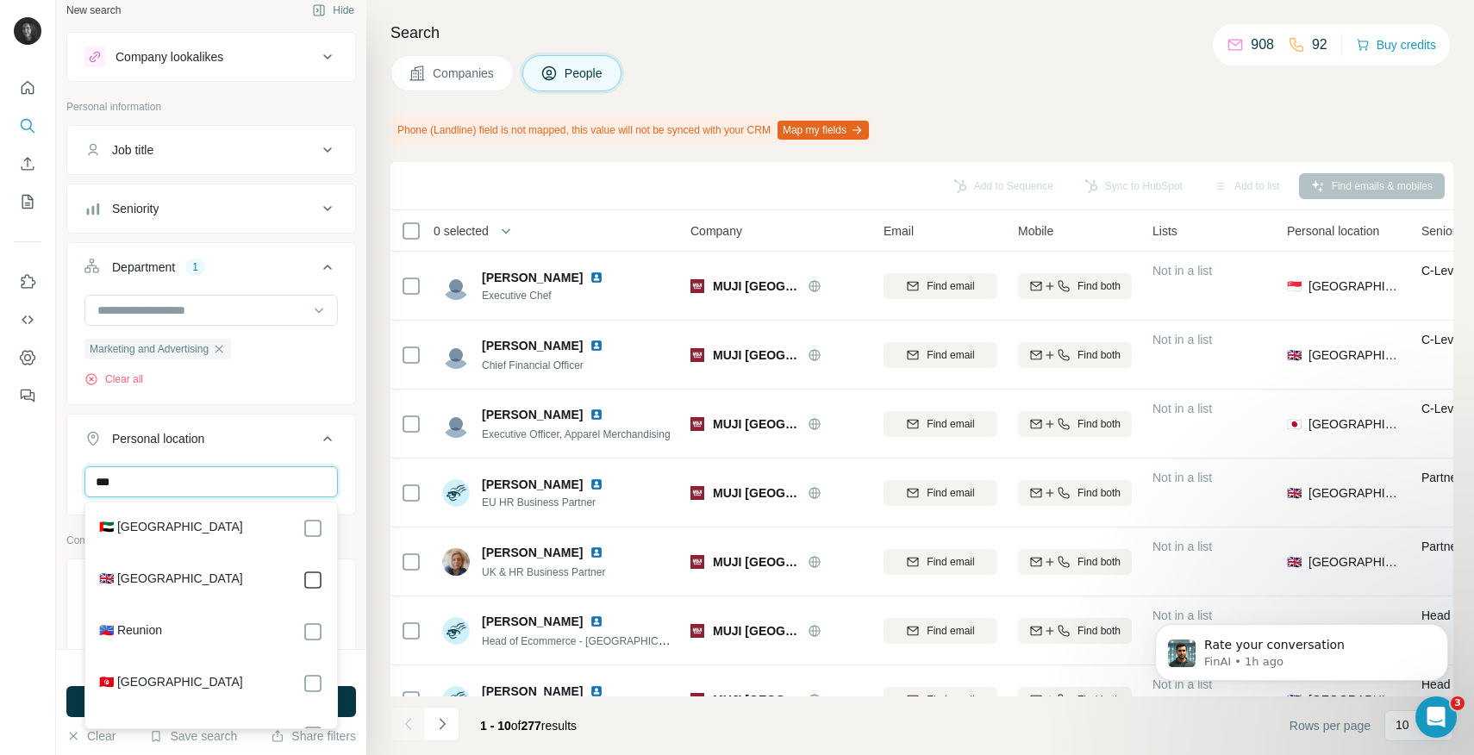
type input "***"
click at [351, 702] on button "Run search" at bounding box center [211, 701] width 290 height 31
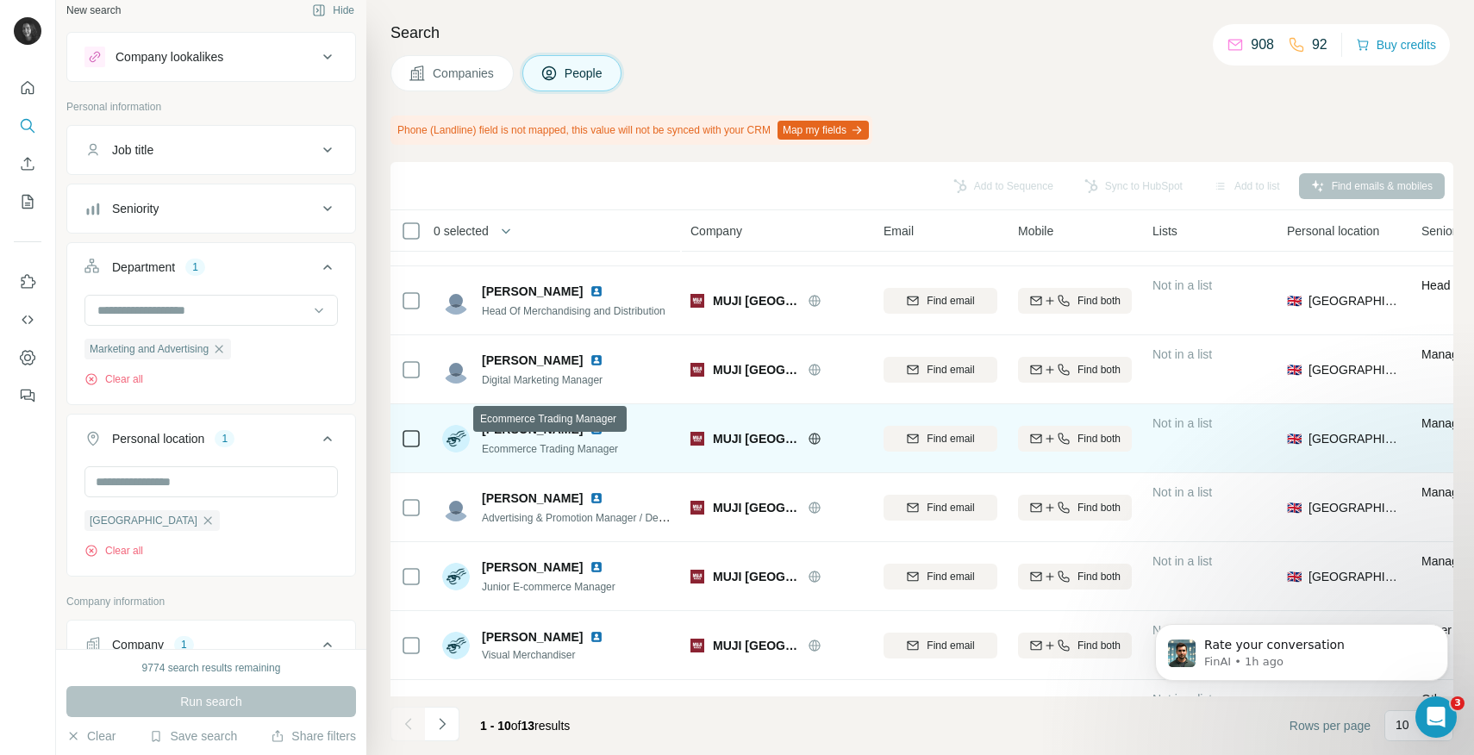
scroll to position [55, 0]
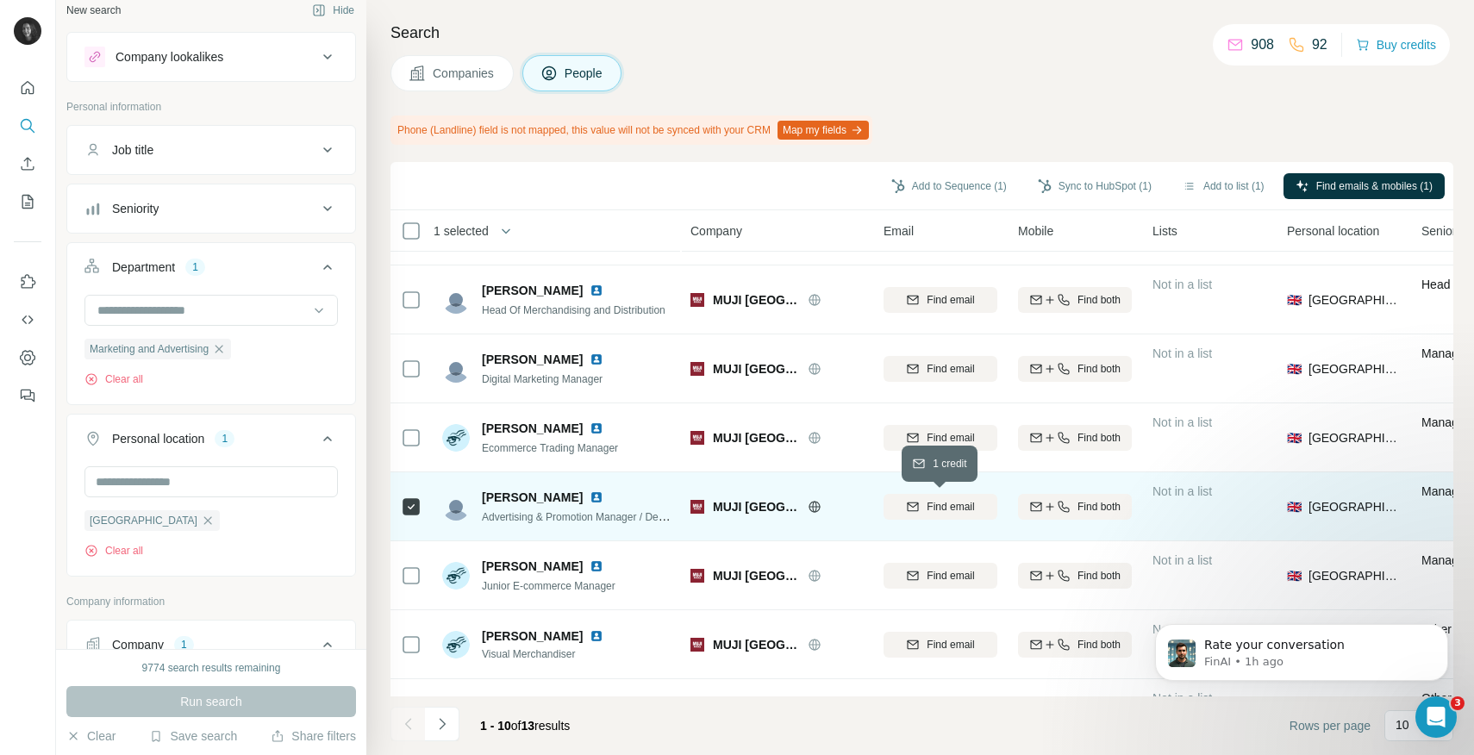
click at [947, 502] on span "Find email" at bounding box center [949, 507] width 47 height 16
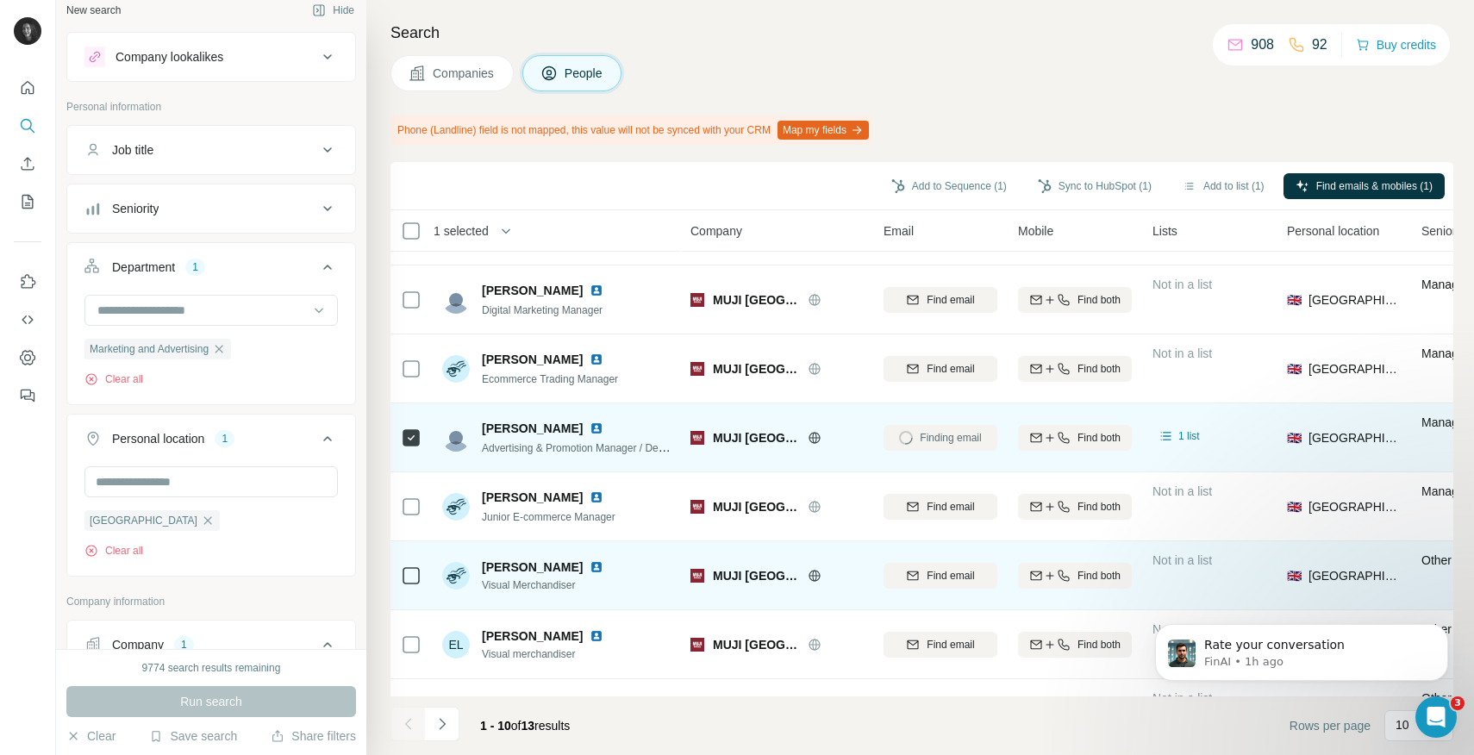
scroll to position [122, 0]
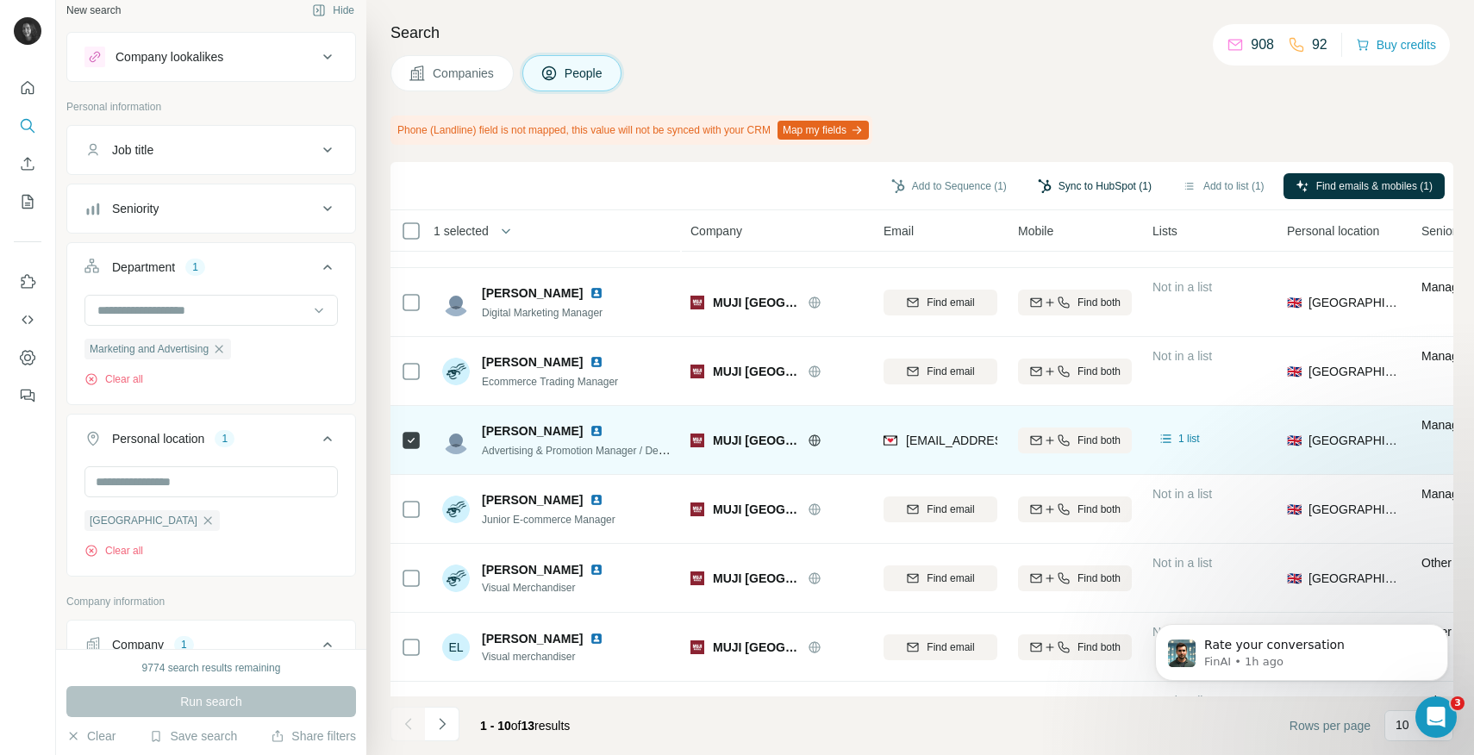
click at [1065, 176] on button "Sync to HubSpot (1)" at bounding box center [1095, 186] width 138 height 26
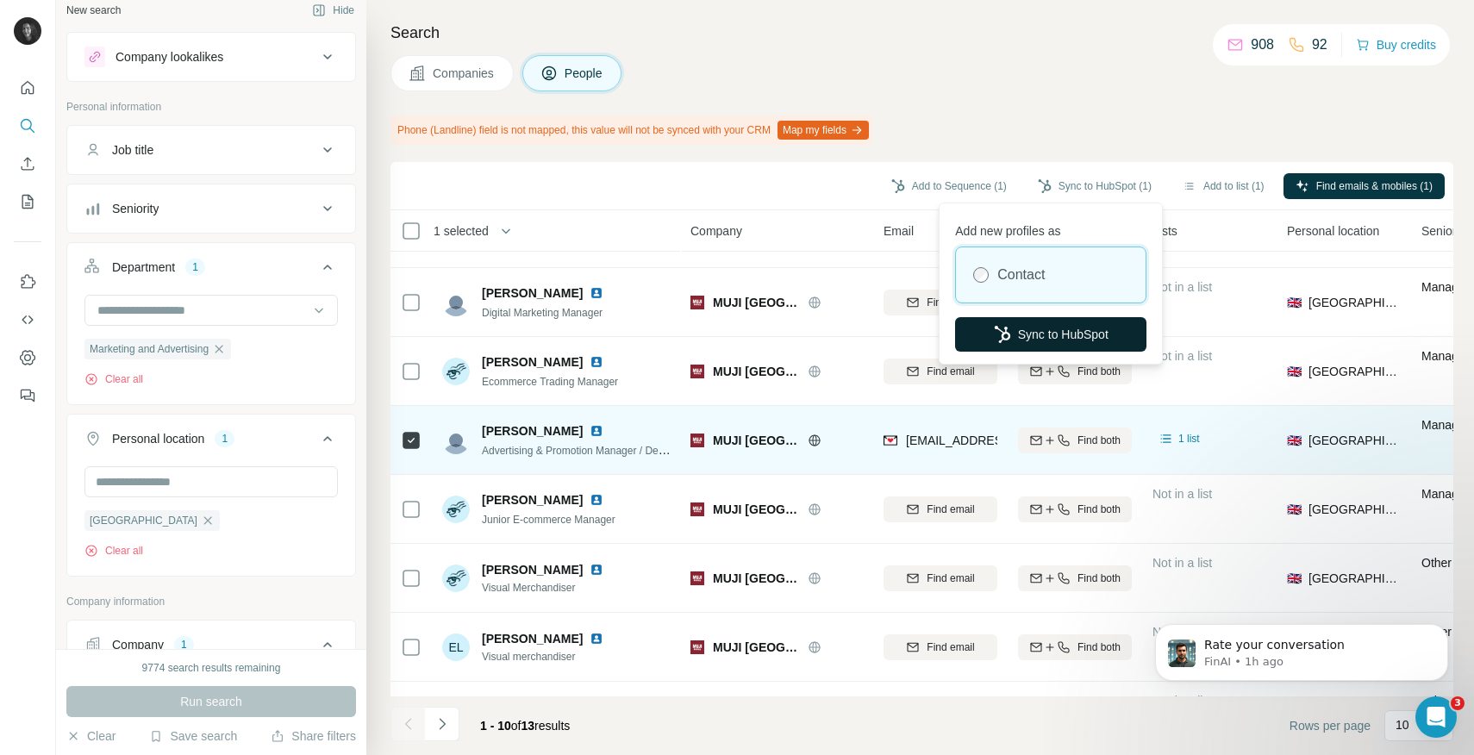
click at [1003, 330] on icon "button" at bounding box center [1002, 334] width 17 height 17
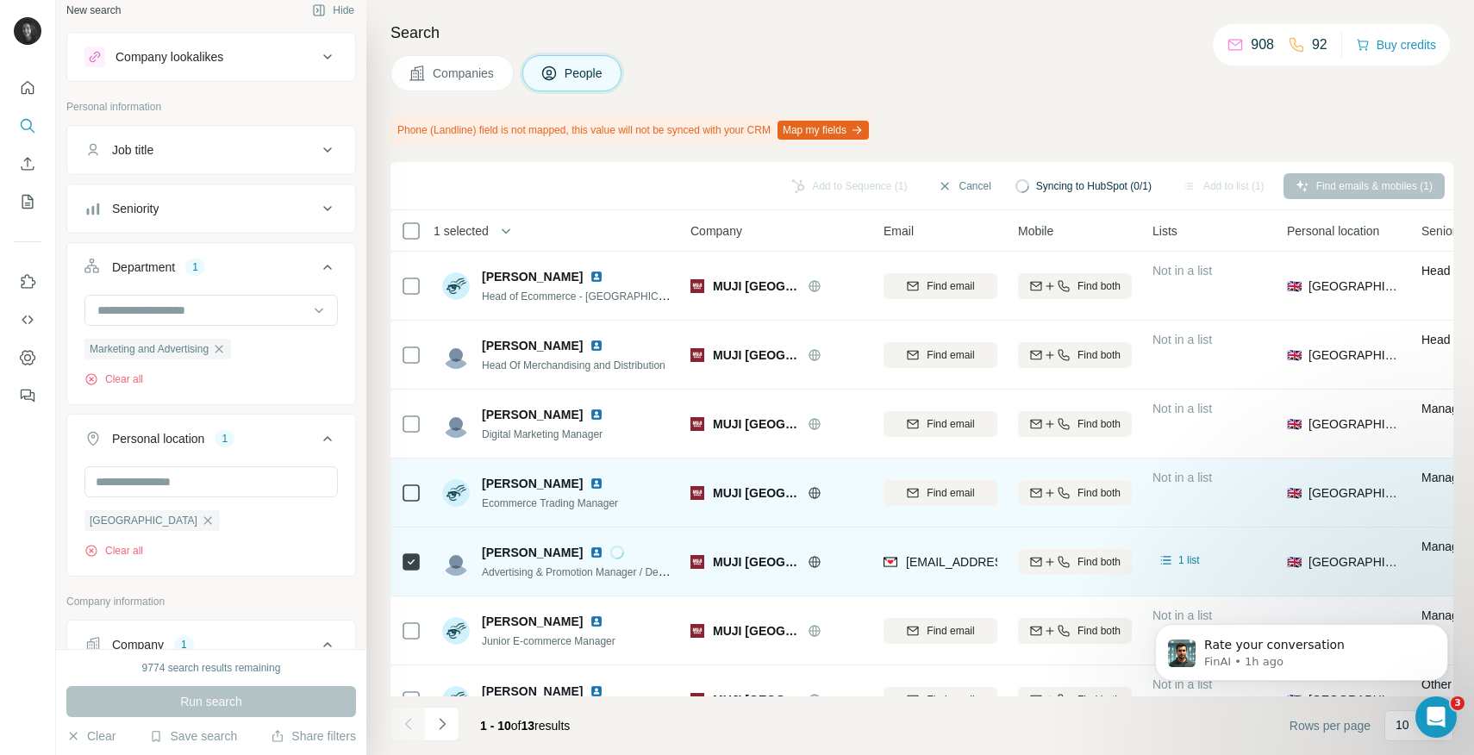
scroll to position [245, 0]
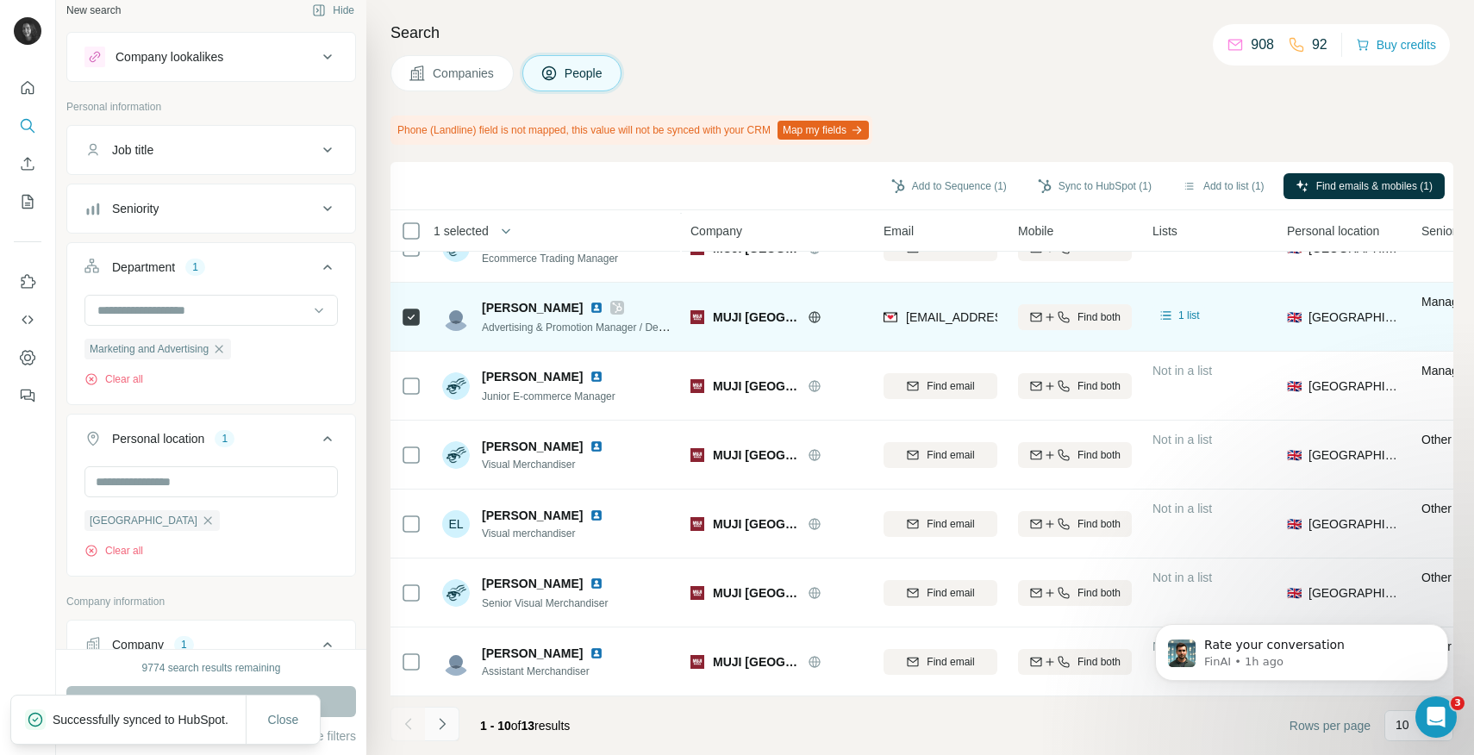
click at [435, 727] on icon "Navigate to next page" at bounding box center [441, 723] width 17 height 17
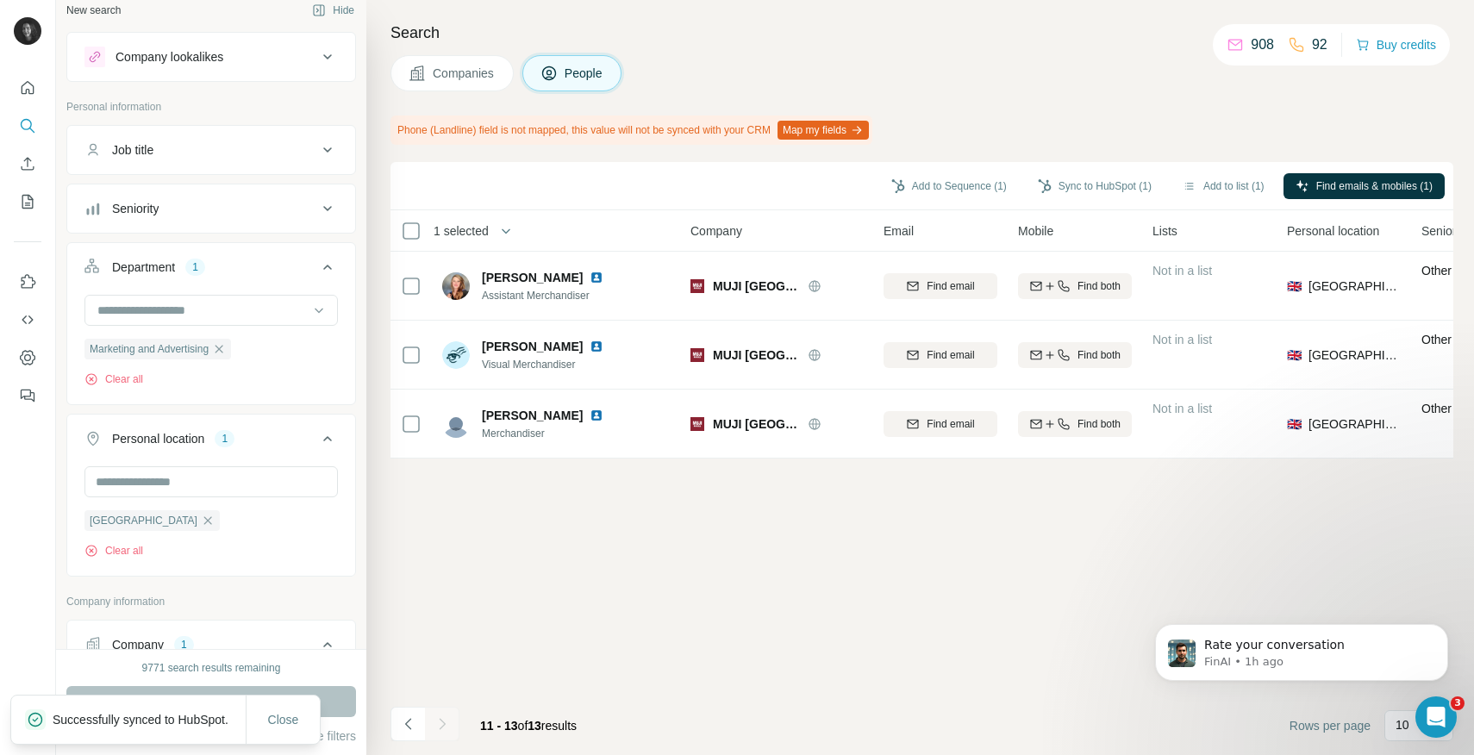
scroll to position [0, 0]
